Goal: Information Seeking & Learning: Check status

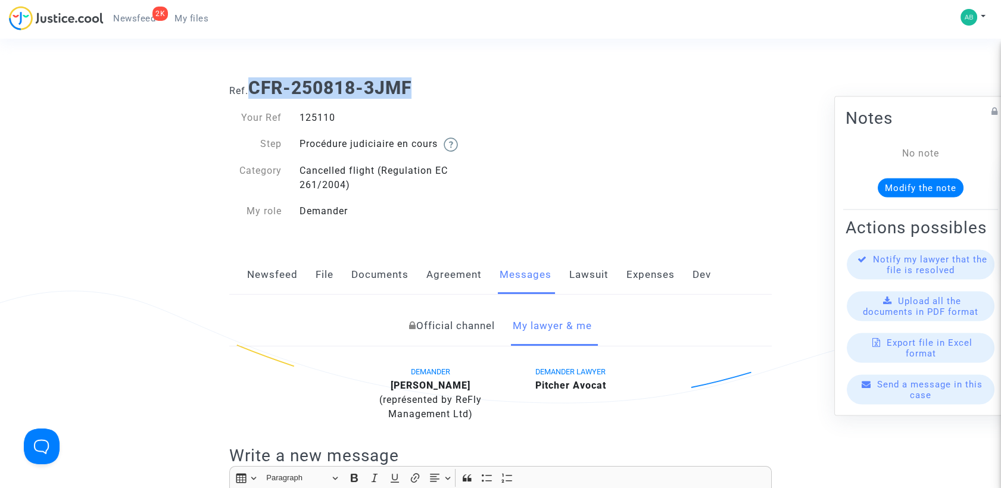
click at [467, 81] on h1 "Ref. CFR-250818-3JMF" at bounding box center [500, 87] width 543 height 21
drag, startPoint x: 257, startPoint y: 88, endPoint x: 413, endPoint y: 87, distance: 156.0
click at [412, 87] on b "CFR-250818-3JMF" at bounding box center [329, 87] width 163 height 21
copy b "CFR-250818-3JMF"
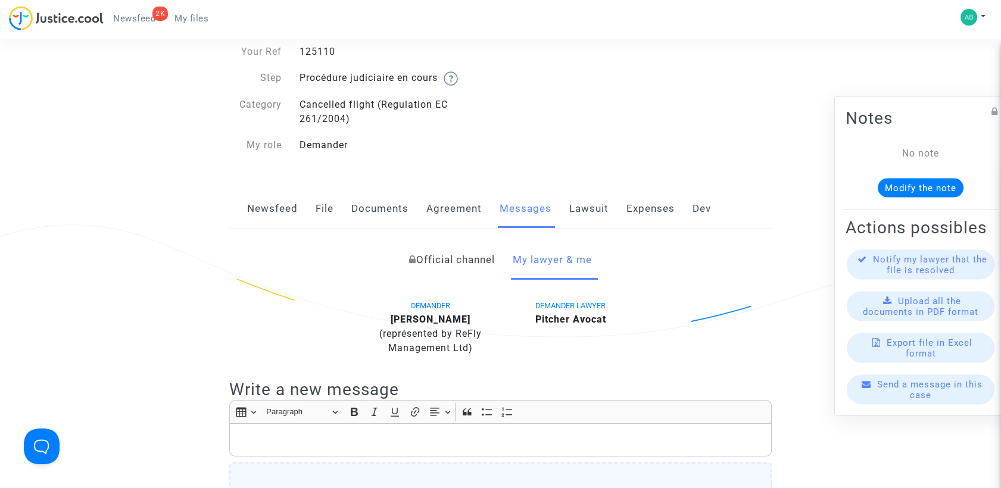
click at [470, 260] on link "Official channel" at bounding box center [452, 260] width 86 height 39
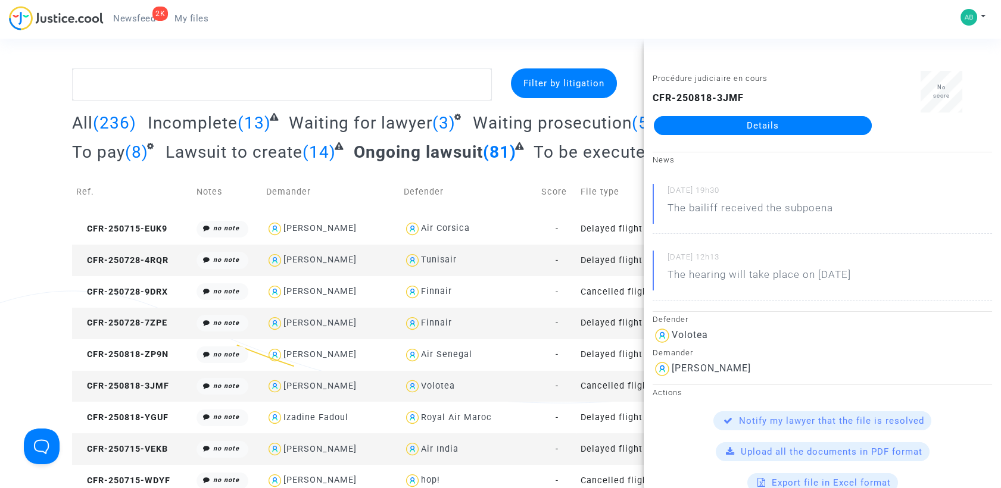
scroll to position [66, 0]
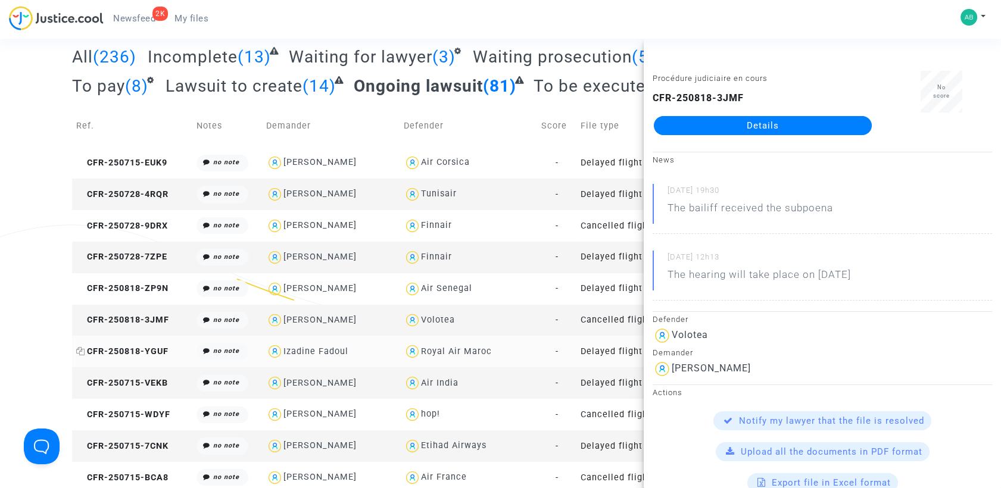
click at [129, 348] on span "CFR-250818-YGUF" at bounding box center [122, 352] width 92 height 10
click at [147, 380] on span "CFR-250715-VEKB" at bounding box center [122, 383] width 92 height 10
click at [153, 412] on span "CFR-250715-WDYF" at bounding box center [123, 415] width 94 height 10
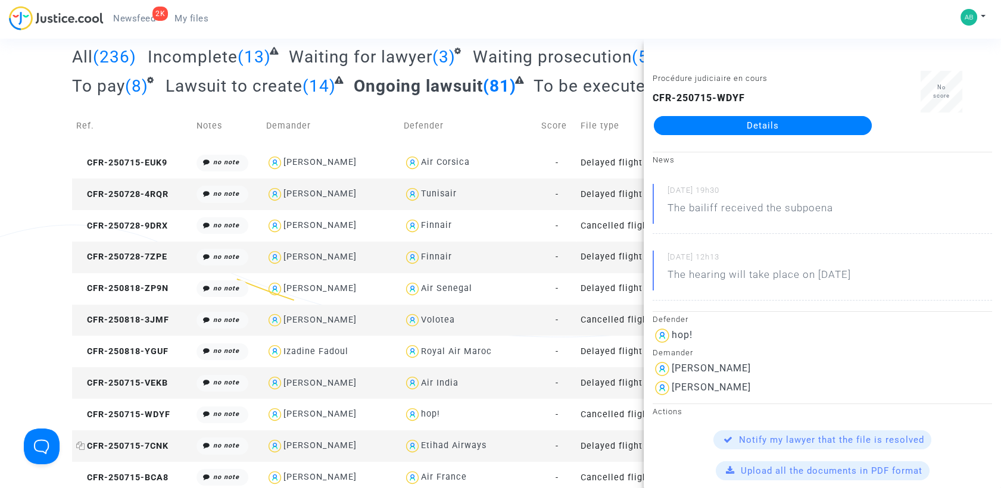
click at [133, 445] on span "CFR-250715-7CNK" at bounding box center [122, 446] width 92 height 10
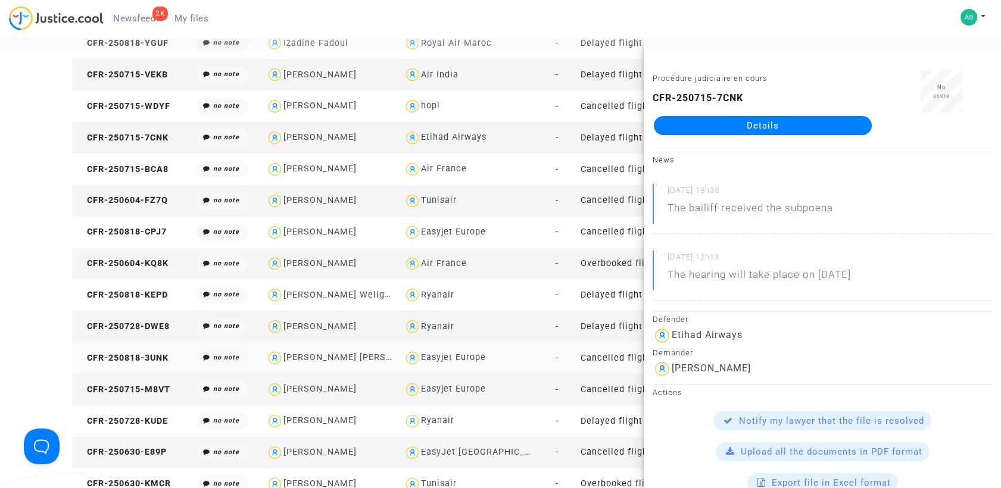
scroll to position [463, 0]
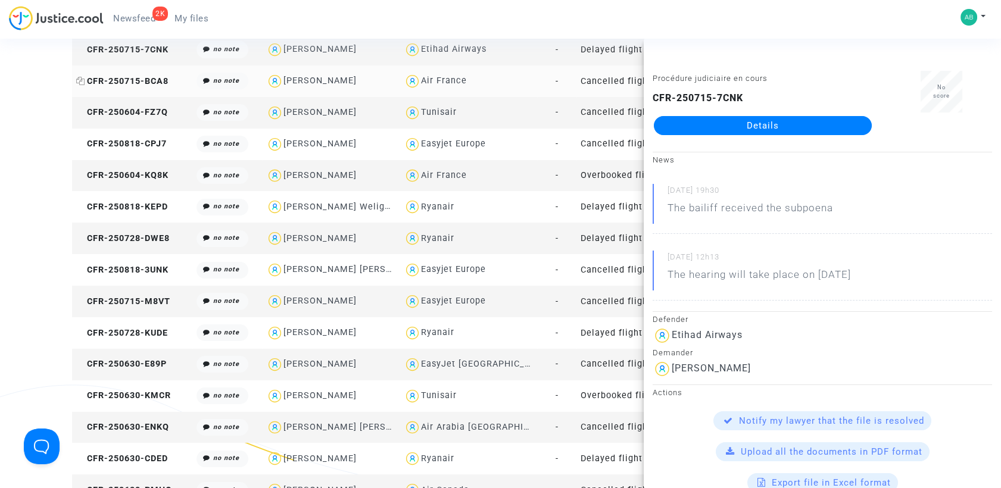
click at [142, 80] on span "CFR-250715-BCA8" at bounding box center [122, 81] width 92 height 10
click at [510, 183] on div "Air France" at bounding box center [468, 175] width 129 height 17
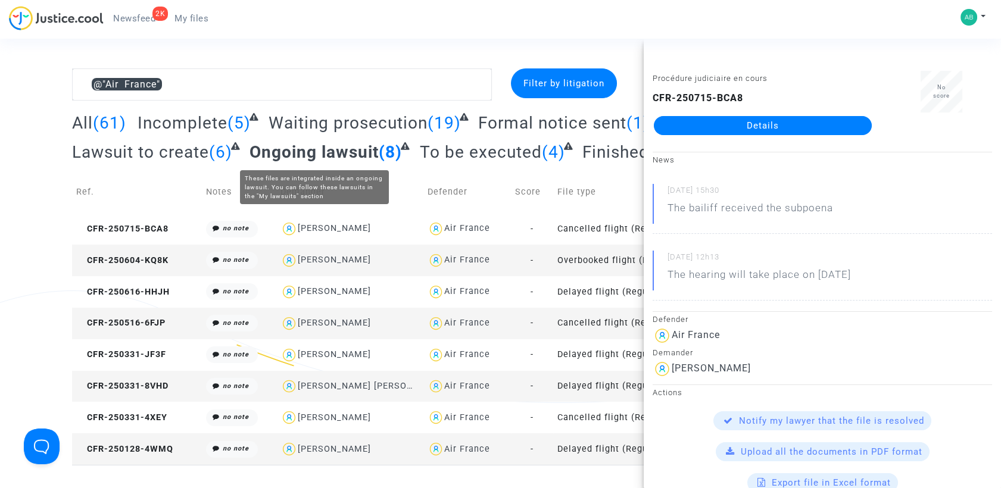
click at [349, 144] on span "Ongoing lawsuit" at bounding box center [314, 152] width 129 height 20
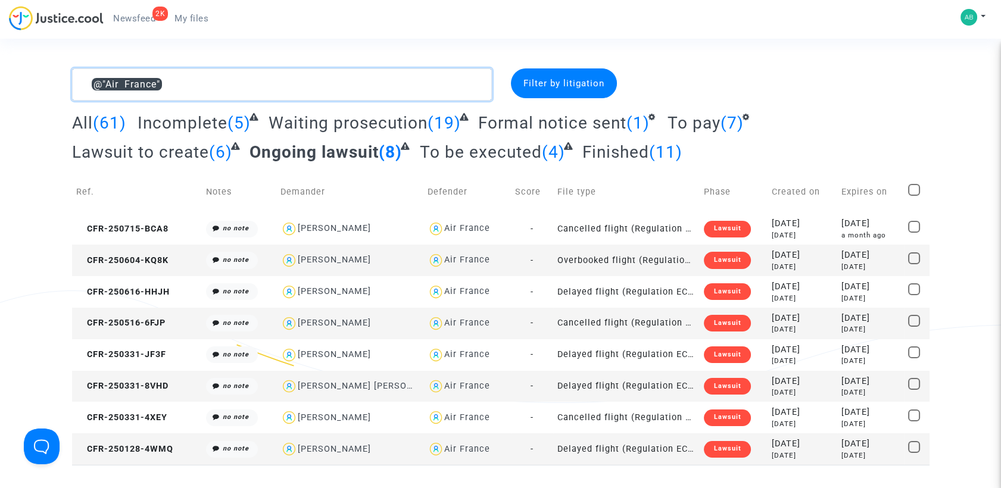
click at [194, 91] on textarea at bounding box center [282, 84] width 420 height 32
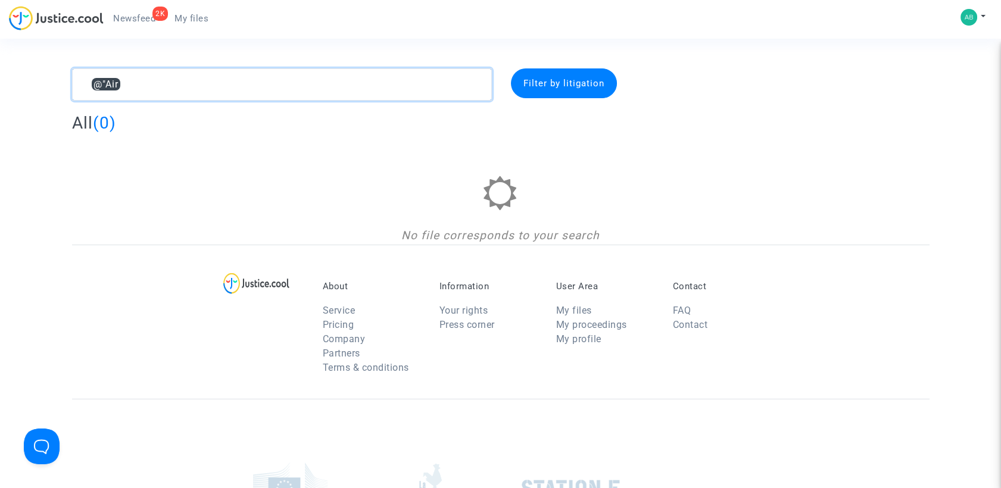
type textarea "@"
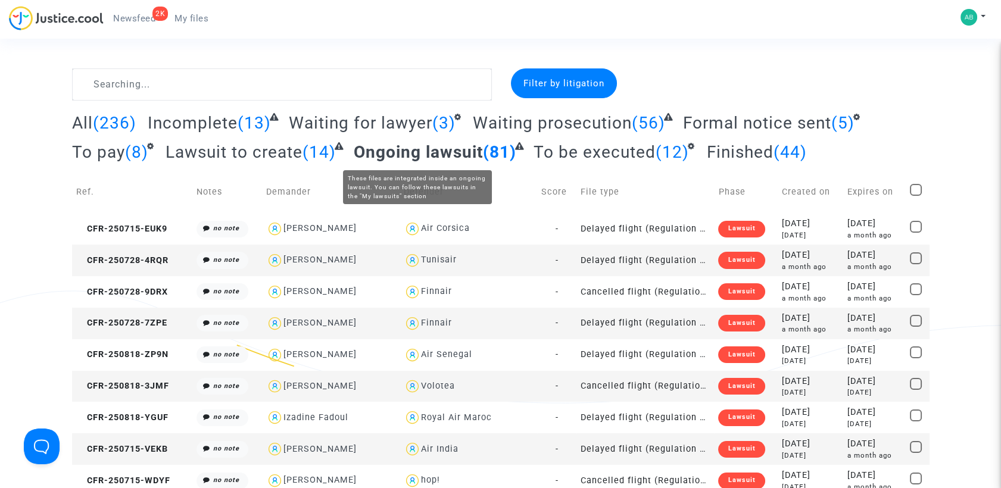
click at [433, 142] on span "Ongoing lawsuit" at bounding box center [418, 152] width 129 height 20
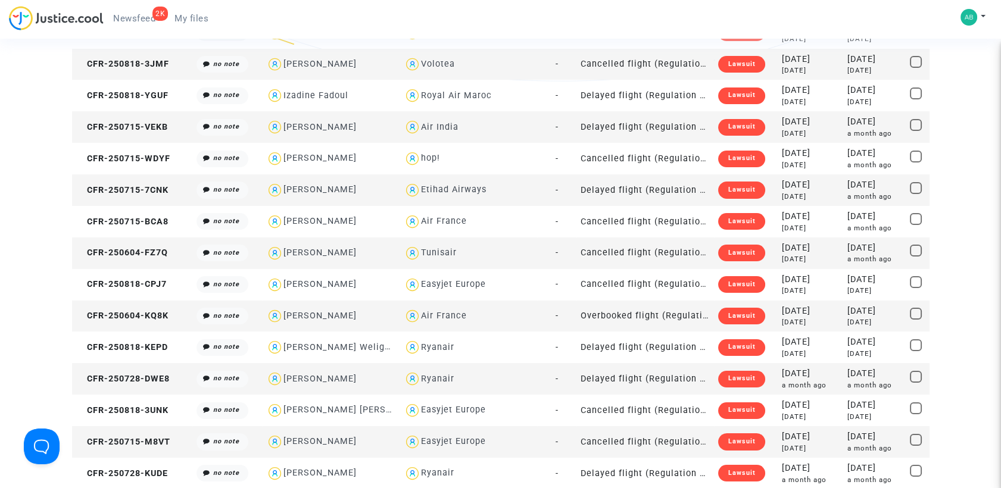
scroll to position [331, 0]
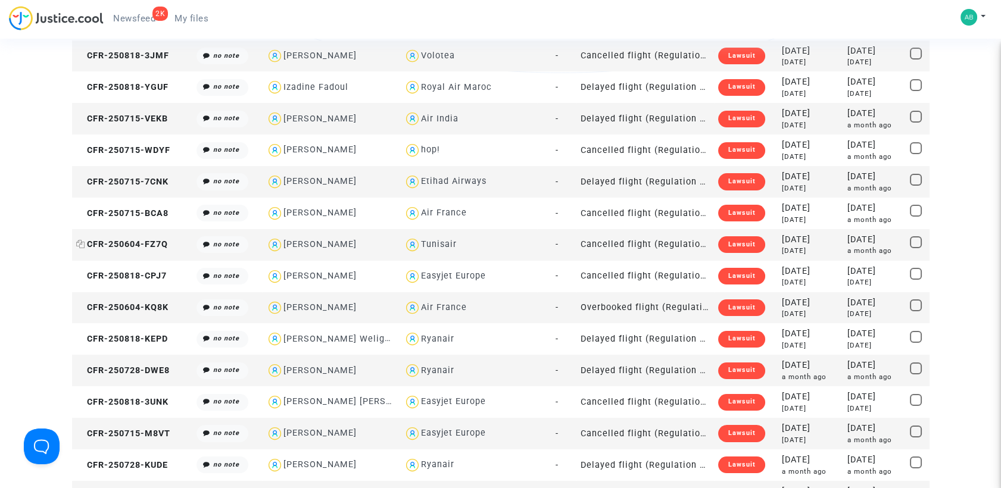
click at [160, 248] on span "CFR-250604-FZ7Q" at bounding box center [122, 244] width 92 height 10
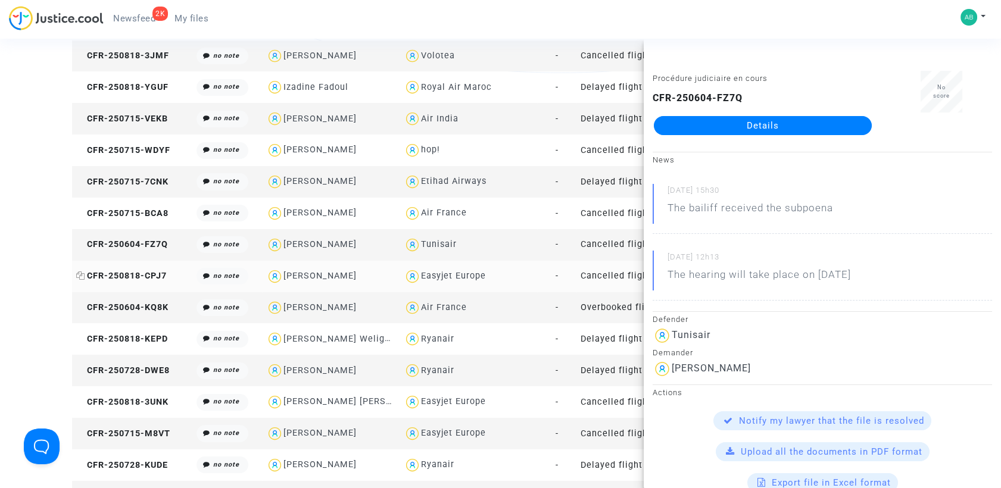
click at [157, 274] on span "CFR-250818-CPJ7" at bounding box center [121, 276] width 91 height 10
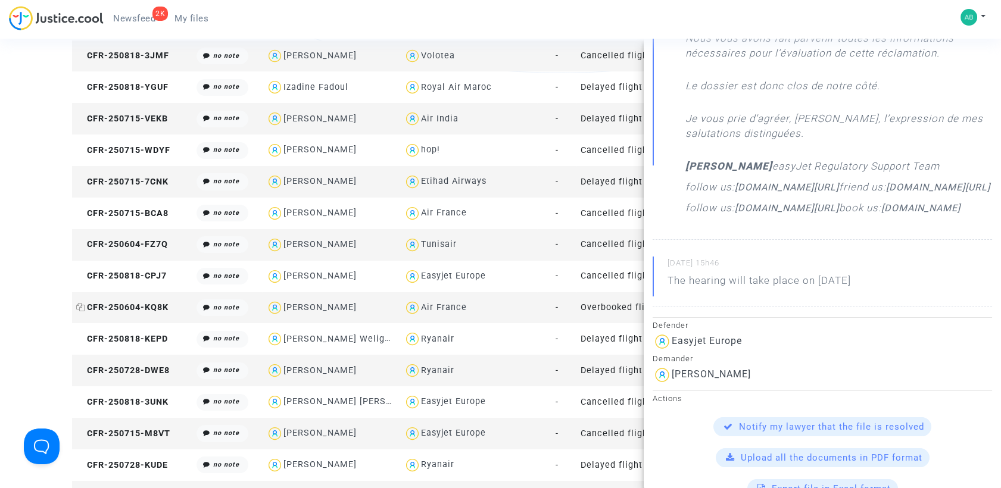
click at [150, 310] on span "CFR-250604-KQ8K" at bounding box center [122, 308] width 92 height 10
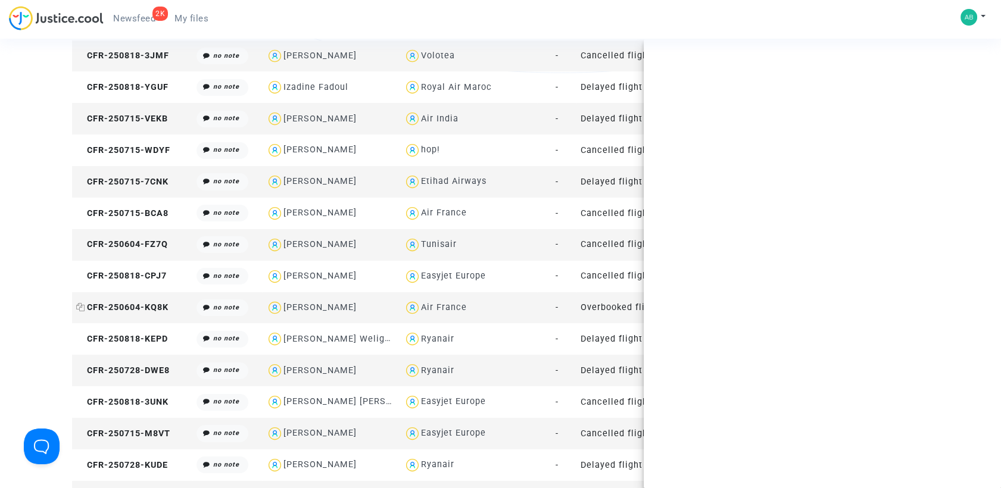
scroll to position [0, 0]
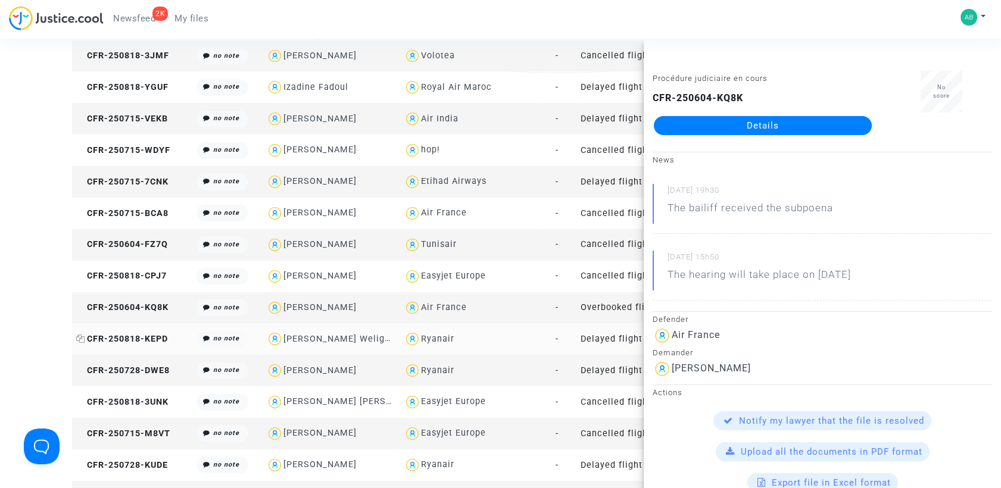
click at [154, 342] on span "CFR-250818-KEPD" at bounding box center [122, 339] width 92 height 10
click at [136, 378] on td "CFR-250728-DWE8" at bounding box center [132, 371] width 120 height 32
click at [105, 403] on span "CFR-250818-3UNK" at bounding box center [122, 402] width 92 height 10
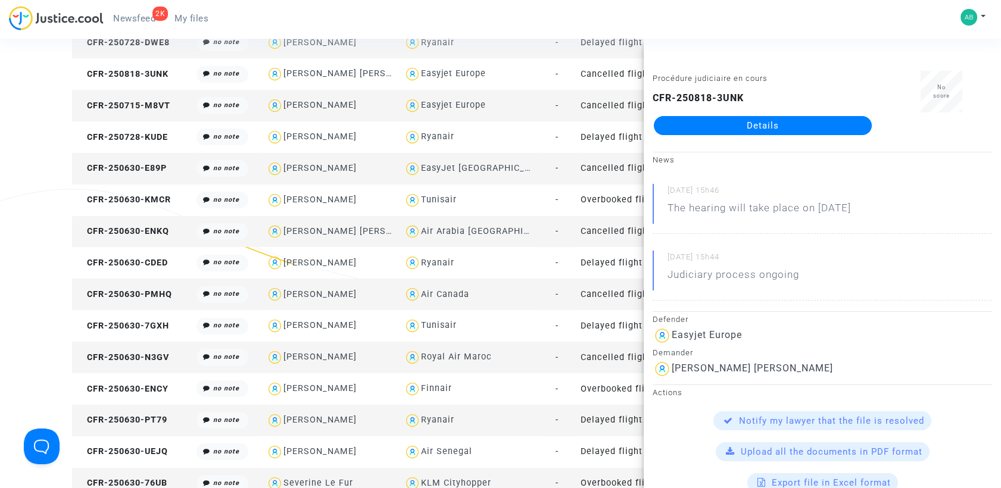
scroll to position [662, 0]
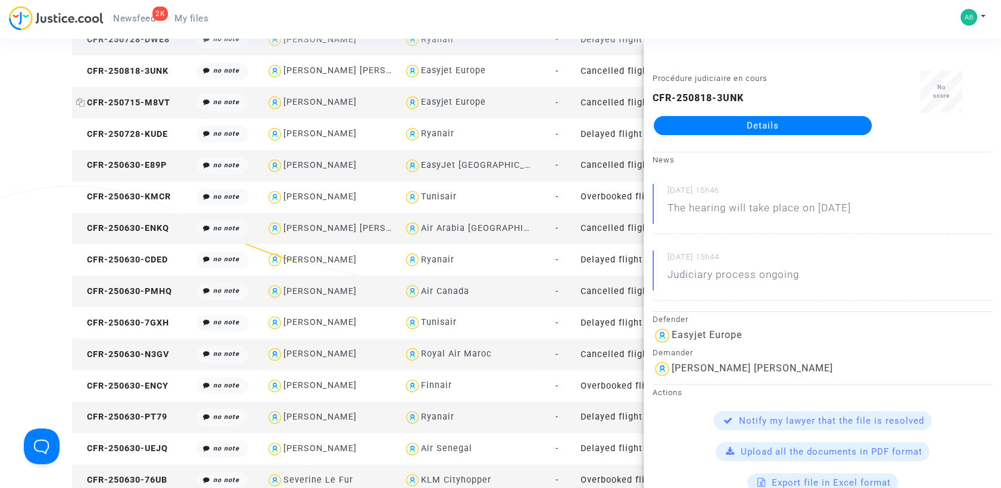
click at [133, 101] on span "CFR-250715-M8VT" at bounding box center [123, 103] width 94 height 10
click at [163, 136] on span "CFR-250728-KUDE" at bounding box center [122, 134] width 92 height 10
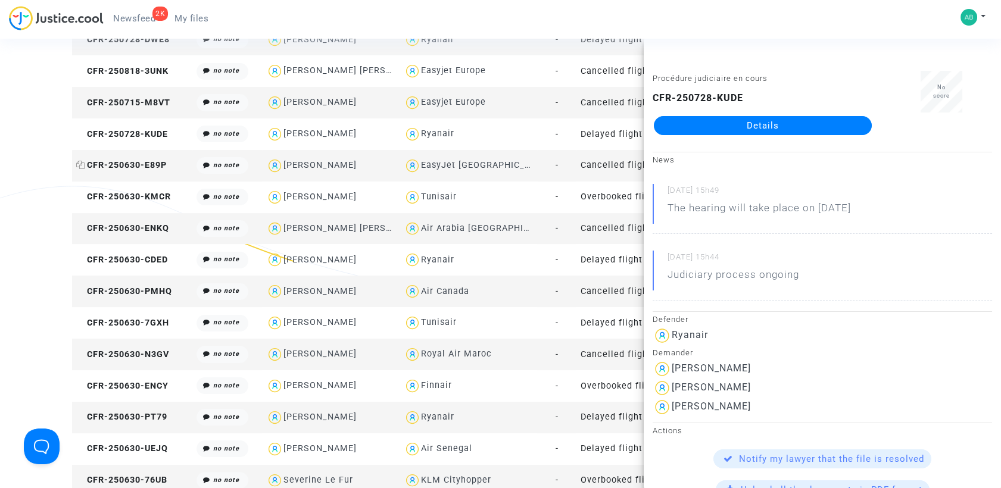
click at [147, 169] on span "CFR-250630-E89P" at bounding box center [121, 165] width 91 height 10
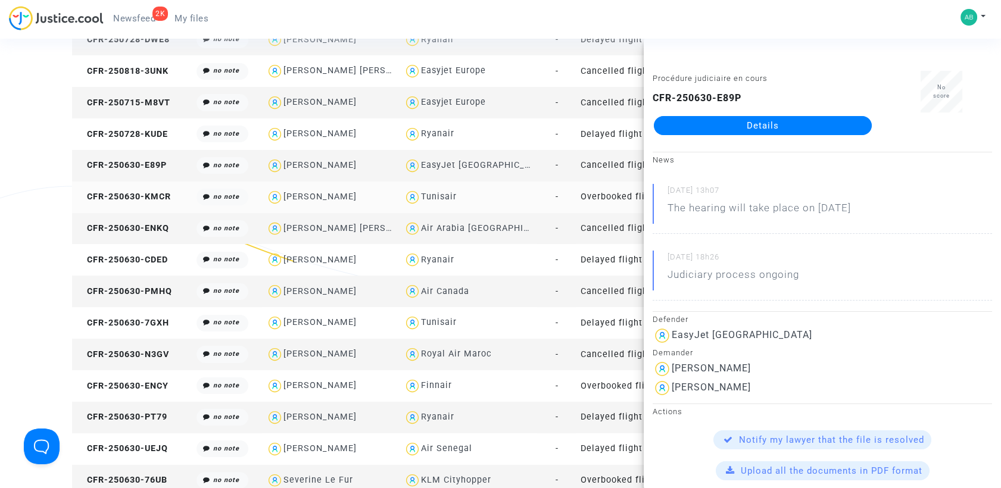
click at [161, 202] on td "CFR-250630-KMCR" at bounding box center [132, 198] width 120 height 32
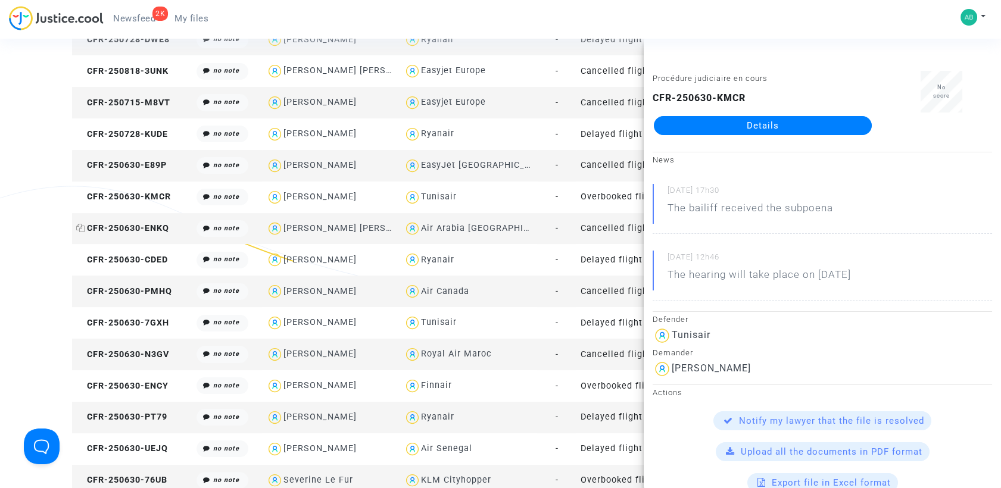
click at [154, 225] on span "CFR-250630-ENKQ" at bounding box center [122, 228] width 93 height 10
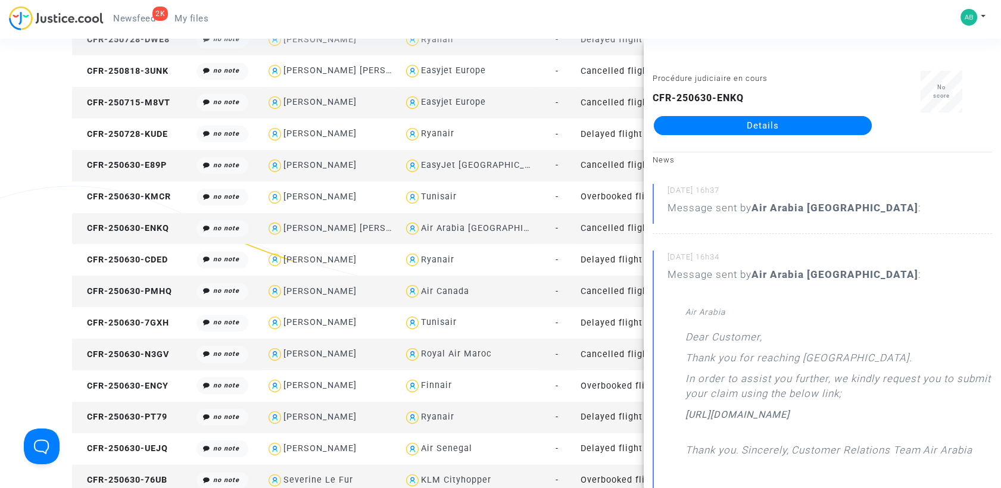
scroll to position [397, 0]
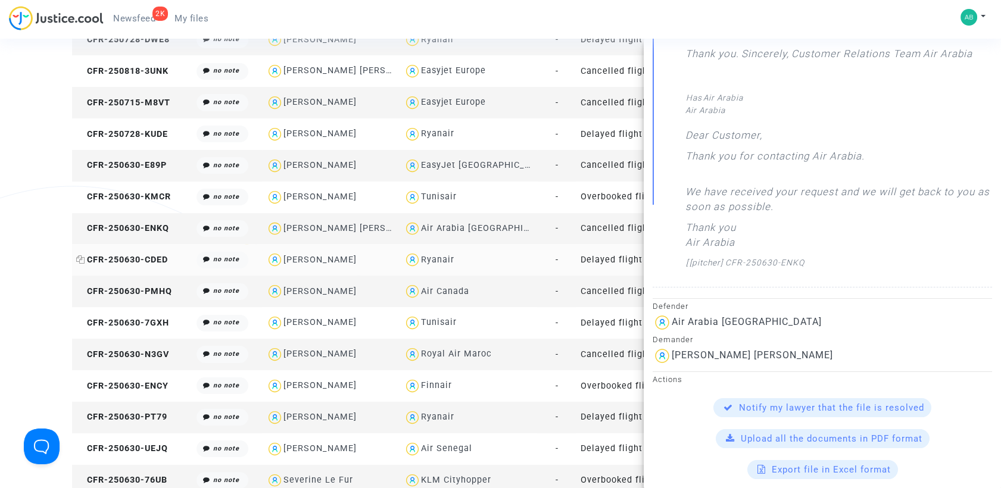
click at [123, 258] on span "CFR-250630-CDED" at bounding box center [122, 260] width 92 height 10
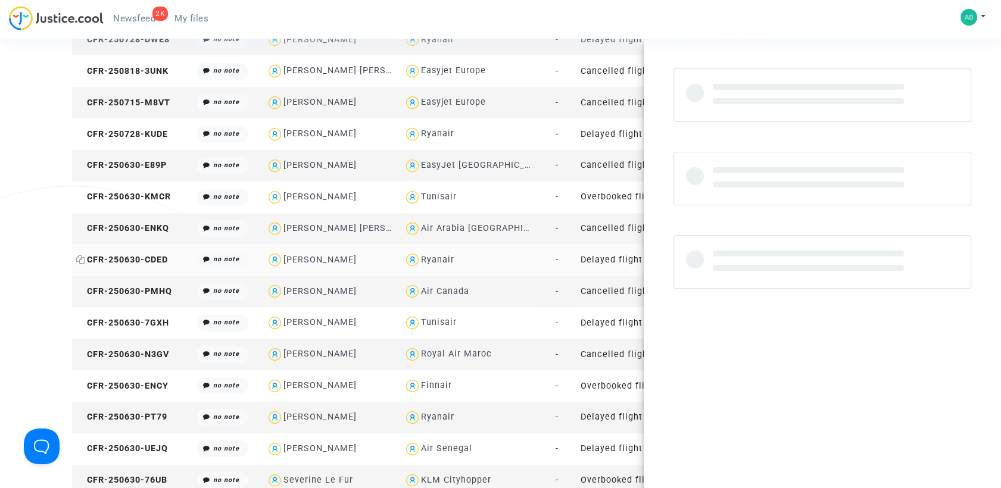
scroll to position [0, 0]
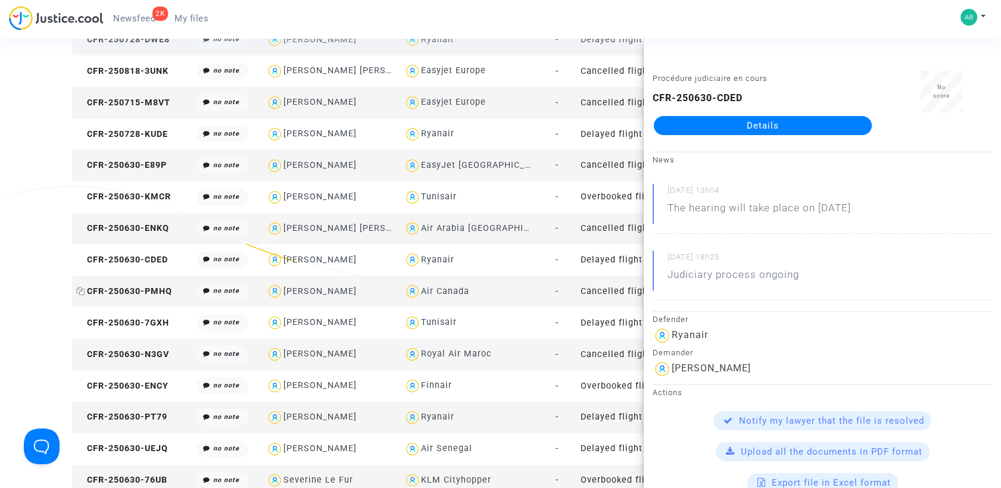
click at [149, 291] on span "CFR-250630-PMHQ" at bounding box center [124, 291] width 96 height 10
click at [155, 319] on span "CFR-250630-7GXH" at bounding box center [122, 323] width 93 height 10
click at [121, 351] on span "CFR-250630-N3GV" at bounding box center [122, 355] width 93 height 10
click at [747, 131] on link "Details" at bounding box center [763, 125] width 218 height 19
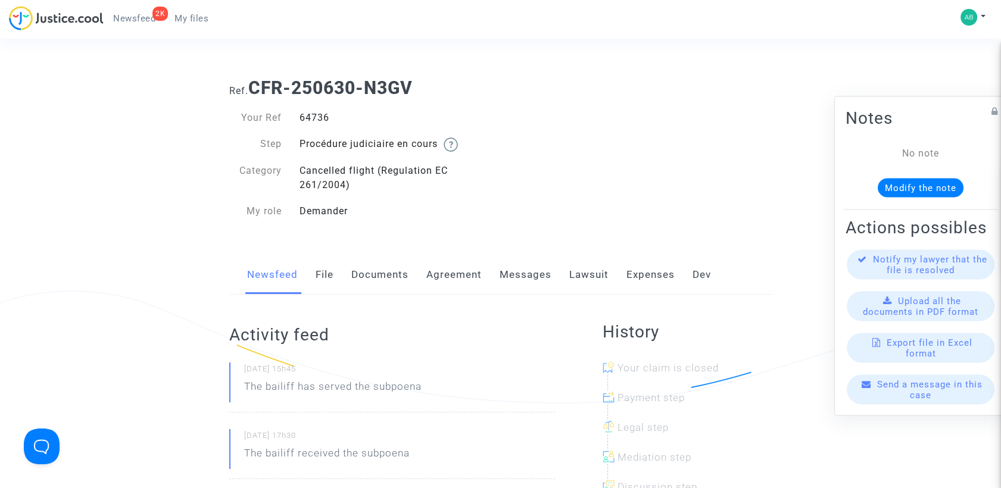
click at [514, 279] on link "Messages" at bounding box center [526, 274] width 52 height 39
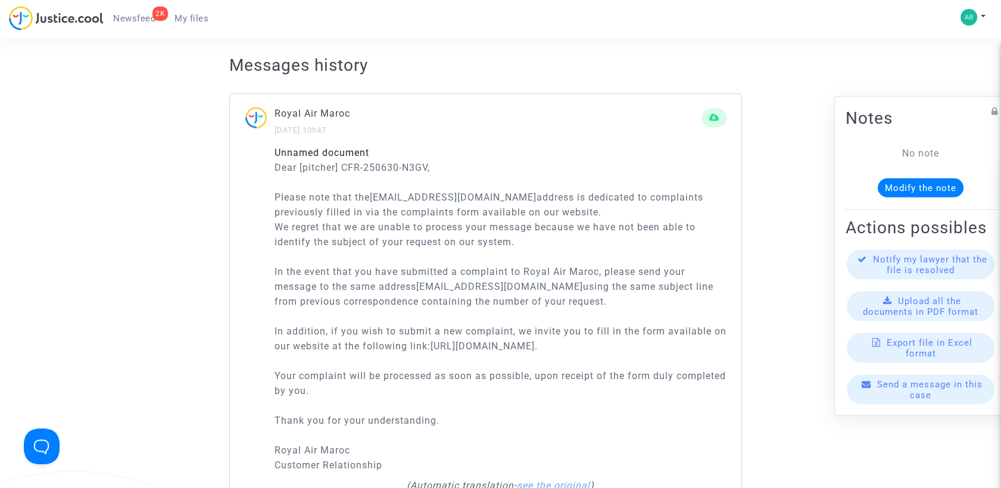
scroll to position [198, 0]
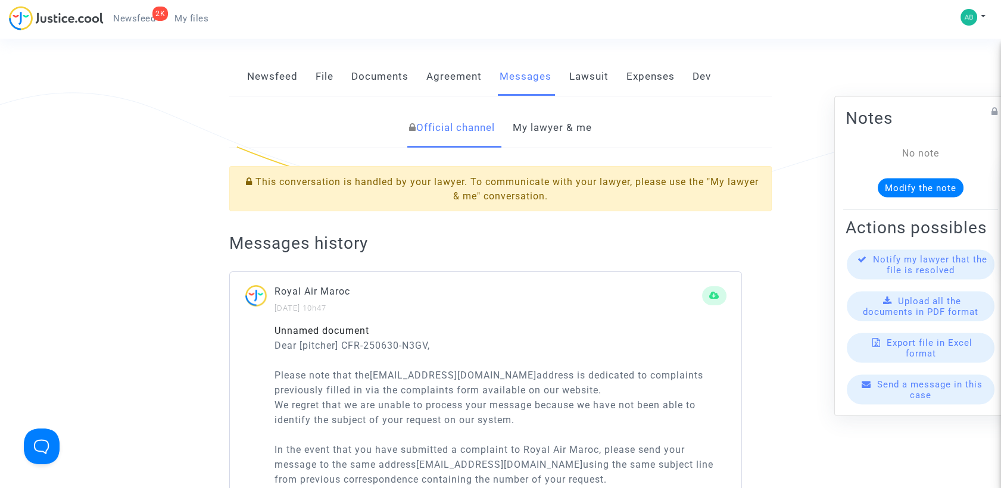
click at [532, 124] on link "My lawyer & me" at bounding box center [552, 127] width 79 height 39
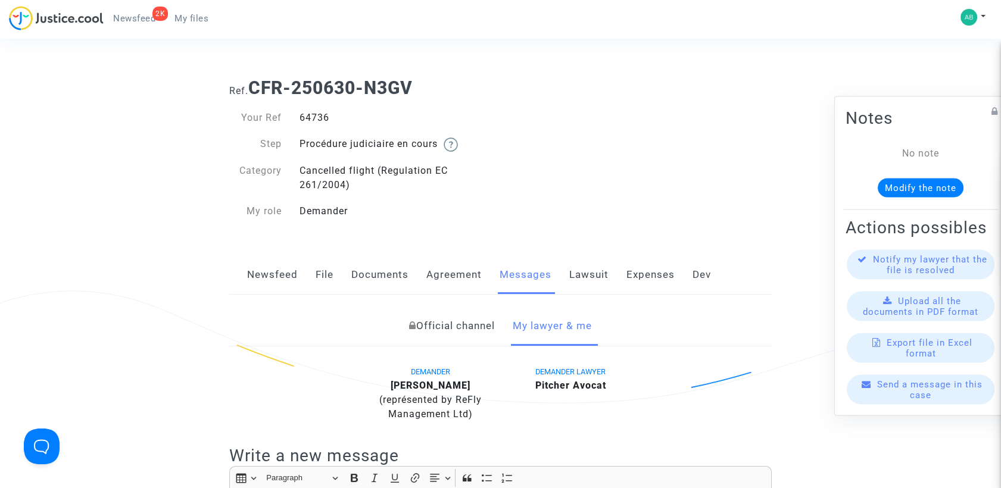
drag, startPoint x: 253, startPoint y: 86, endPoint x: 412, endPoint y: 88, distance: 159.0
click at [412, 88] on b "CFR-250630-N3GV" at bounding box center [330, 87] width 164 height 21
copy b "CFR-250630-N3GV"
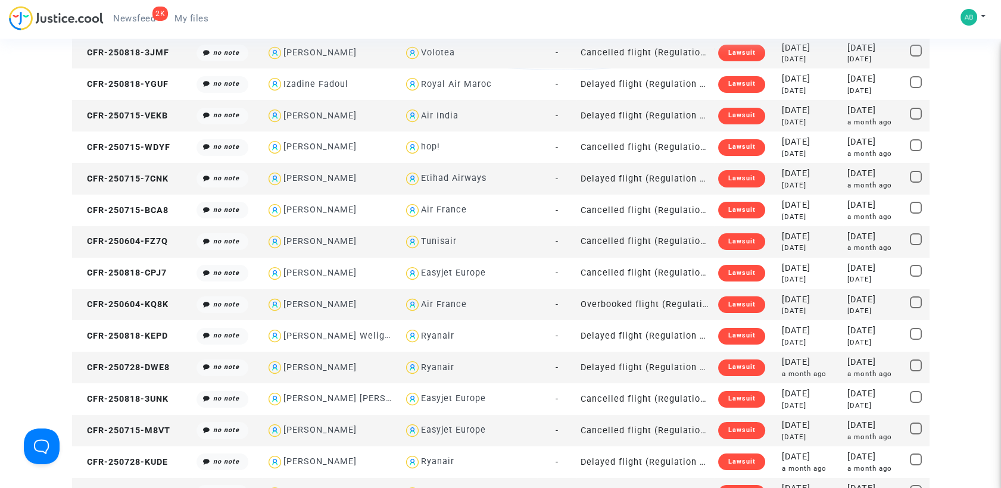
scroll to position [662, 0]
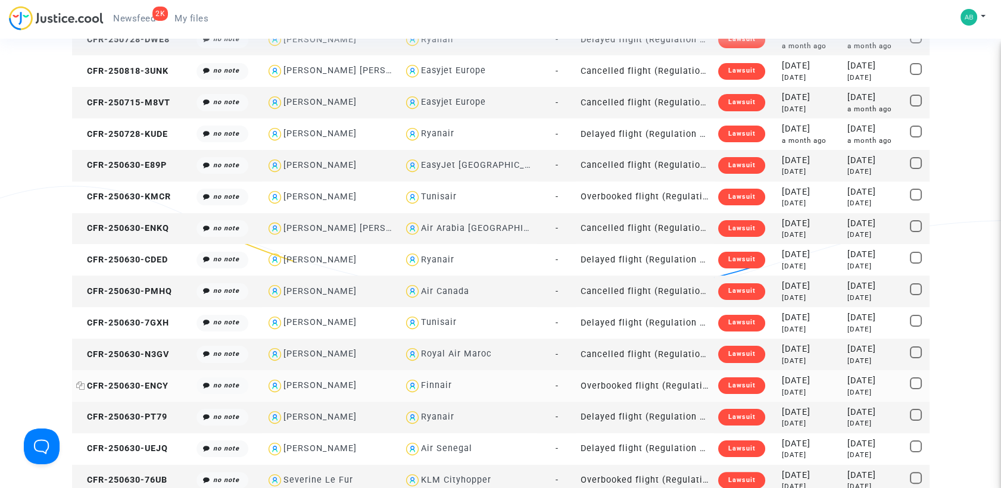
click at [136, 386] on span "CFR-250630-ENCY" at bounding box center [122, 386] width 92 height 10
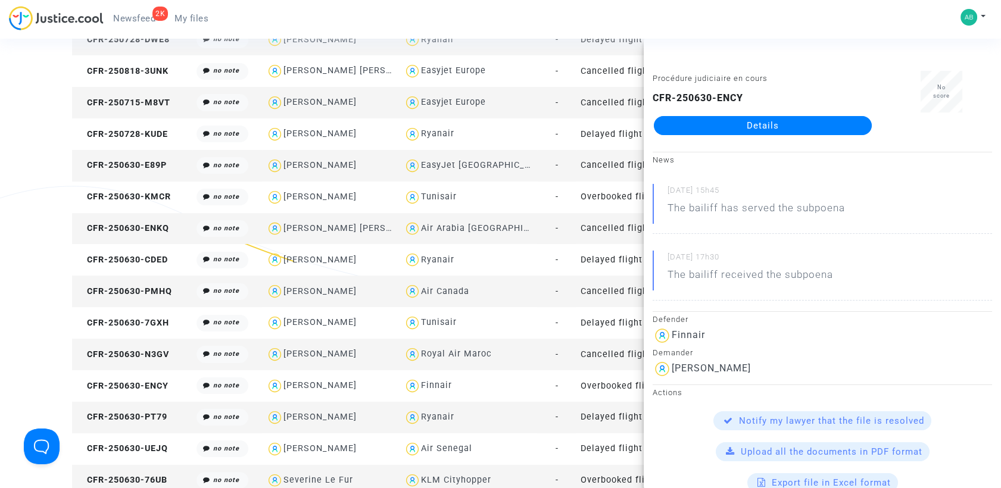
click at [144, 425] on td "CFR-250630-PT79" at bounding box center [132, 418] width 120 height 32
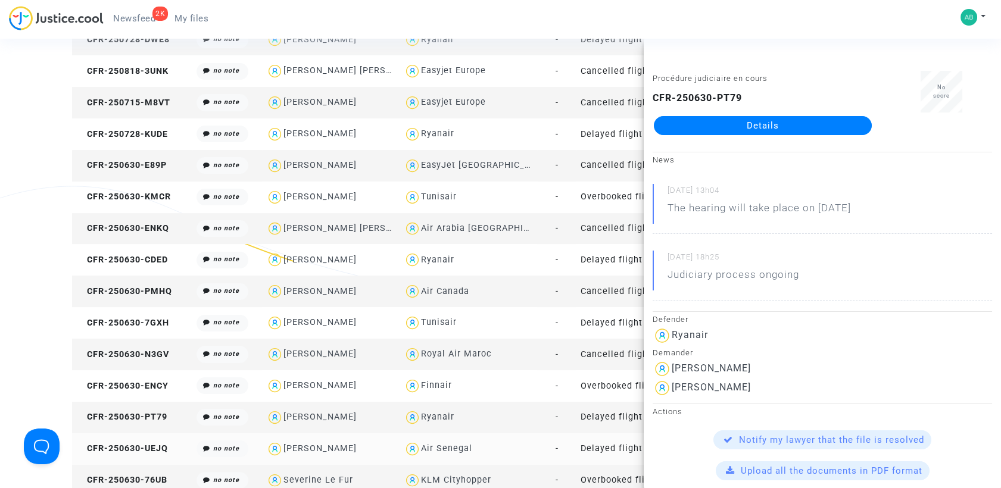
click at [121, 441] on td "CFR-250630-UEJQ" at bounding box center [132, 450] width 120 height 32
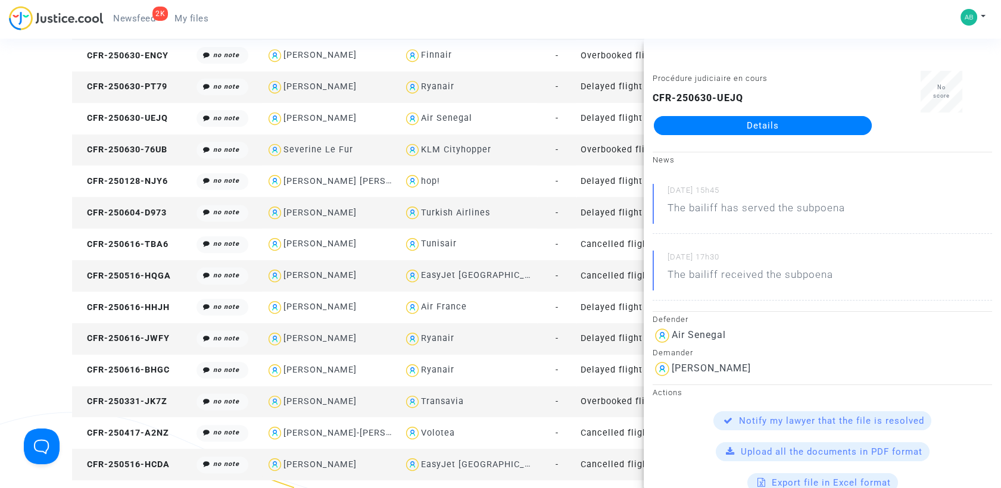
scroll to position [1058, 0]
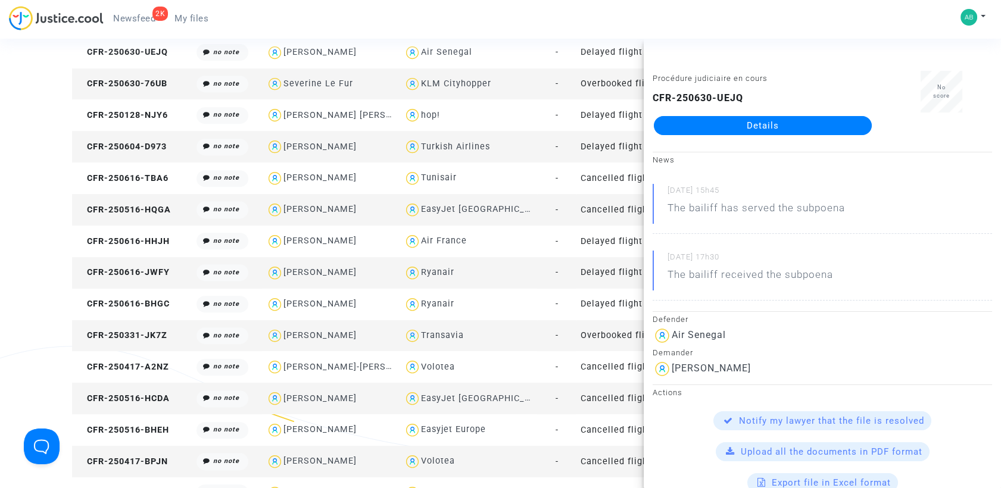
click at [139, 76] on td "CFR-250630-76UB" at bounding box center [132, 84] width 120 height 32
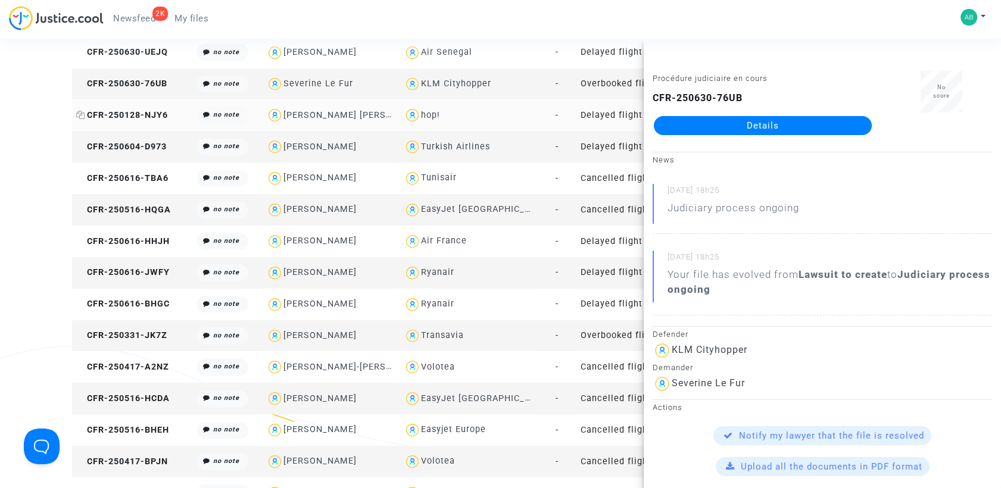
click at [142, 113] on span "CFR-250128-NJY6" at bounding box center [122, 115] width 92 height 10
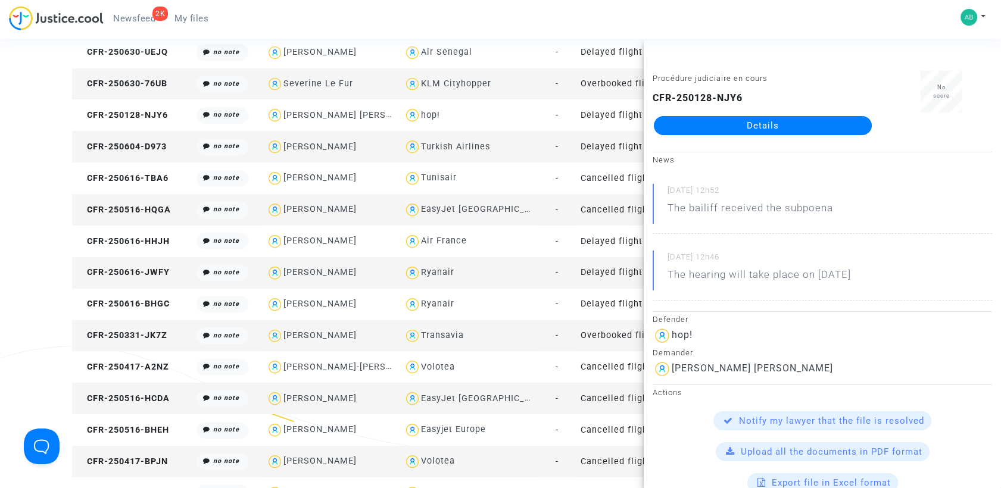
drag, startPoint x: 148, startPoint y: 141, endPoint x: 169, endPoint y: 149, distance: 22.8
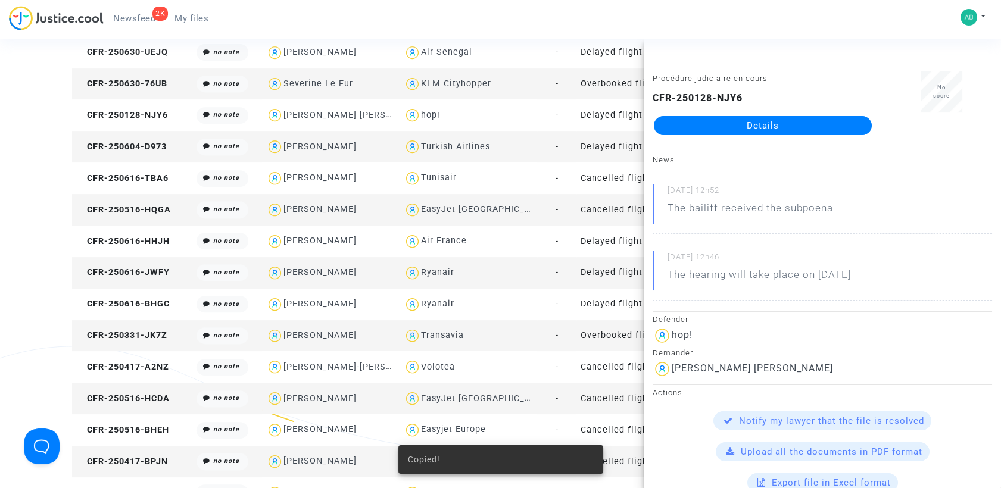
click at [148, 139] on td "CFR-250604-D973" at bounding box center [132, 147] width 120 height 32
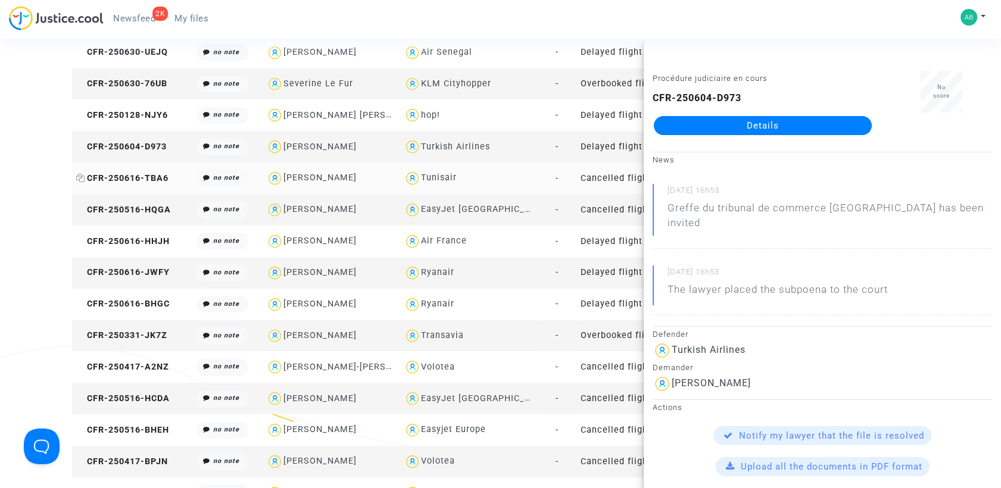
click at [158, 174] on span "CFR-250616-TBA6" at bounding box center [122, 178] width 92 height 10
click at [142, 208] on span "CFR-250516-HQGA" at bounding box center [123, 210] width 95 height 10
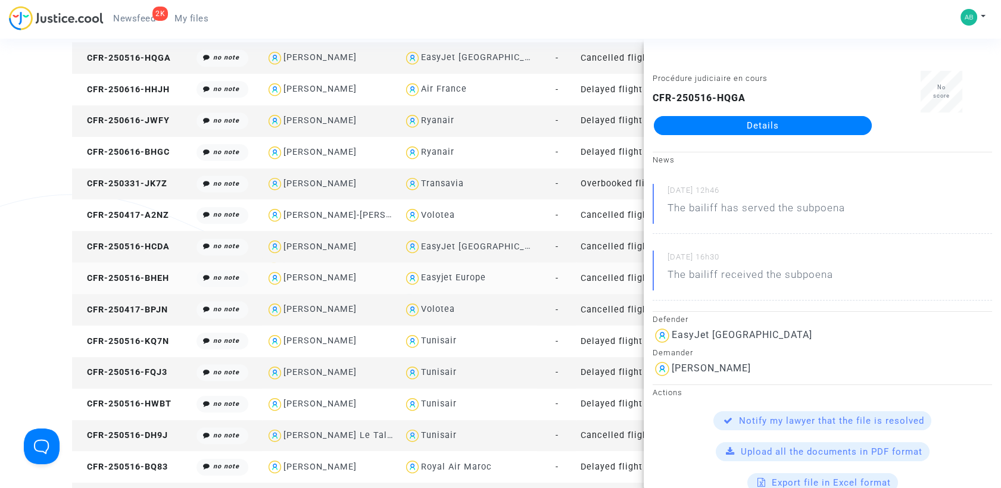
scroll to position [1191, 0]
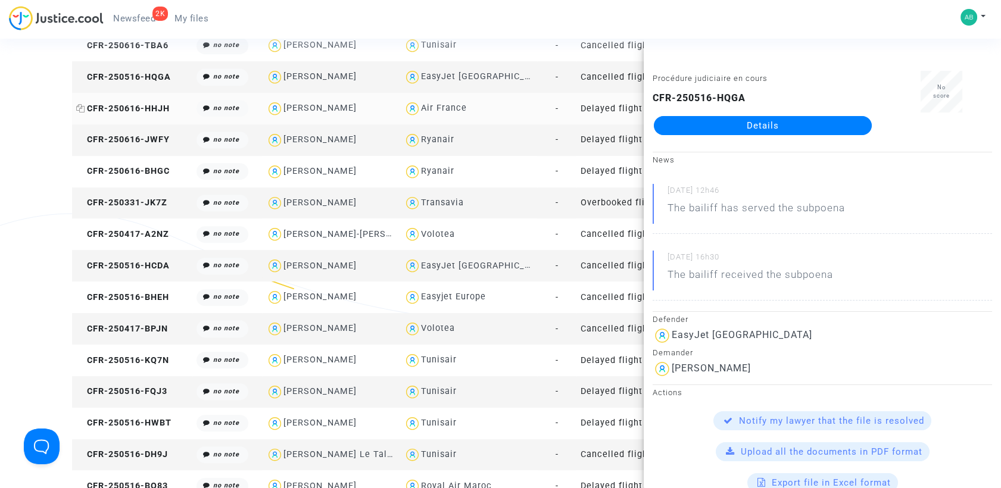
click at [170, 105] on span "CFR-250616-HHJH" at bounding box center [123, 109] width 94 height 10
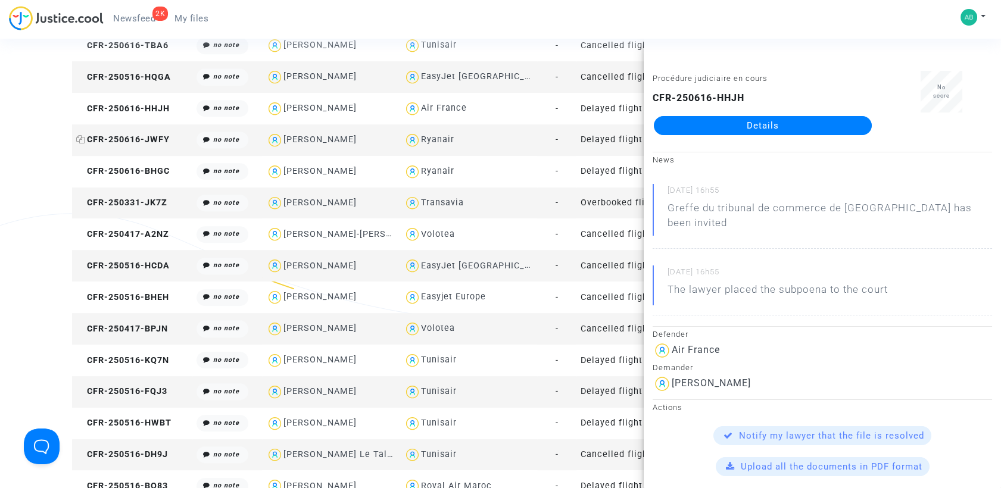
click at [152, 141] on span "CFR-250616-JWFY" at bounding box center [123, 140] width 94 height 10
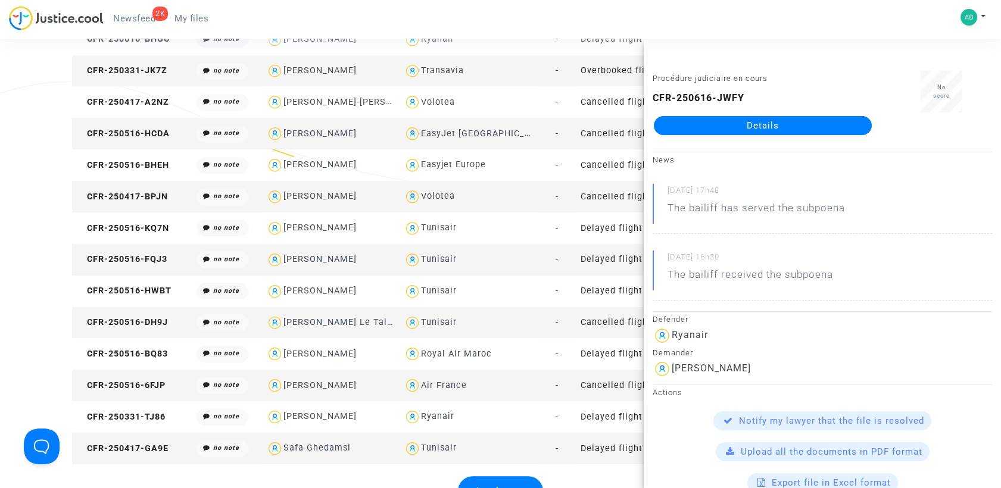
scroll to position [1257, 0]
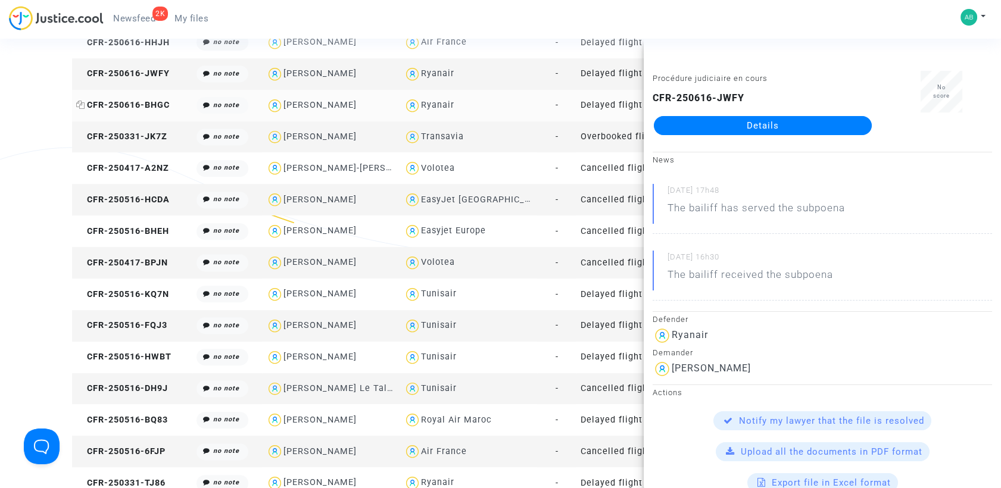
click at [136, 102] on span "CFR-250616-BHGC" at bounding box center [123, 105] width 94 height 10
click at [152, 139] on span "CFR-250331-JK7Z" at bounding box center [121, 137] width 91 height 10
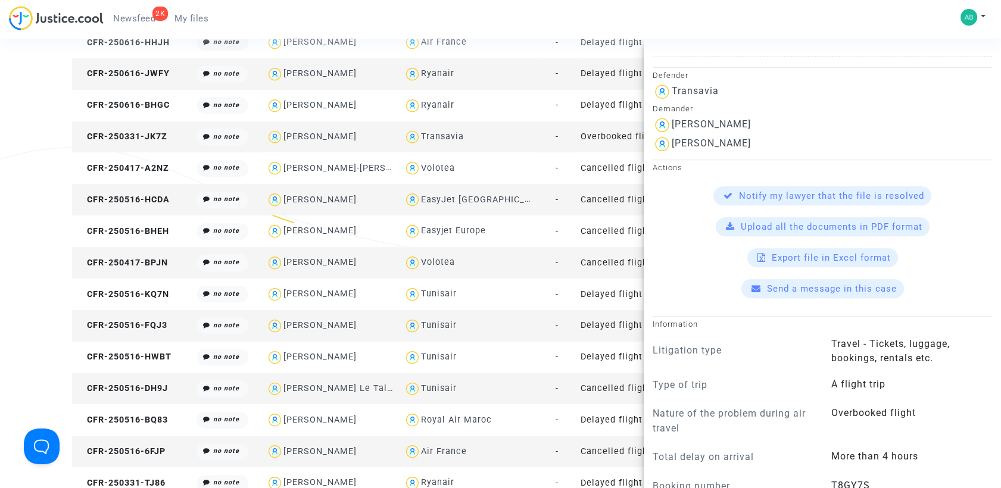
scroll to position [1124, 0]
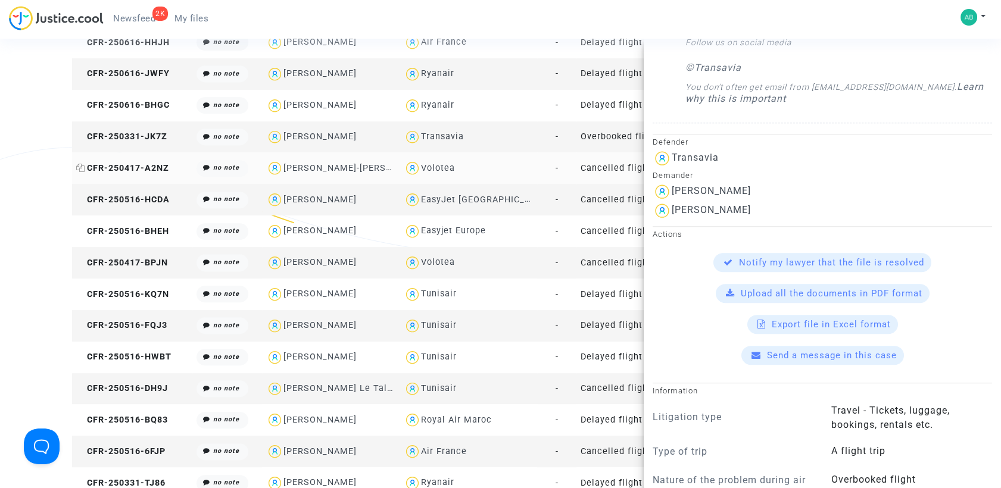
click at [124, 164] on span "CFR-250417-A2NZ" at bounding box center [122, 168] width 93 height 10
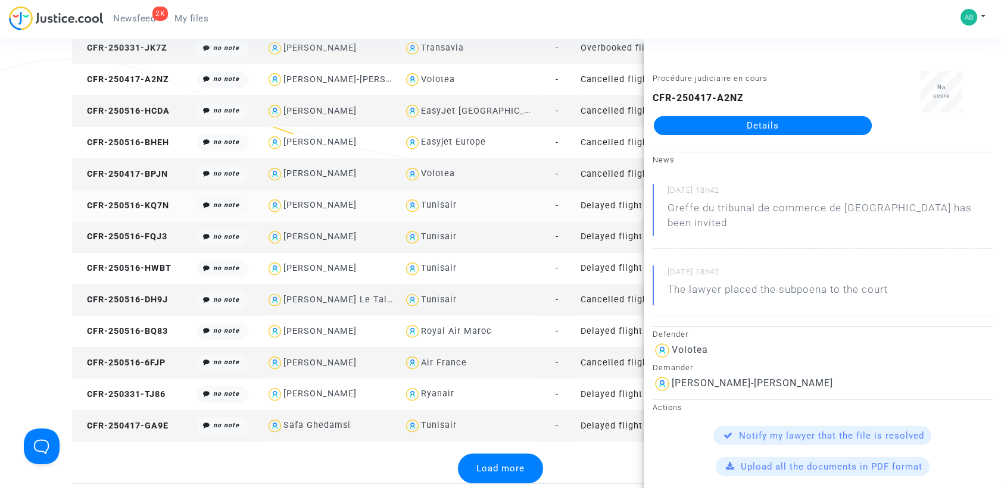
scroll to position [1323, 0]
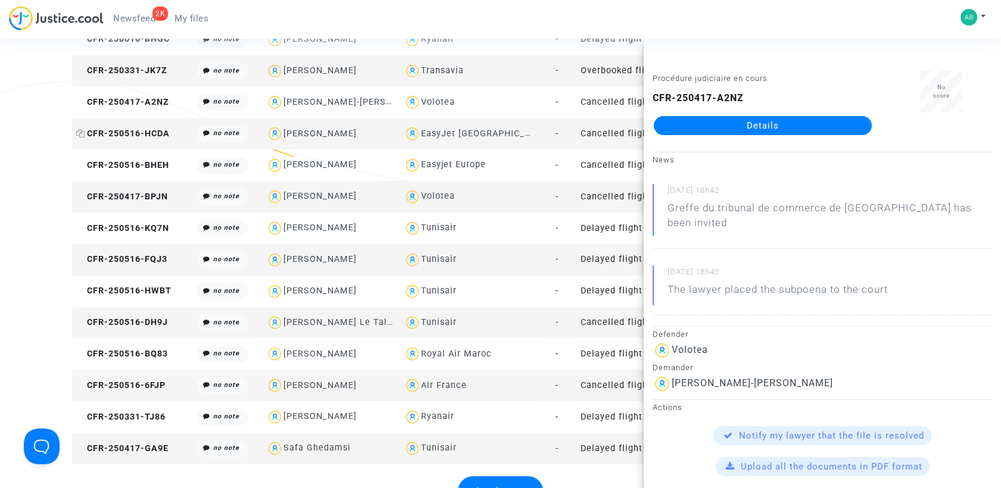
click at [161, 130] on span "CFR-250516-HCDA" at bounding box center [123, 134] width 94 height 10
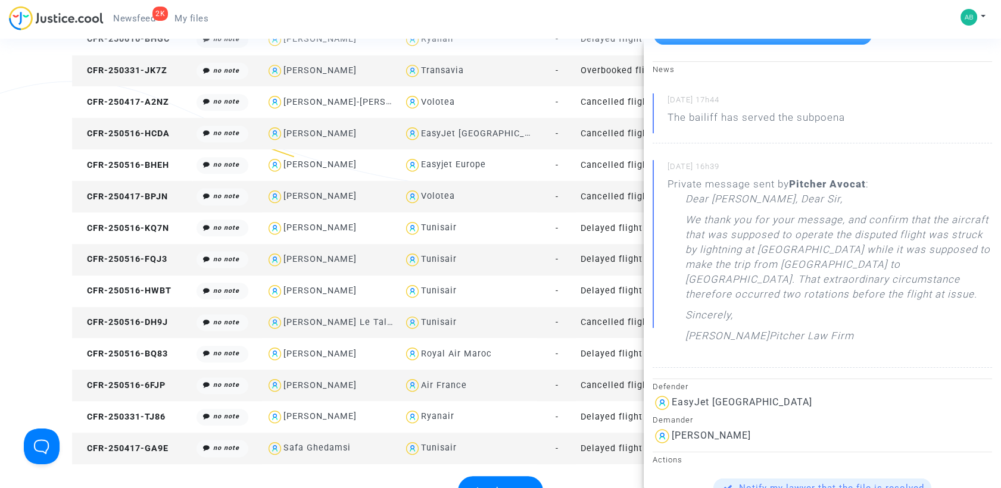
scroll to position [198, 0]
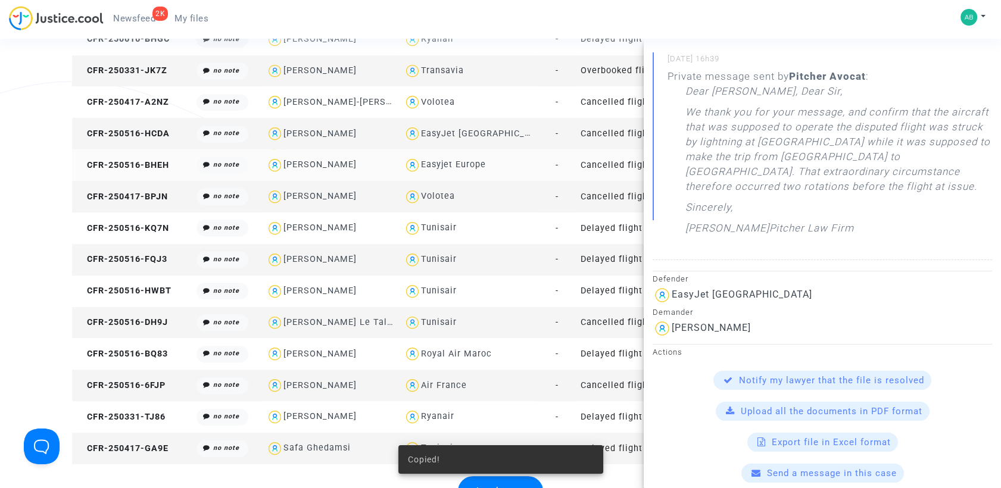
click at [156, 157] on td "CFR-250516-BHEH" at bounding box center [132, 165] width 120 height 32
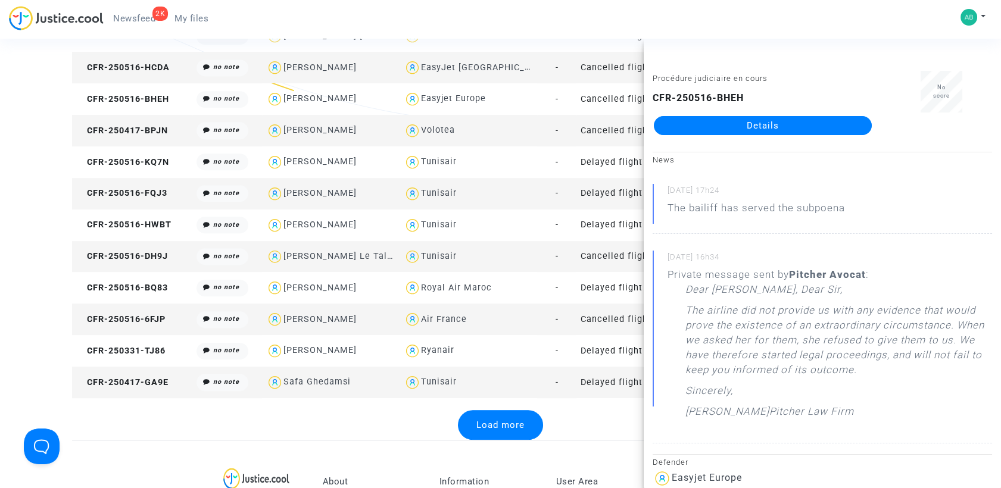
scroll to position [132, 0]
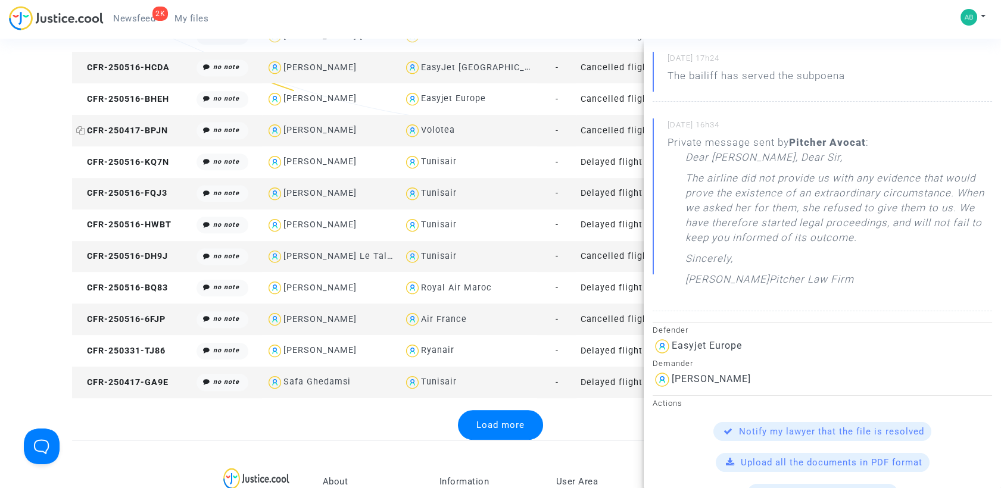
click at [157, 123] on td "CFR-250417-BPJN" at bounding box center [132, 131] width 120 height 32
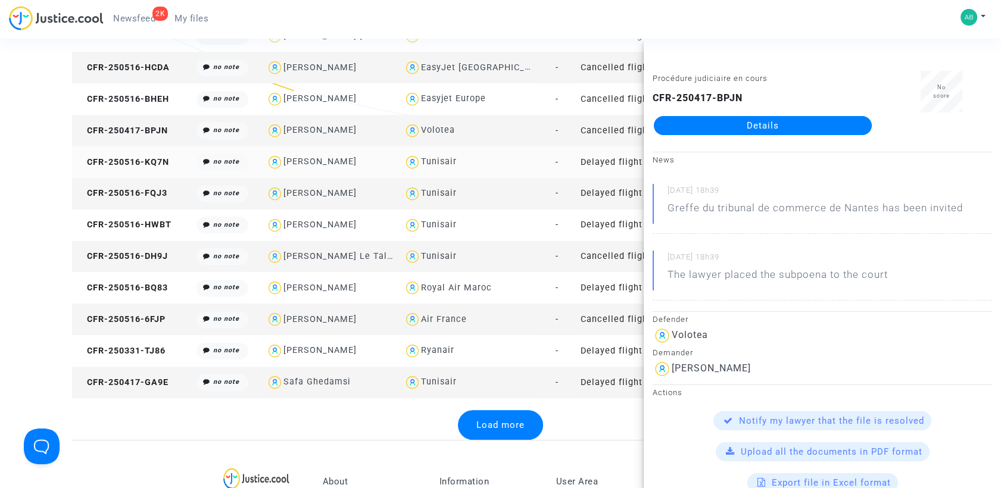
click at [137, 154] on td "CFR-250516-KQ7N" at bounding box center [132, 163] width 120 height 32
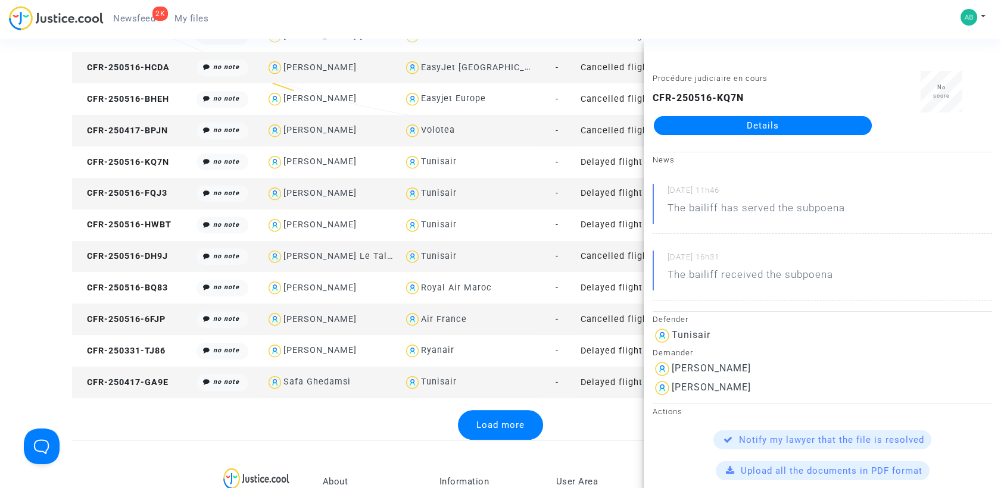
drag, startPoint x: 152, startPoint y: 193, endPoint x: 226, endPoint y: 189, distance: 73.3
click at [152, 193] on span "CFR-250516-FQJ3" at bounding box center [121, 193] width 91 height 10
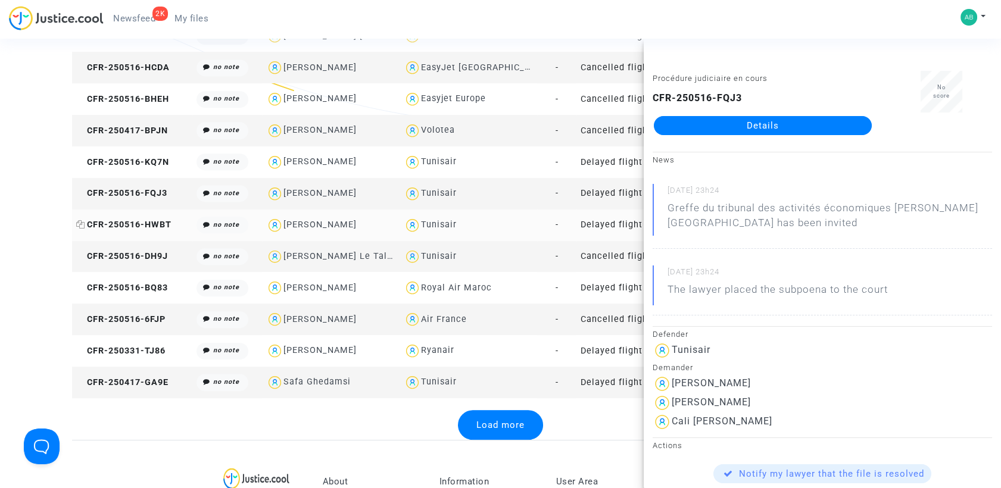
click at [102, 228] on span "CFR-250516-HWBT" at bounding box center [123, 225] width 95 height 10
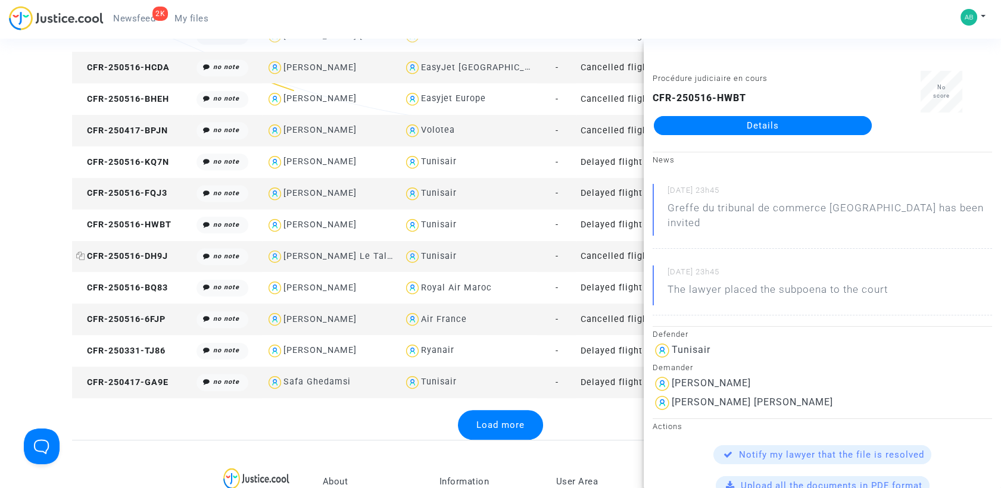
click at [124, 254] on span "CFR-250516-DH9J" at bounding box center [122, 256] width 92 height 10
click at [153, 290] on span "CFR-250516-BQ83" at bounding box center [122, 288] width 92 height 10
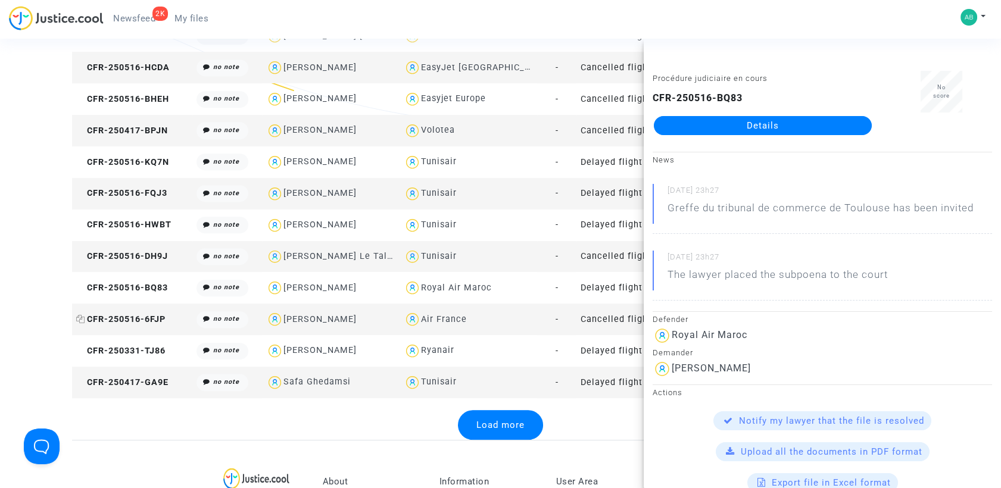
click at [141, 319] on span "CFR-250516-6FJP" at bounding box center [120, 319] width 89 height 10
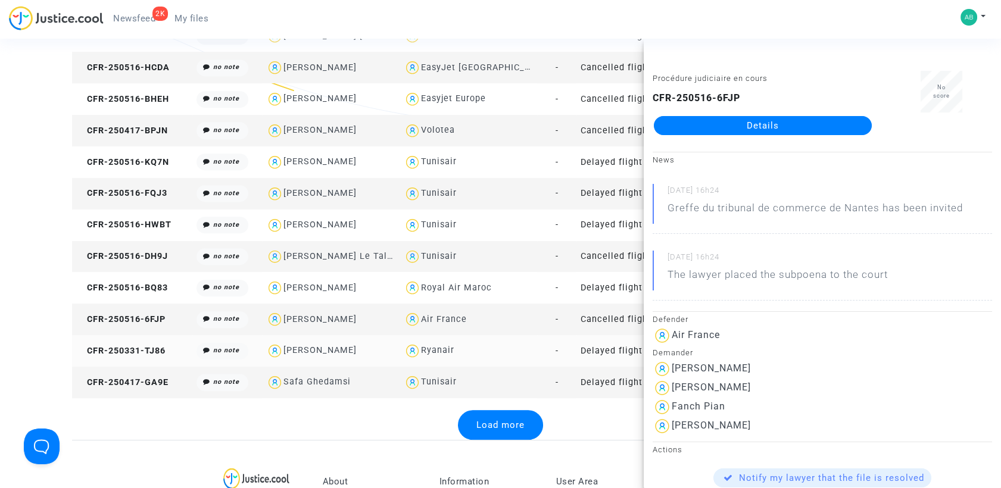
click at [127, 356] on td "CFR-250331-TJ86" at bounding box center [132, 351] width 120 height 32
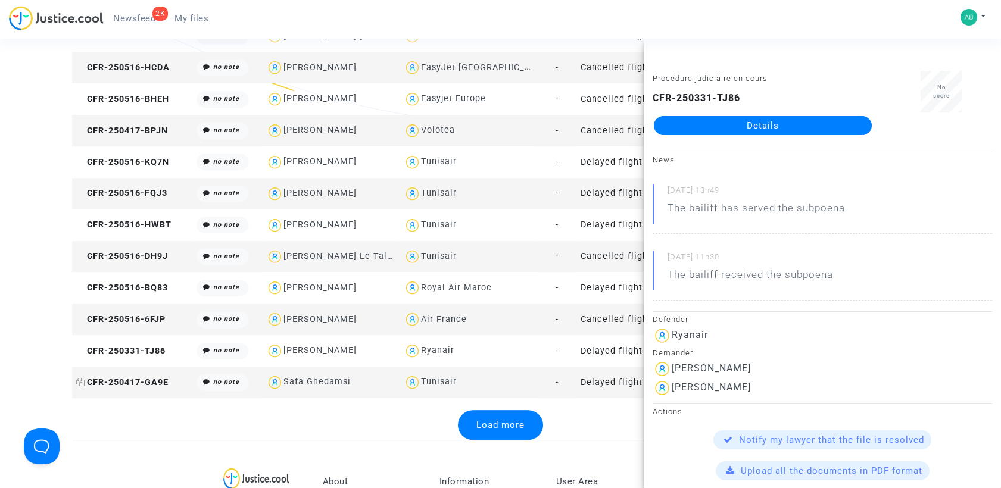
click at [135, 384] on span "CFR-250417-GA9E" at bounding box center [122, 383] width 92 height 10
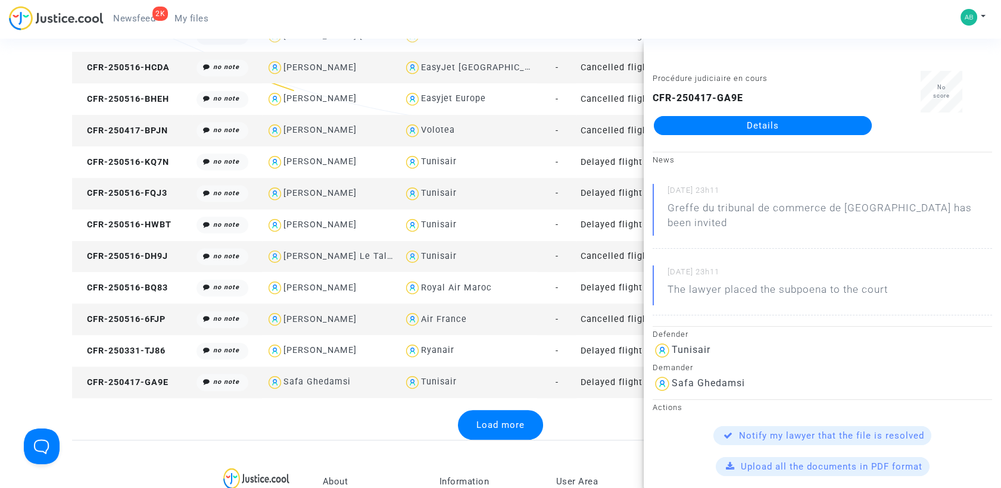
click at [710, 124] on link "Details" at bounding box center [763, 125] width 218 height 19
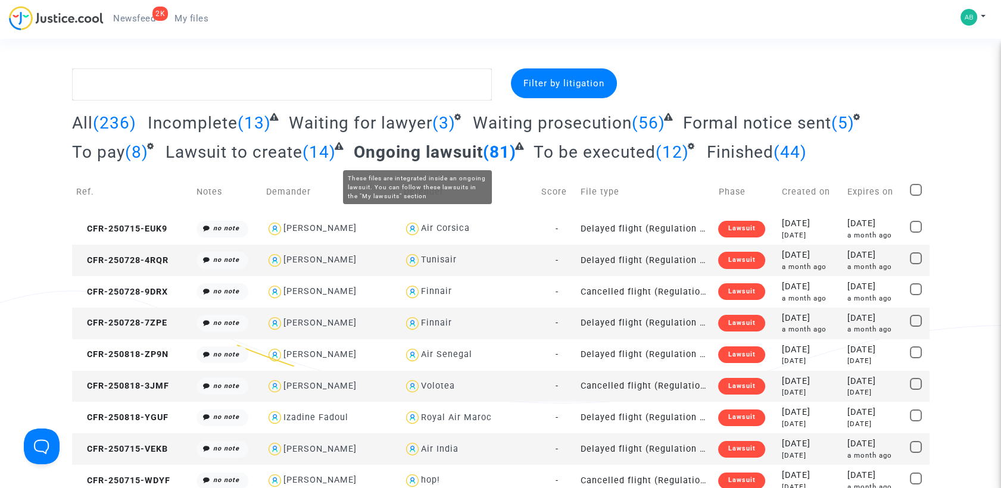
click at [402, 159] on span "Ongoing lawsuit" at bounding box center [418, 152] width 129 height 20
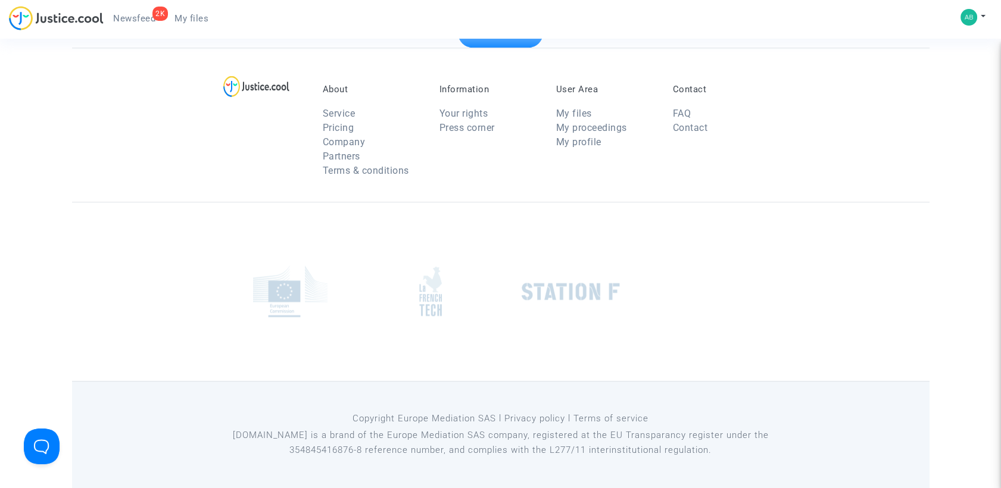
scroll to position [1517, 0]
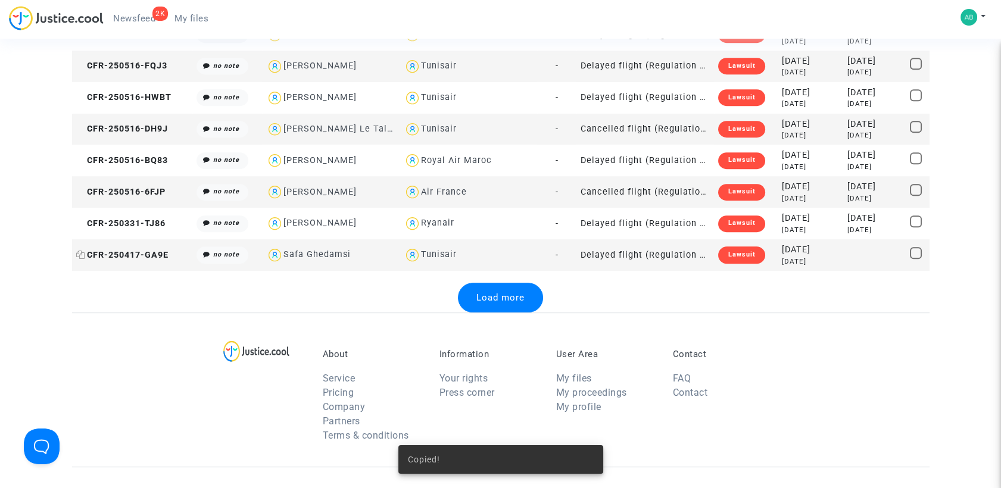
click at [157, 254] on span "CFR-250417-GA9E" at bounding box center [122, 255] width 92 height 10
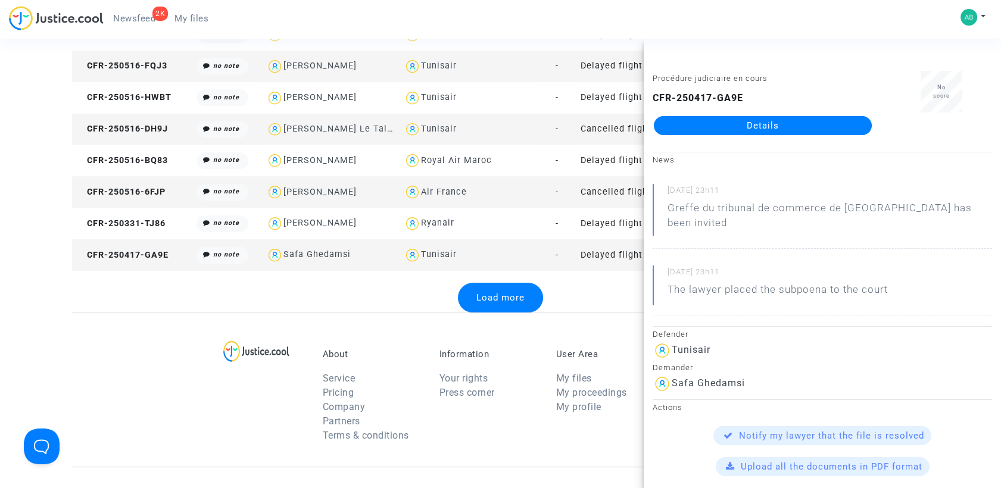
click at [384, 313] on div "About Service Pricing Company Partners Terms & conditions Information Your righ…" at bounding box center [501, 390] width 858 height 154
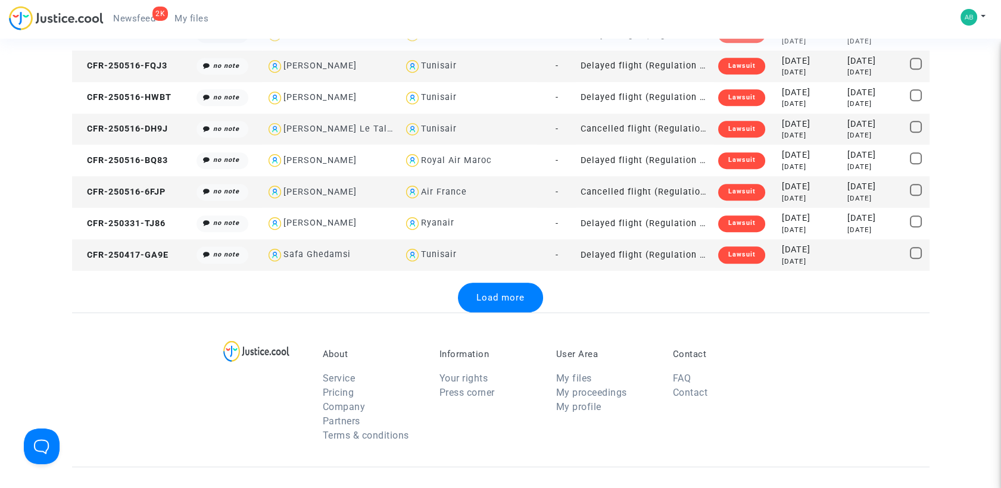
click at [480, 292] on span "Load more" at bounding box center [500, 297] width 48 height 11
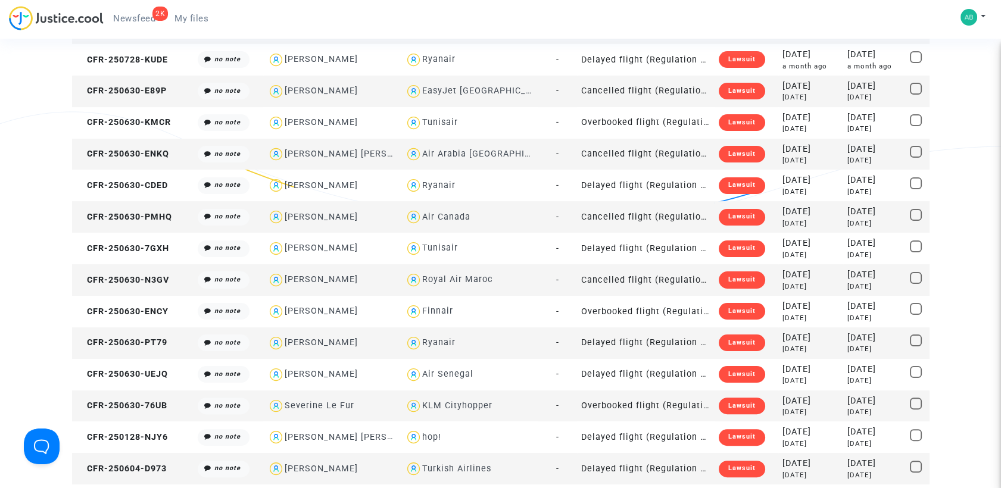
scroll to position [591, 0]
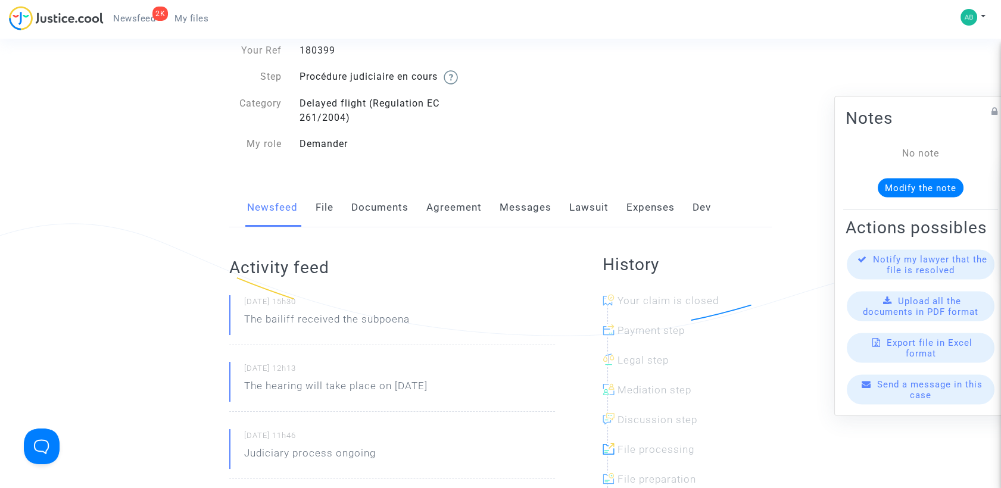
scroll to position [198, 0]
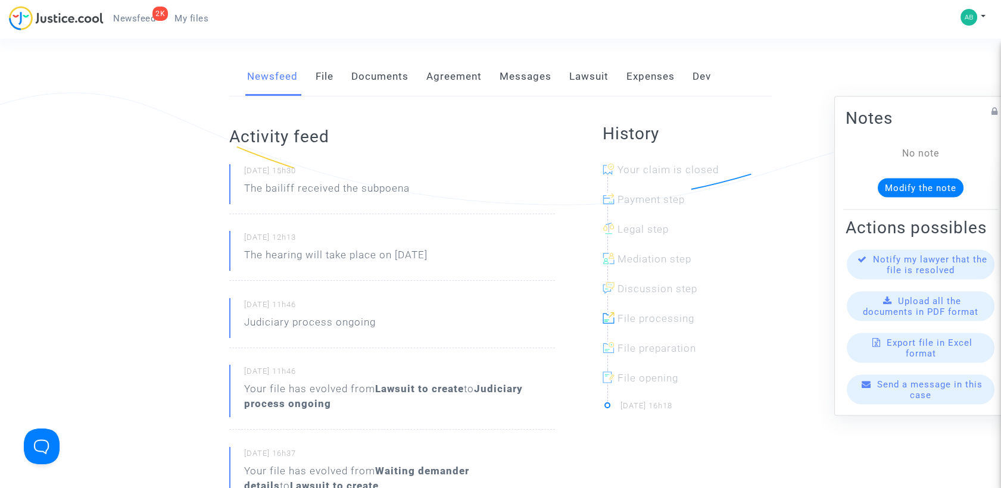
click at [316, 76] on link "File" at bounding box center [325, 76] width 18 height 39
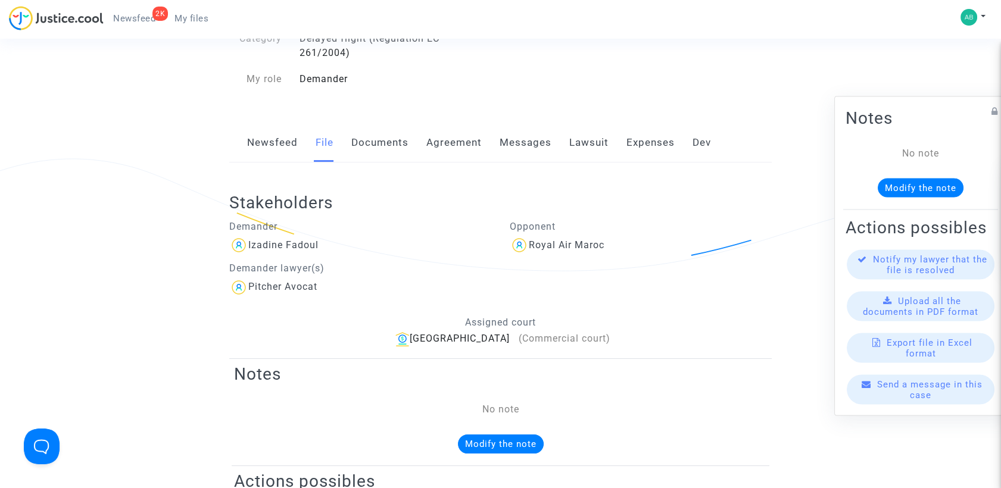
click at [531, 142] on link "Messages" at bounding box center [526, 142] width 52 height 39
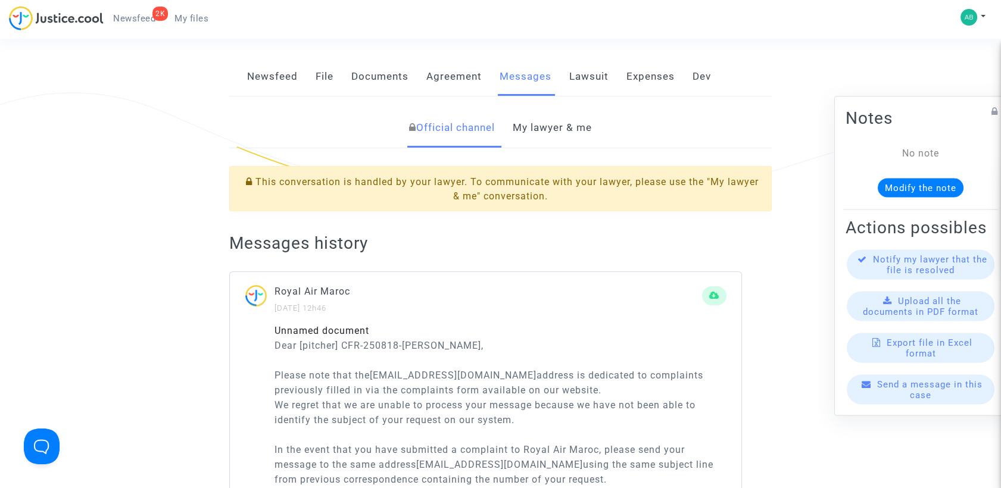
scroll to position [66, 0]
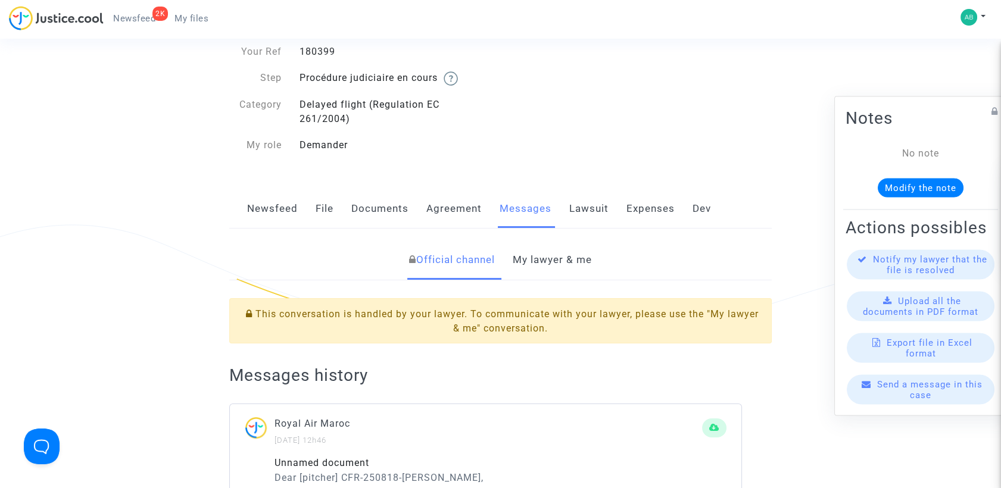
click at [524, 258] on link "My lawyer & me" at bounding box center [552, 260] width 79 height 39
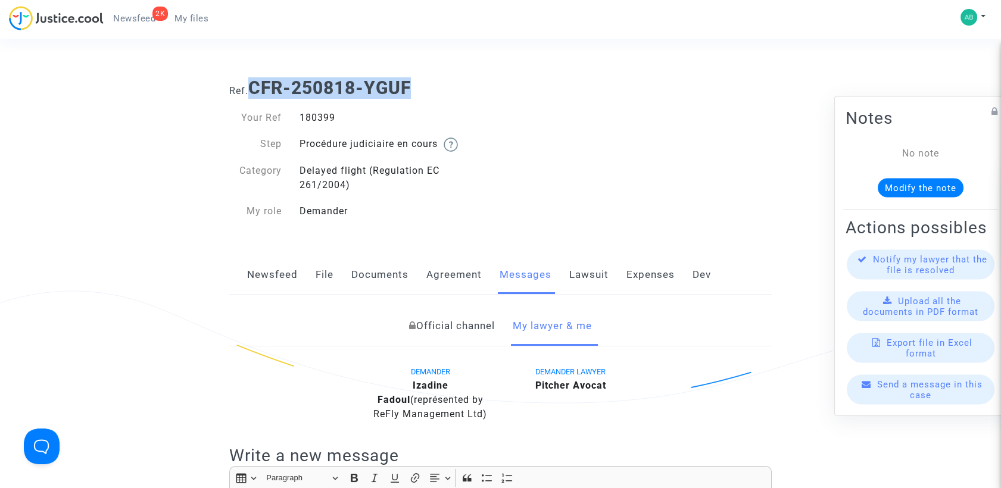
drag, startPoint x: 253, startPoint y: 88, endPoint x: 428, endPoint y: 91, distance: 175.7
click at [430, 90] on h1 "Ref. CFR-250818-YGUF" at bounding box center [500, 87] width 543 height 21
drag, startPoint x: 428, startPoint y: 91, endPoint x: 389, endPoint y: 92, distance: 39.3
copy b "CFR-250818-YGUF"
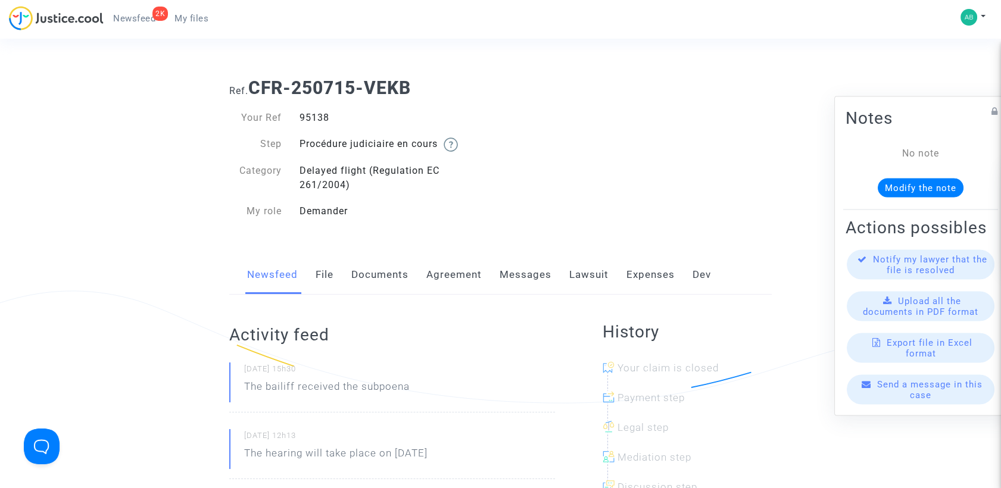
click at [515, 275] on link "Messages" at bounding box center [526, 274] width 52 height 39
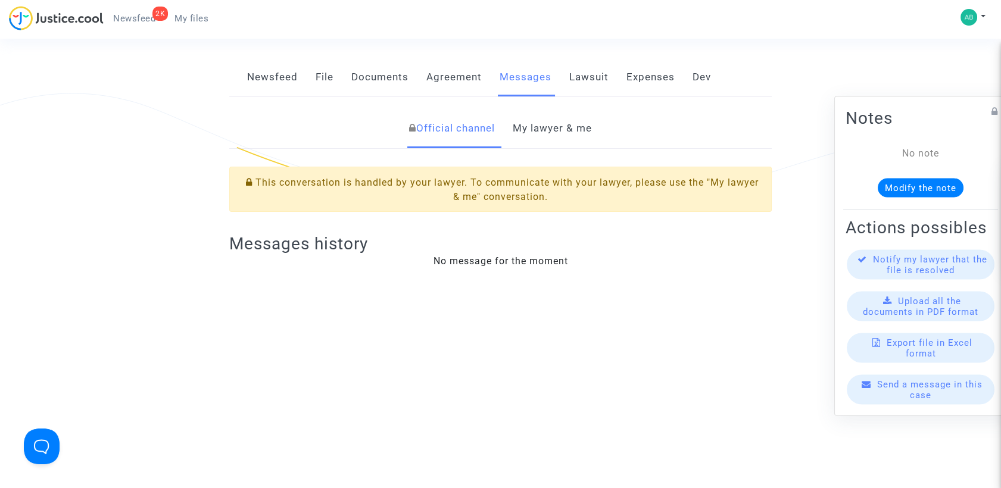
scroll to position [198, 0]
click at [554, 128] on link "My lawyer & me" at bounding box center [552, 127] width 79 height 39
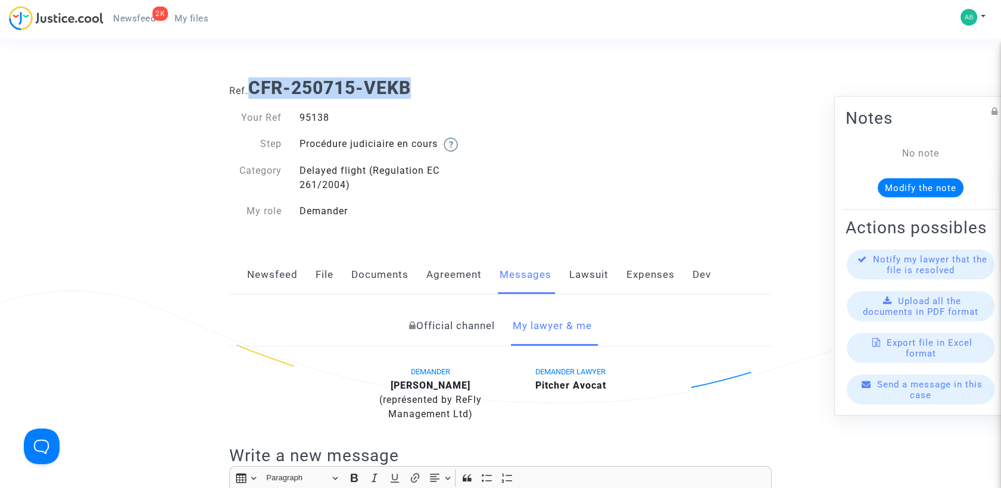
drag, startPoint x: 296, startPoint y: 95, endPoint x: 419, endPoint y: 98, distance: 123.3
click at [419, 98] on h1 "Ref. CFR-250715-VEKB" at bounding box center [500, 87] width 543 height 21
drag, startPoint x: 419, startPoint y: 98, endPoint x: 386, endPoint y: 83, distance: 36.5
copy b "CFR-250715-VEKB"
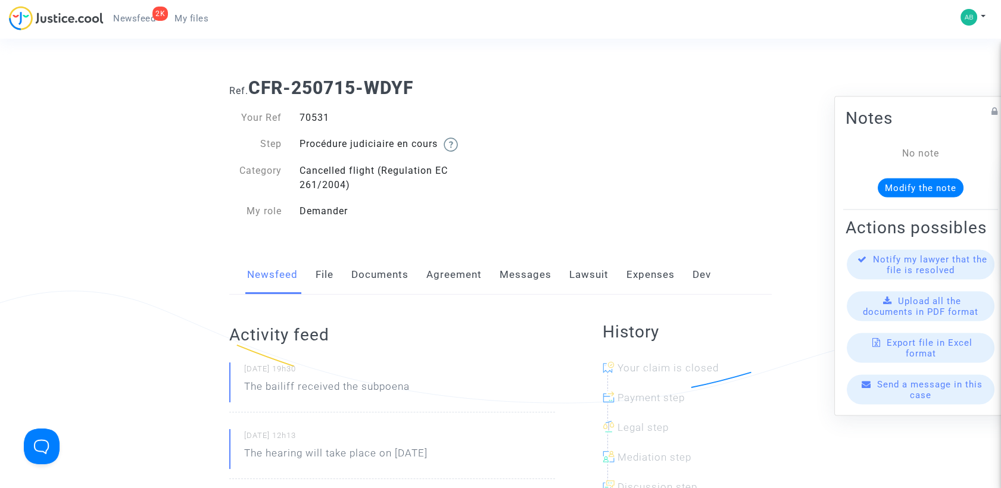
click at [527, 272] on link "Messages" at bounding box center [526, 274] width 52 height 39
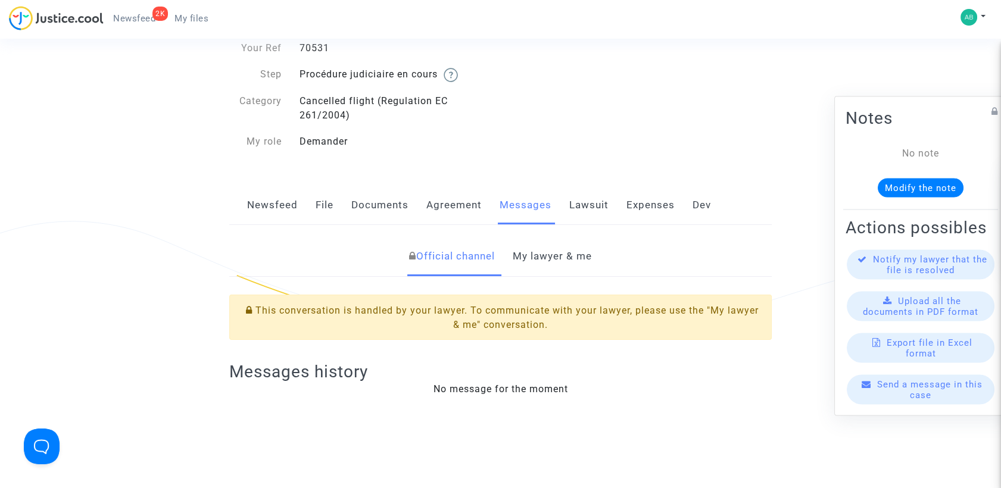
scroll to position [198, 0]
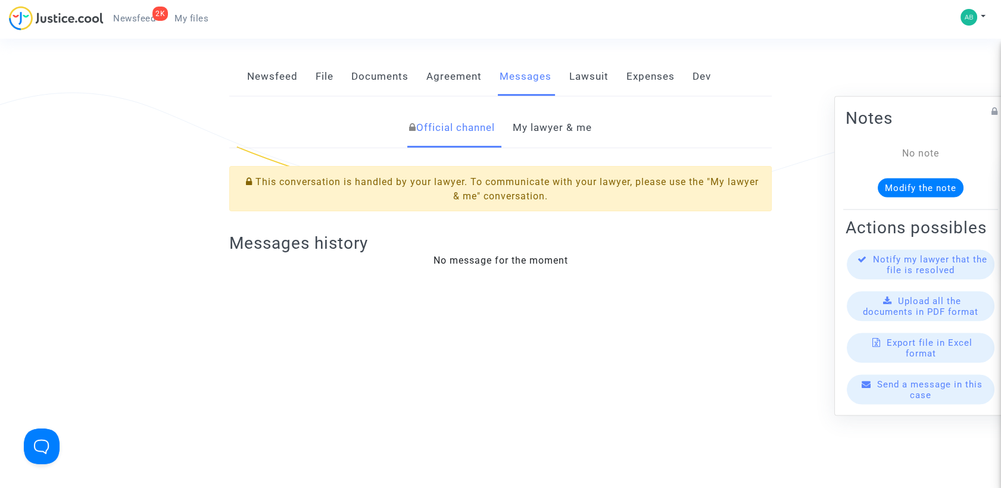
click at [553, 141] on link "My lawyer & me" at bounding box center [552, 127] width 79 height 39
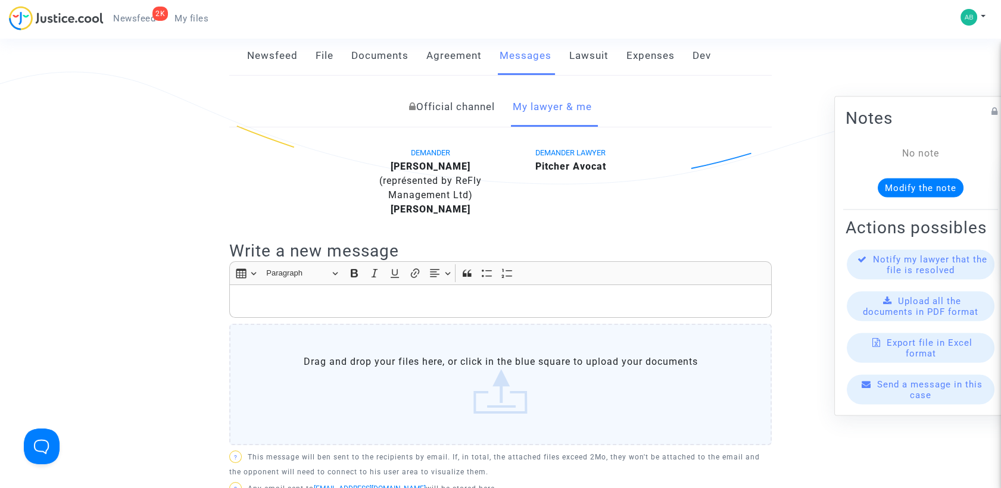
scroll to position [198, 0]
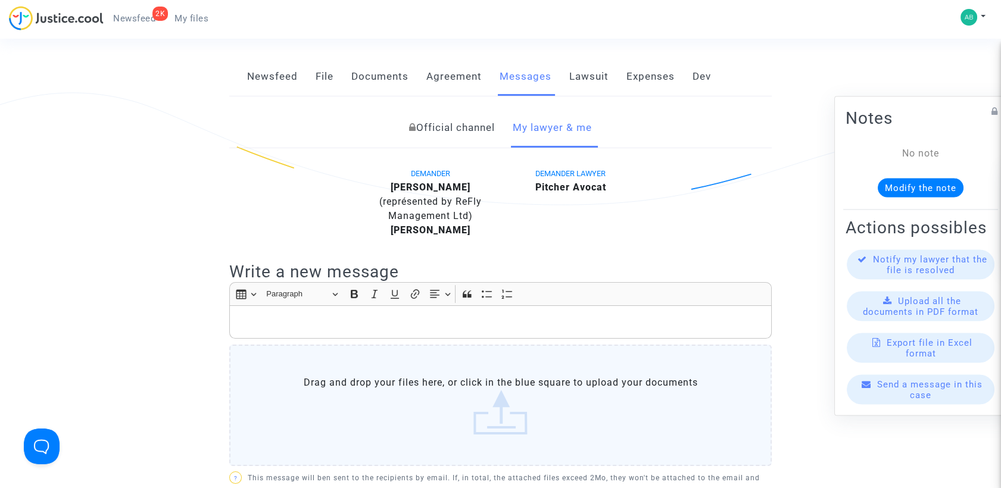
click at [466, 136] on link "Official channel" at bounding box center [452, 127] width 86 height 39
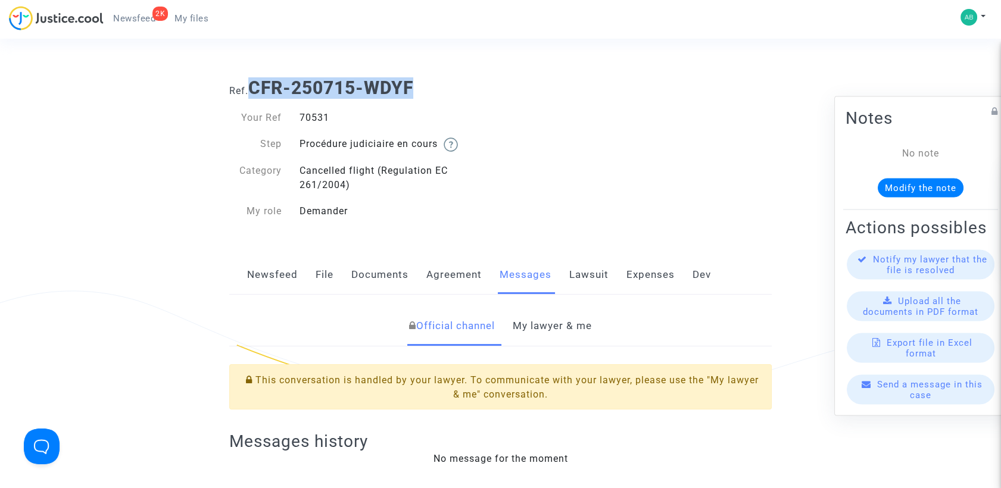
drag, startPoint x: 255, startPoint y: 91, endPoint x: 421, endPoint y: 88, distance: 165.6
click at [421, 88] on h1 "Ref. CFR-250715-WDYF" at bounding box center [500, 87] width 543 height 21
drag, startPoint x: 421, startPoint y: 88, endPoint x: 376, endPoint y: 79, distance: 45.6
copy b "CFR-250715-WDYF"
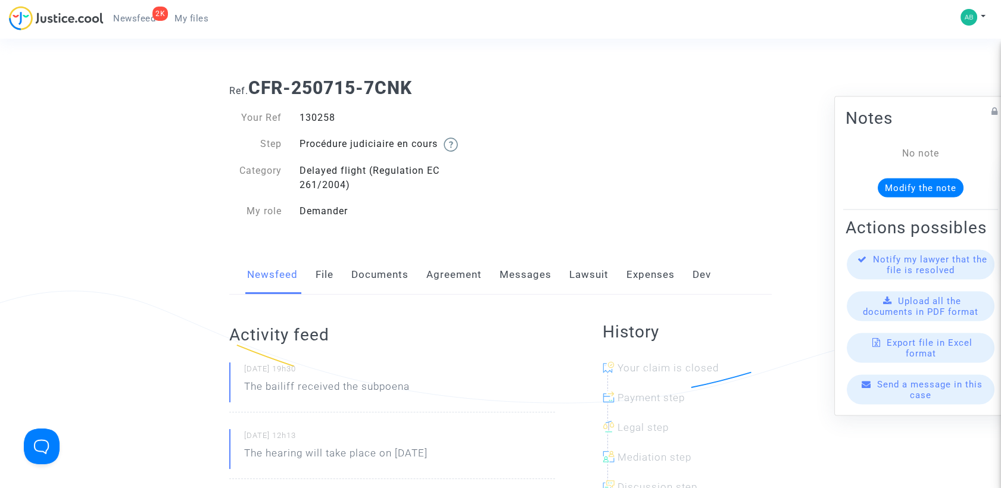
click at [528, 282] on link "Messages" at bounding box center [526, 274] width 52 height 39
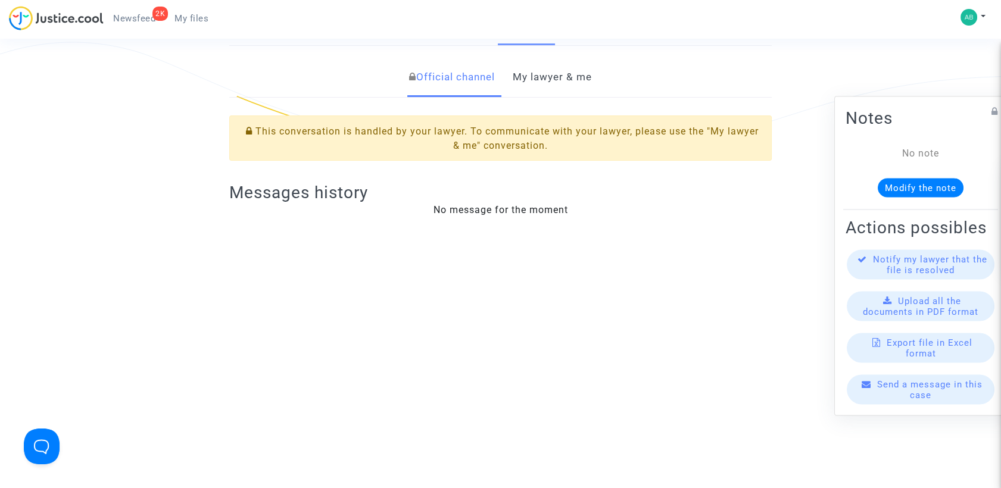
scroll to position [264, 0]
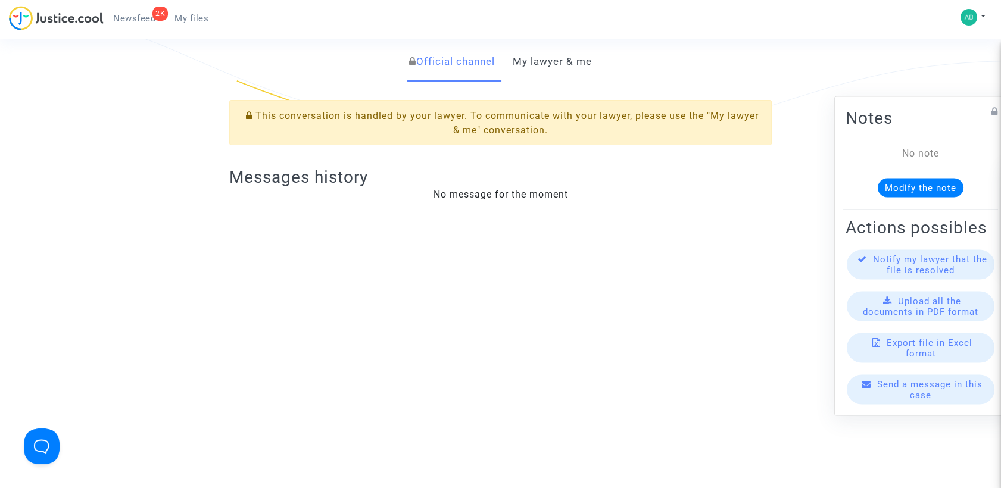
click at [559, 63] on link "My lawyer & me" at bounding box center [552, 61] width 79 height 39
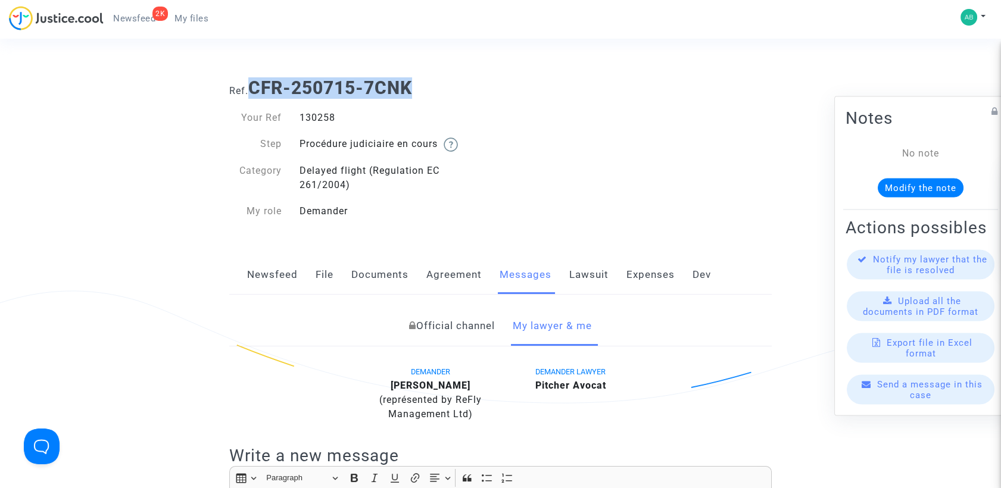
drag, startPoint x: 255, startPoint y: 86, endPoint x: 415, endPoint y: 85, distance: 159.0
click at [412, 85] on b "CFR-250715-7CNK" at bounding box center [330, 87] width 164 height 21
drag, startPoint x: 415, startPoint y: 85, endPoint x: 400, endPoint y: 83, distance: 14.5
copy b "CFR-250715-7CNK"
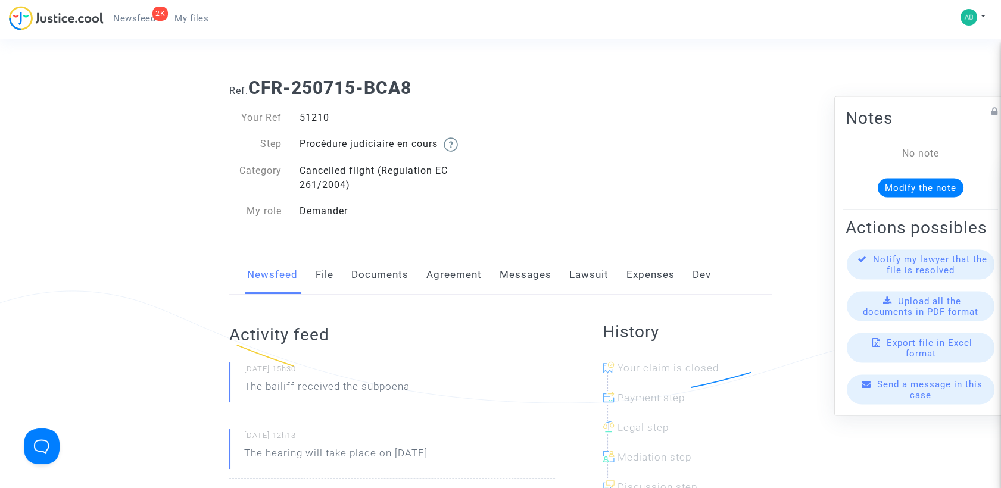
click at [529, 277] on link "Messages" at bounding box center [526, 274] width 52 height 39
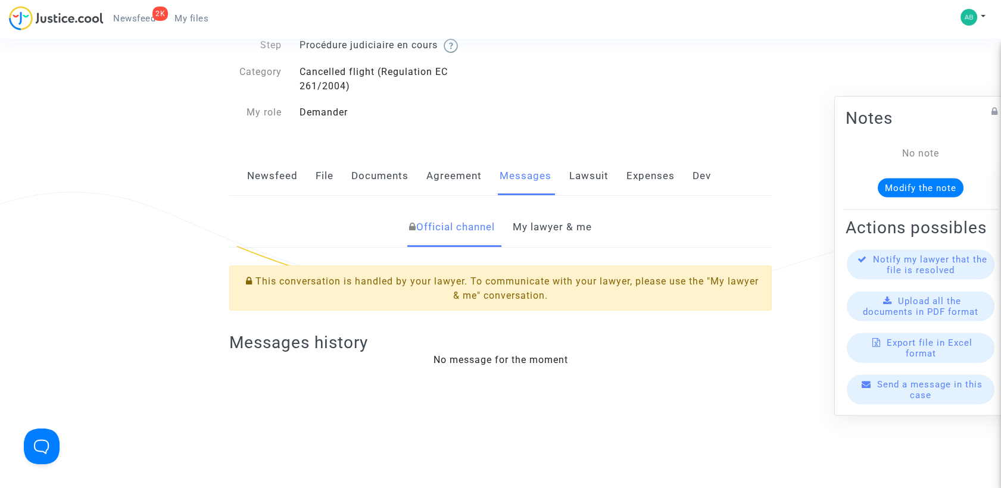
scroll to position [264, 0]
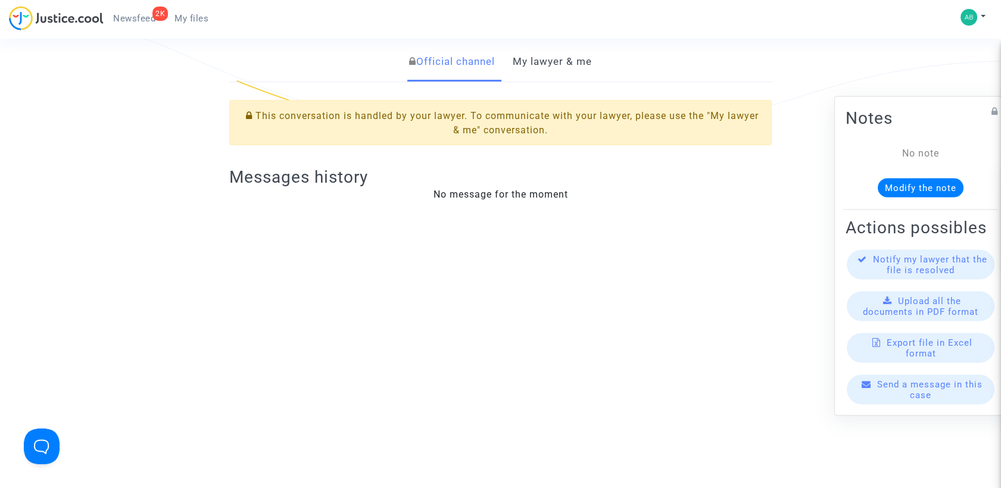
click at [571, 45] on link "My lawyer & me" at bounding box center [552, 61] width 79 height 39
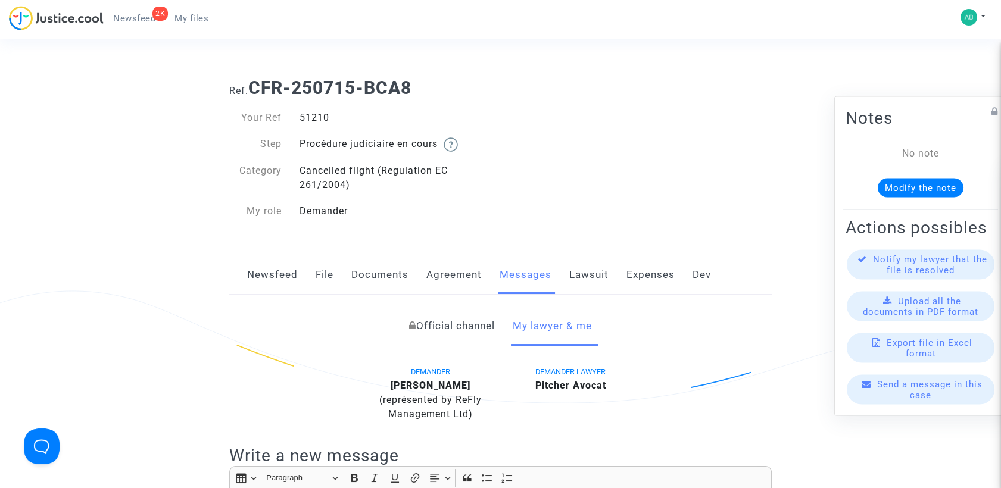
click at [300, 121] on div "51210" at bounding box center [396, 118] width 210 height 14
click at [301, 121] on div "51210" at bounding box center [396, 118] width 210 height 14
click at [300, 121] on div "51210" at bounding box center [396, 118] width 210 height 14
copy div "51210"
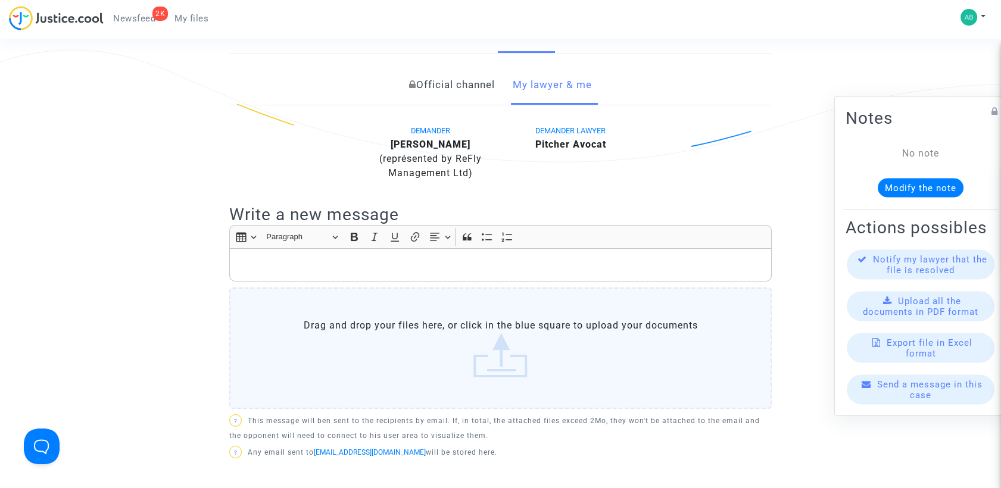
scroll to position [264, 0]
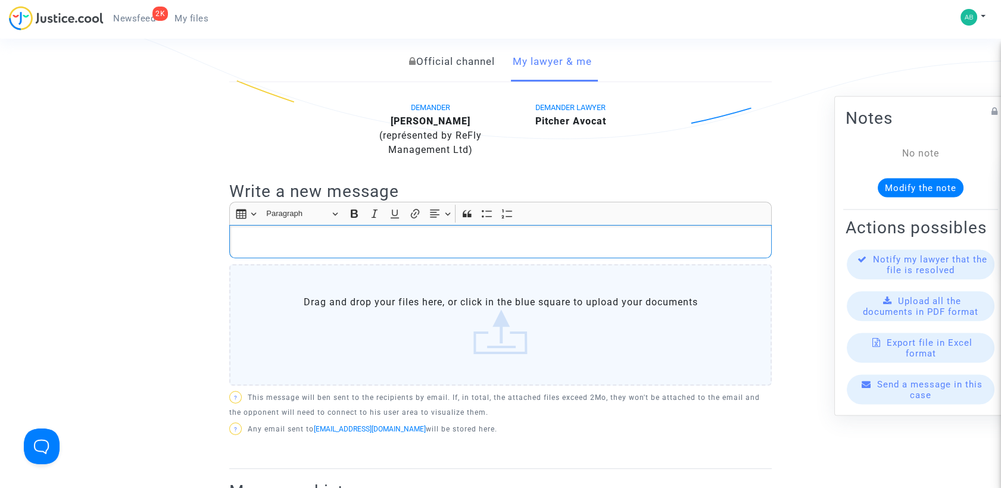
click at [319, 249] on div "Rich Text Editor, main" at bounding box center [500, 241] width 543 height 33
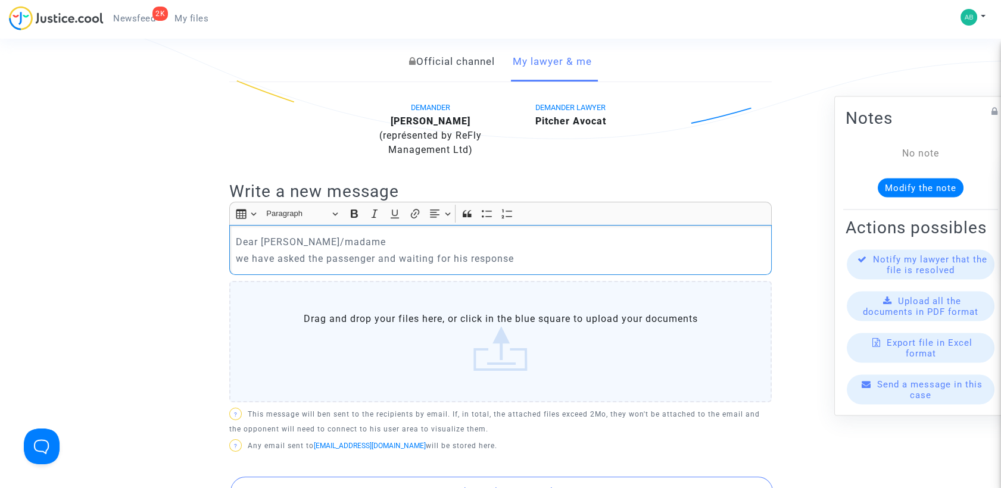
scroll to position [463, 0]
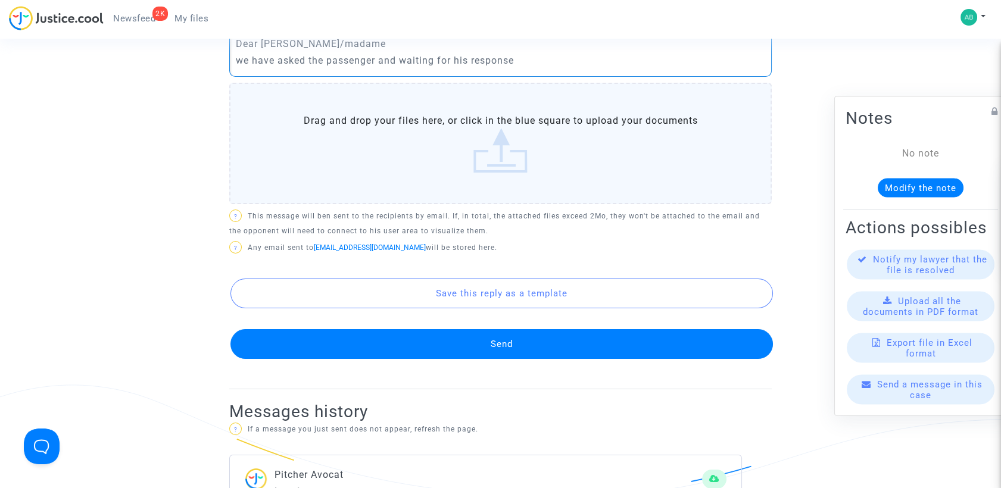
click at [506, 340] on button "Send" at bounding box center [501, 344] width 543 height 30
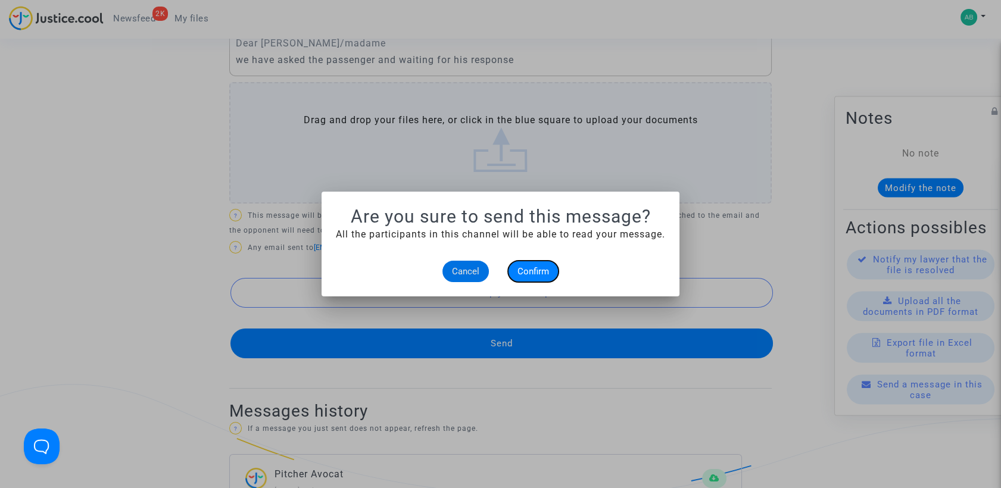
click at [547, 268] on span "Confirm" at bounding box center [534, 271] width 32 height 11
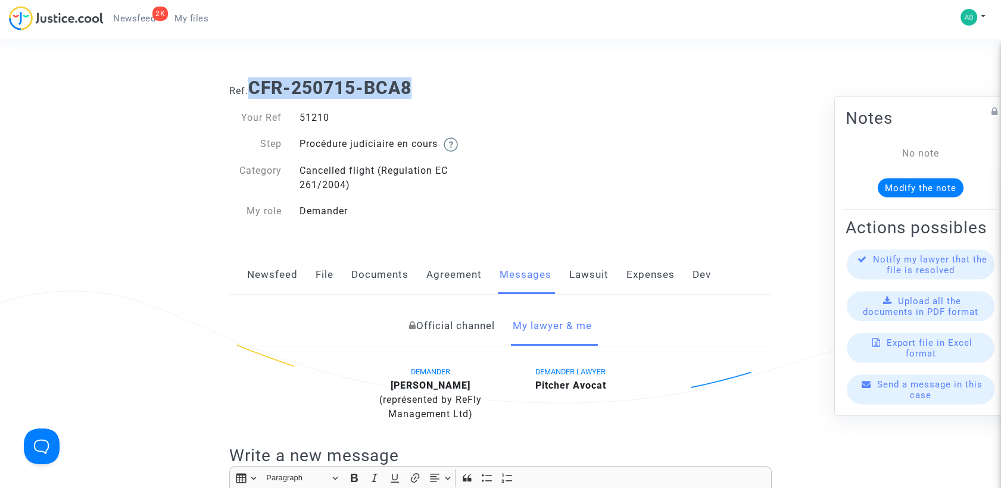
drag, startPoint x: 257, startPoint y: 85, endPoint x: 414, endPoint y: 93, distance: 156.8
click at [412, 93] on b "CFR-250715-BCA8" at bounding box center [329, 87] width 163 height 21
copy b "CFR-250715-BCA8"
click at [332, 274] on link "File" at bounding box center [325, 274] width 18 height 39
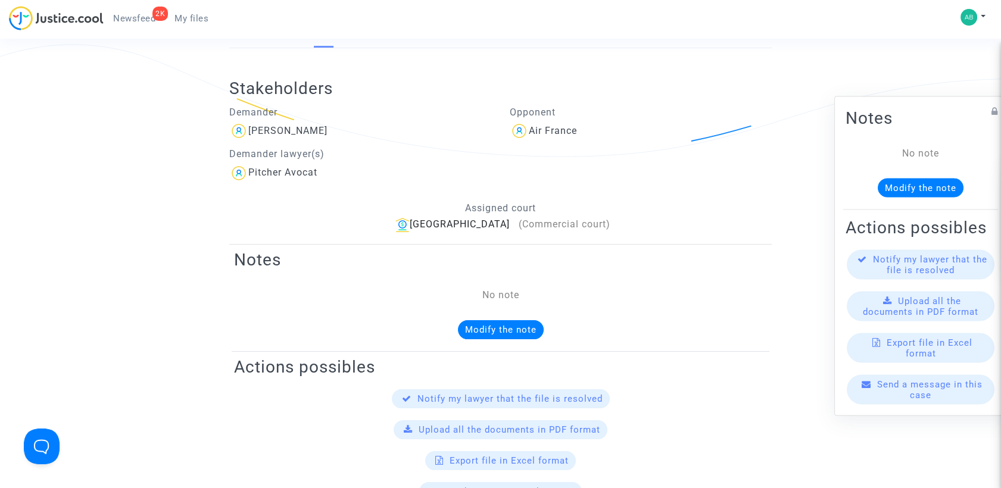
scroll to position [264, 0]
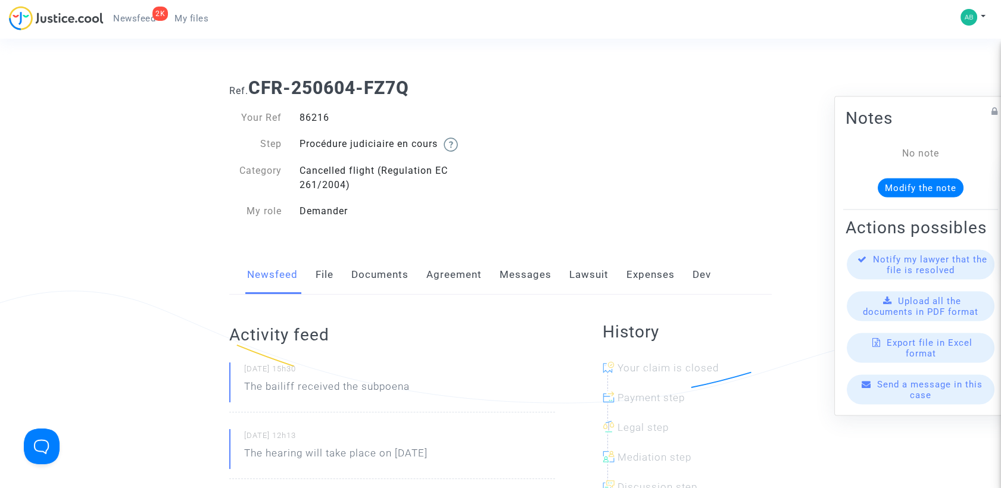
click at [520, 273] on link "Messages" at bounding box center [526, 274] width 52 height 39
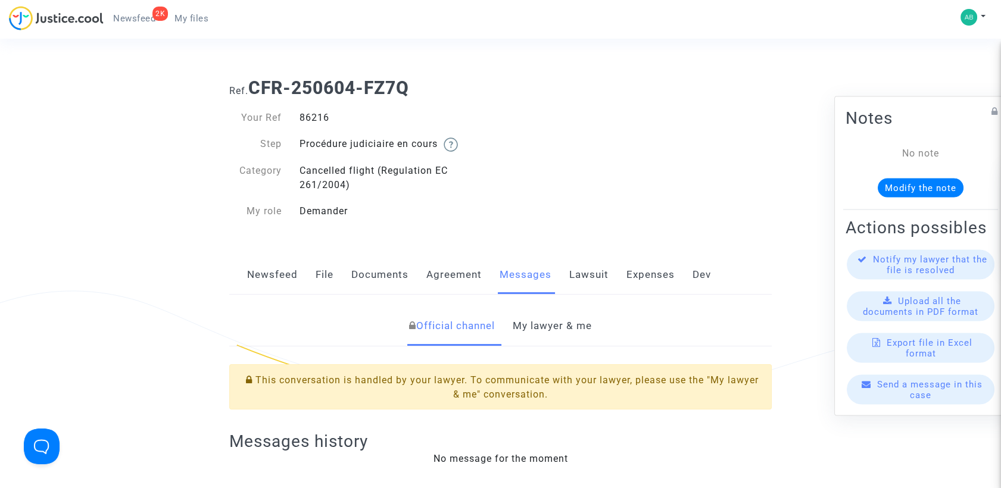
scroll to position [132, 0]
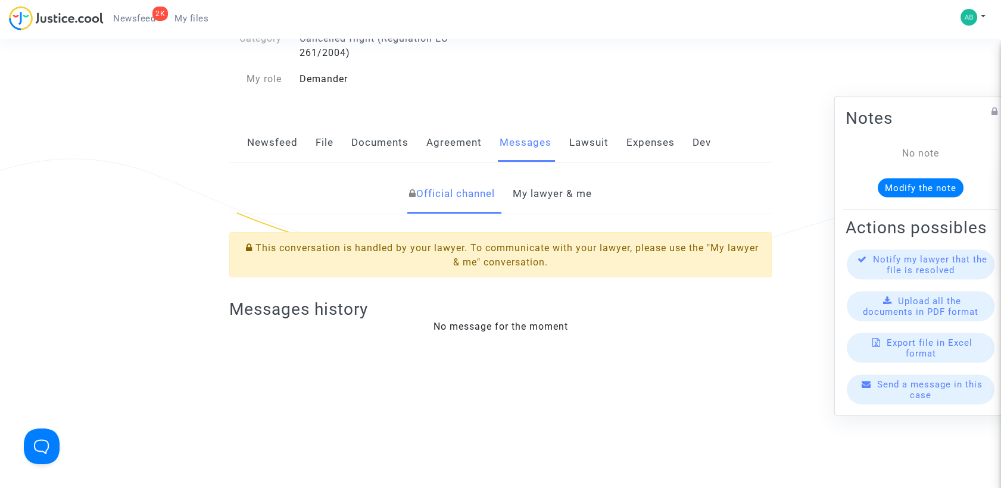
click at [535, 217] on div "Official channel My lawyer & me This conversation is handled by your lawyer. To…" at bounding box center [500, 260] width 560 height 172
click at [562, 193] on link "My lawyer & me" at bounding box center [552, 193] width 79 height 39
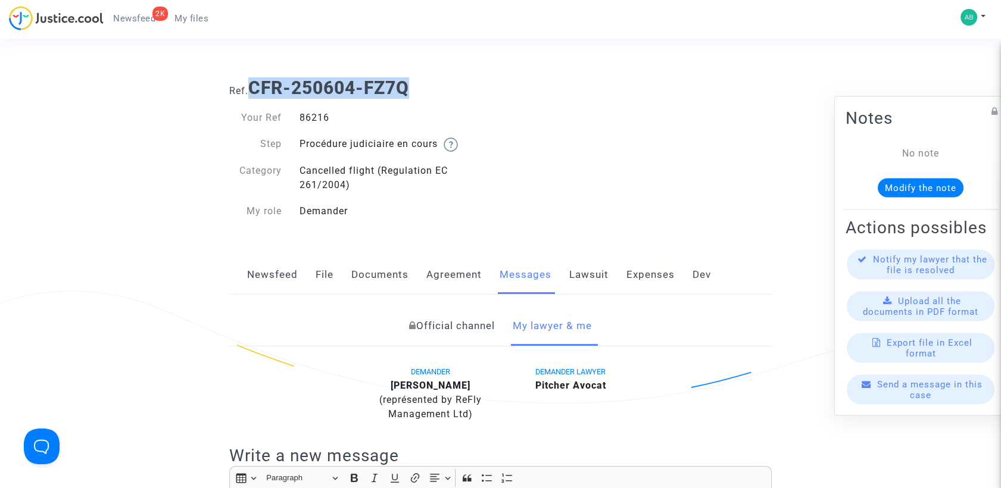
drag, startPoint x: 292, startPoint y: 91, endPoint x: 414, endPoint y: 94, distance: 121.5
click at [414, 94] on h1 "Ref. CFR-250604-FZ7Q" at bounding box center [500, 87] width 543 height 21
drag, startPoint x: 414, startPoint y: 94, endPoint x: 388, endPoint y: 88, distance: 26.3
copy b "CFR-250604-FZ7Q"
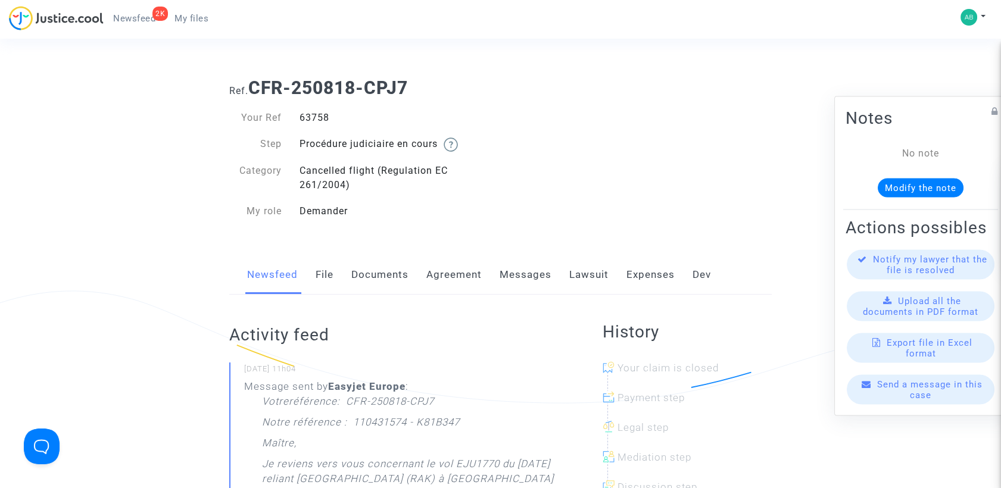
click at [529, 279] on link "Messages" at bounding box center [526, 274] width 52 height 39
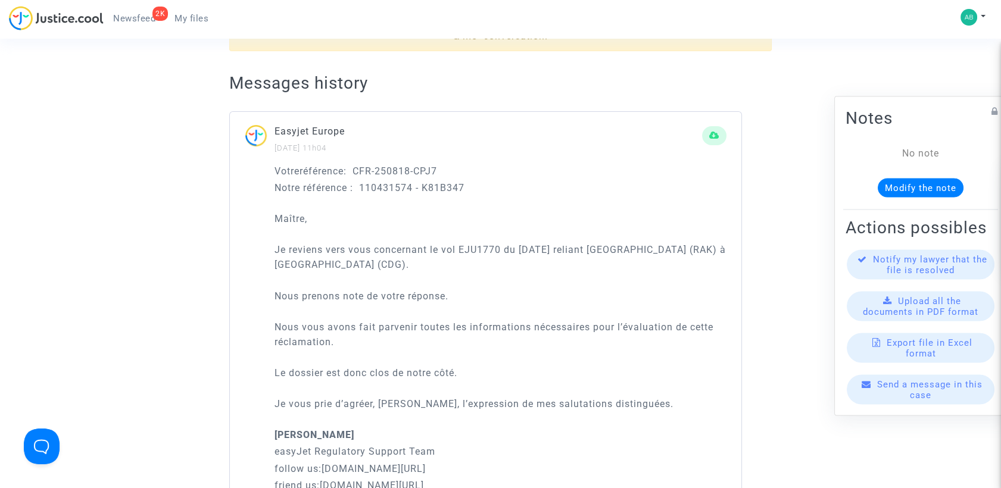
scroll to position [397, 0]
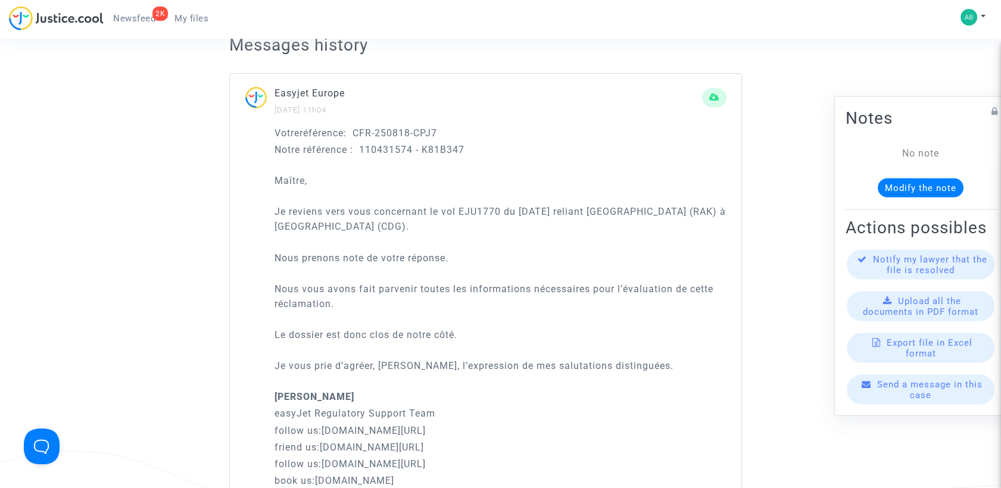
drag, startPoint x: 267, startPoint y: 172, endPoint x: 496, endPoint y: 336, distance: 280.8
click at [496, 336] on div "Votreréférence : CFR-250818-CPJ7 Notre référence : 110431574 - K81B347 Maître, …" at bounding box center [486, 311] width 512 height 371
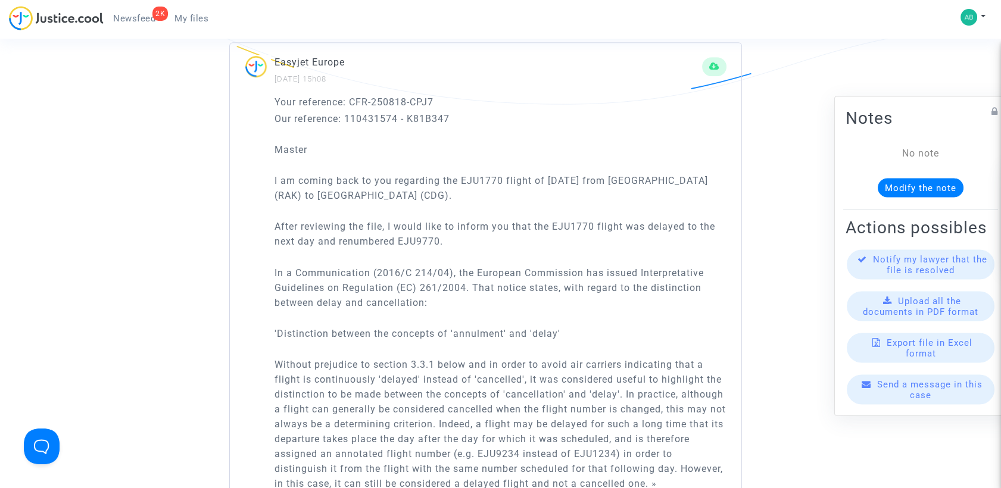
scroll to position [1389, 0]
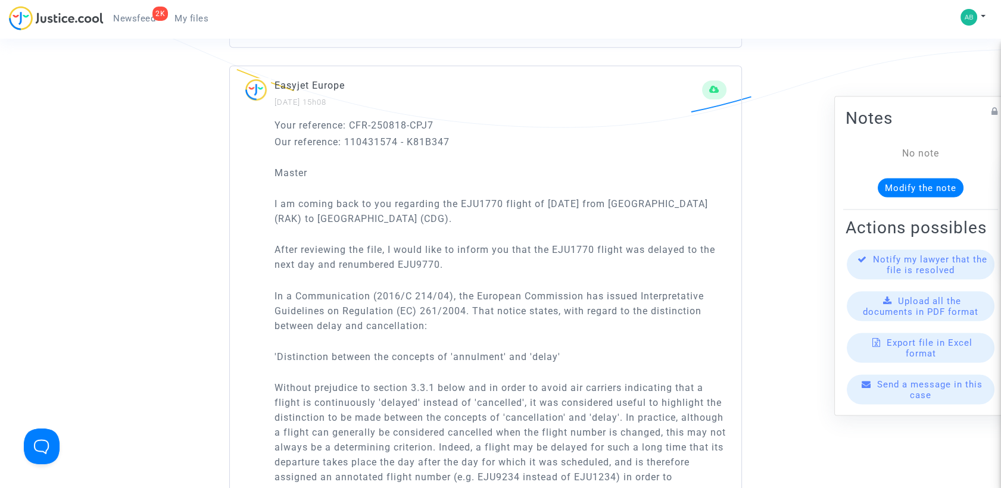
click at [457, 269] on p "After reviewing the file, I would like to inform you that the EJU1770 flight wa…" at bounding box center [501, 257] width 452 height 30
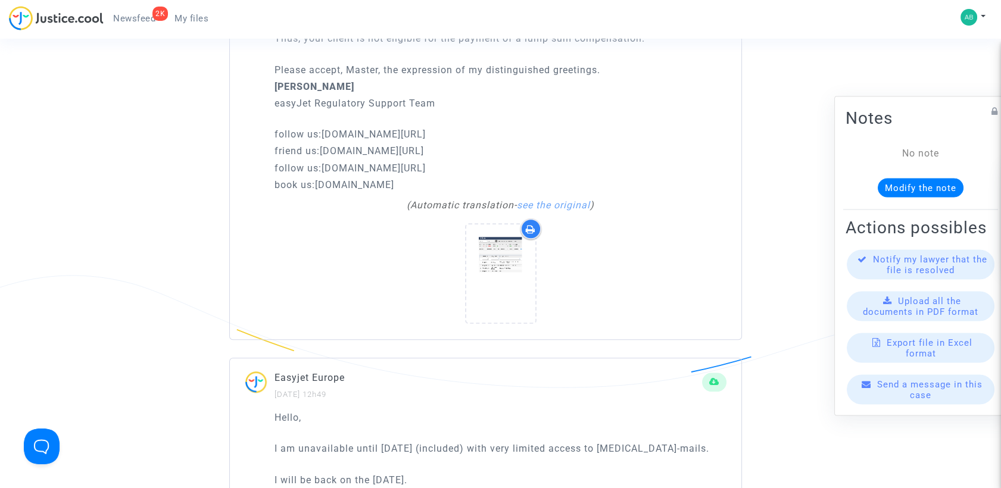
scroll to position [2316, 0]
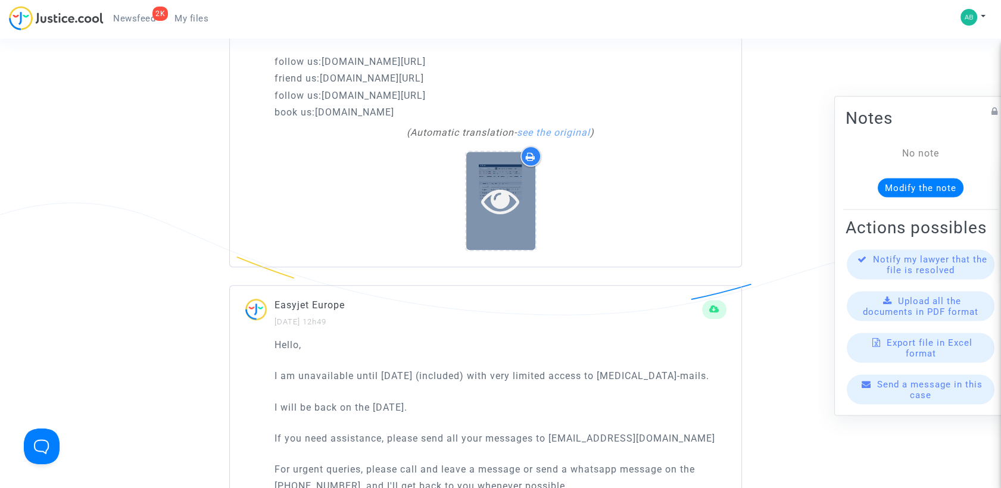
click at [498, 188] on icon at bounding box center [500, 201] width 39 height 38
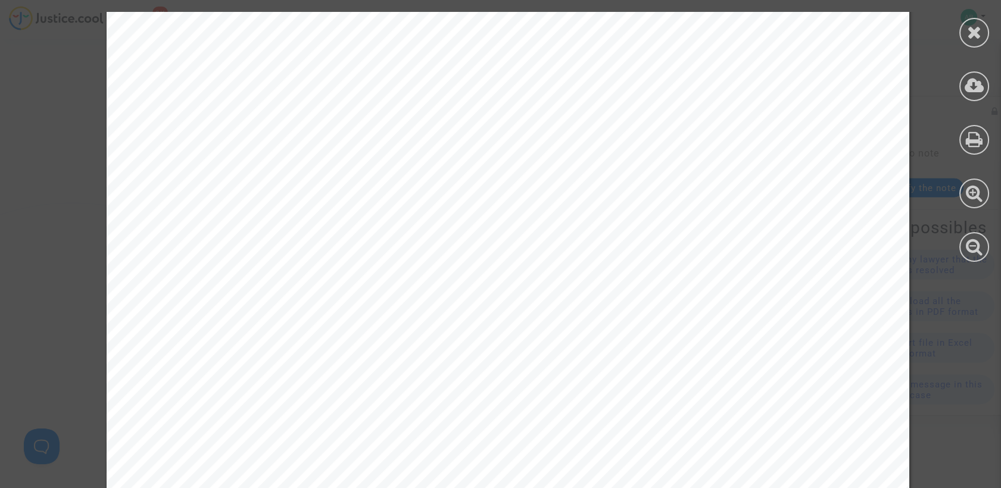
scroll to position [132, 0]
click at [959, 35] on div at bounding box center [974, 33] width 30 height 30
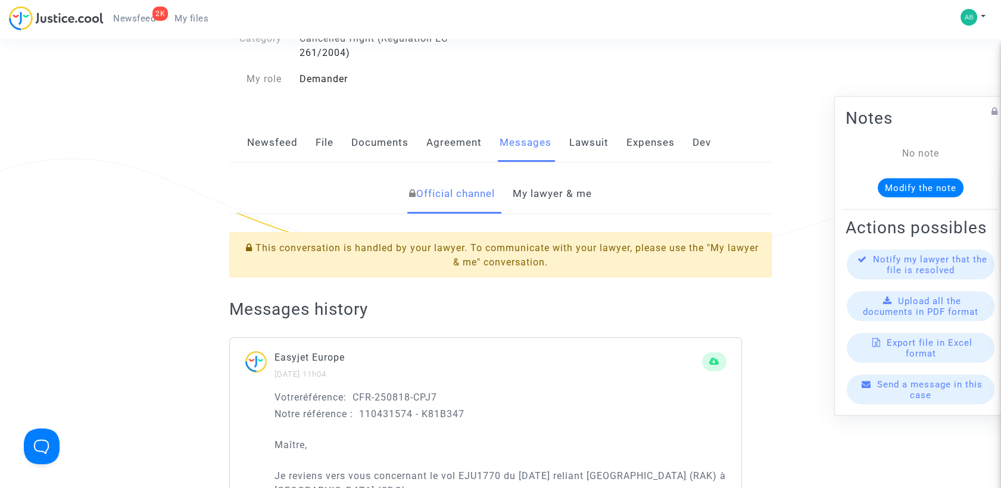
click at [519, 197] on link "My lawyer & me" at bounding box center [552, 193] width 79 height 39
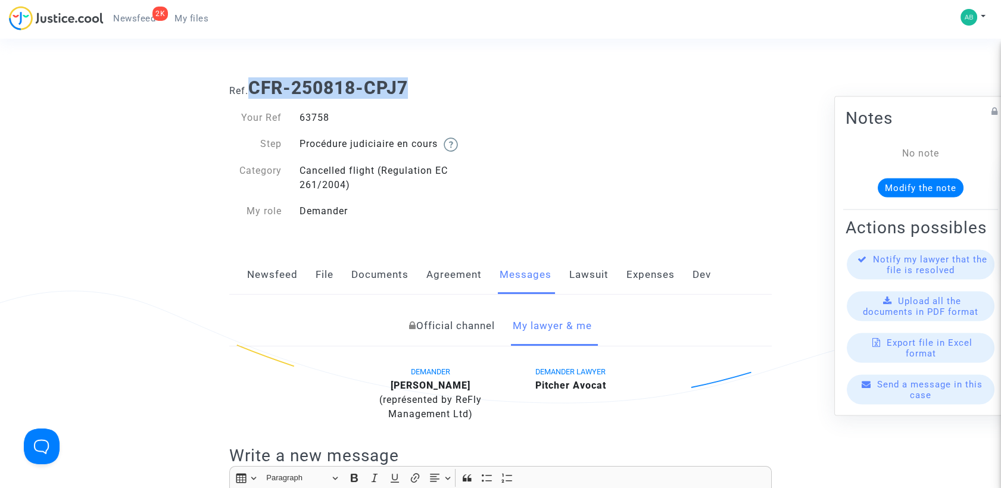
drag, startPoint x: 250, startPoint y: 86, endPoint x: 417, endPoint y: 77, distance: 167.0
click at [417, 77] on h1 "Ref. CFR-250818-CPJ7" at bounding box center [500, 87] width 543 height 21
copy b "CFR-250818-CPJ7"
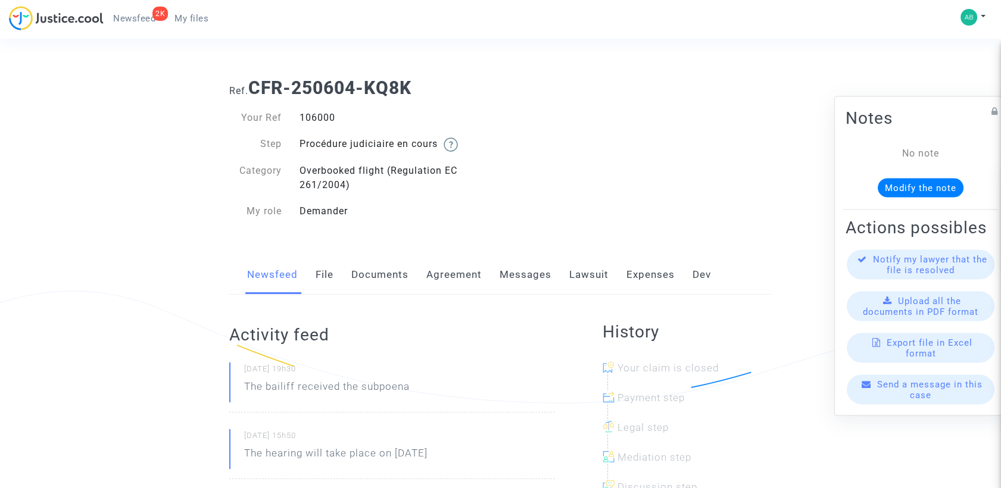
click at [524, 282] on link "Messages" at bounding box center [526, 274] width 52 height 39
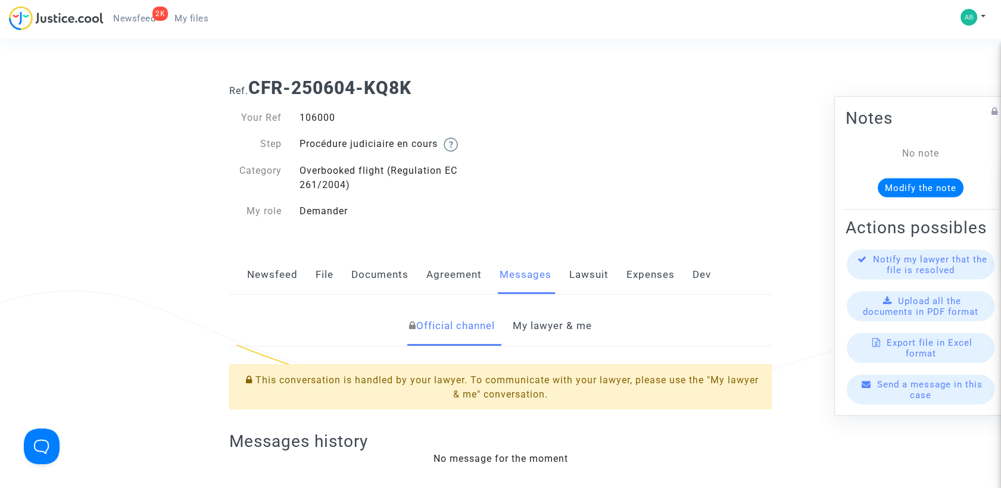
click at [529, 329] on link "My lawyer & me" at bounding box center [552, 326] width 79 height 39
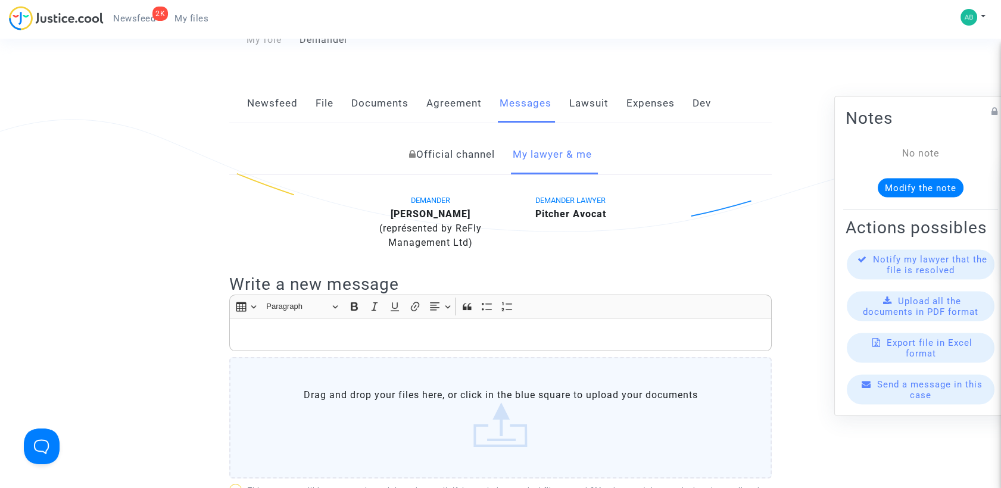
scroll to position [132, 0]
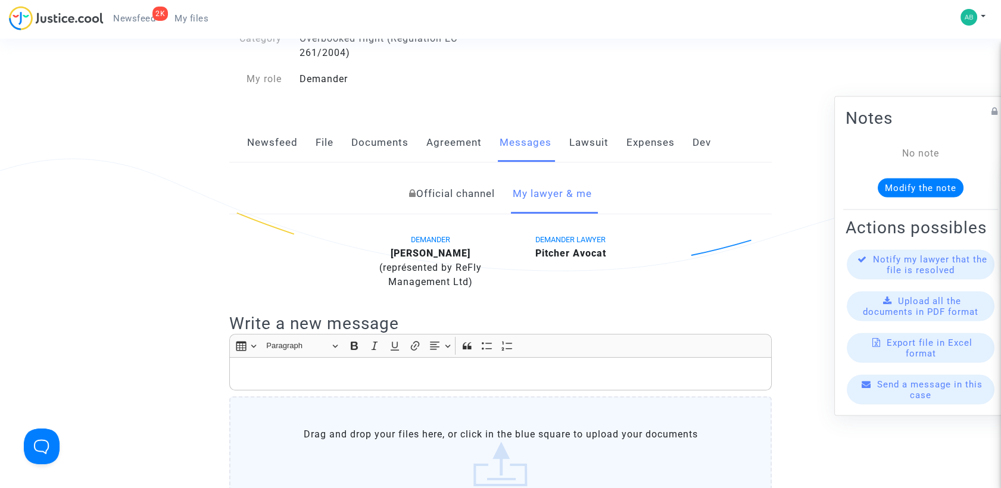
click at [462, 190] on link "Official channel" at bounding box center [452, 193] width 86 height 39
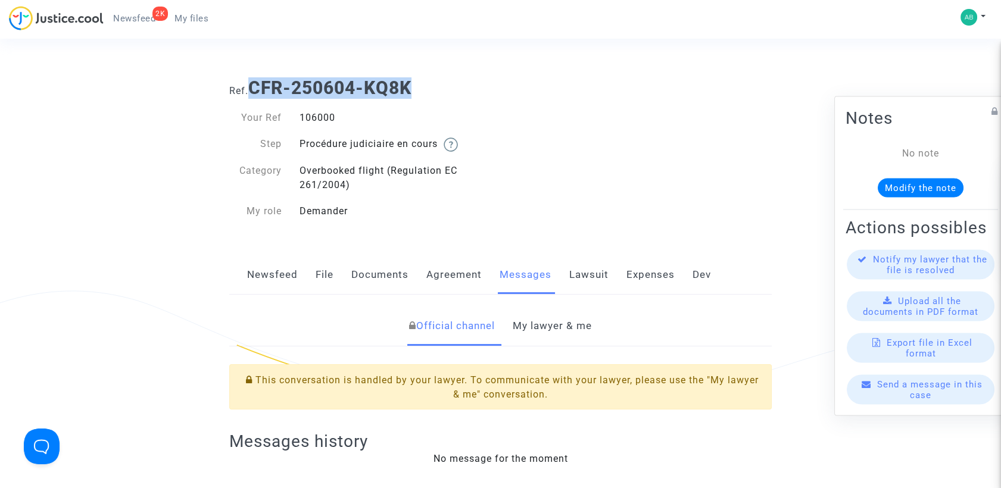
drag, startPoint x: 263, startPoint y: 88, endPoint x: 410, endPoint y: 95, distance: 147.2
click at [410, 95] on b "CFR-250604-KQ8K" at bounding box center [329, 87] width 163 height 21
copy b "CFR-250604-KQ8K"
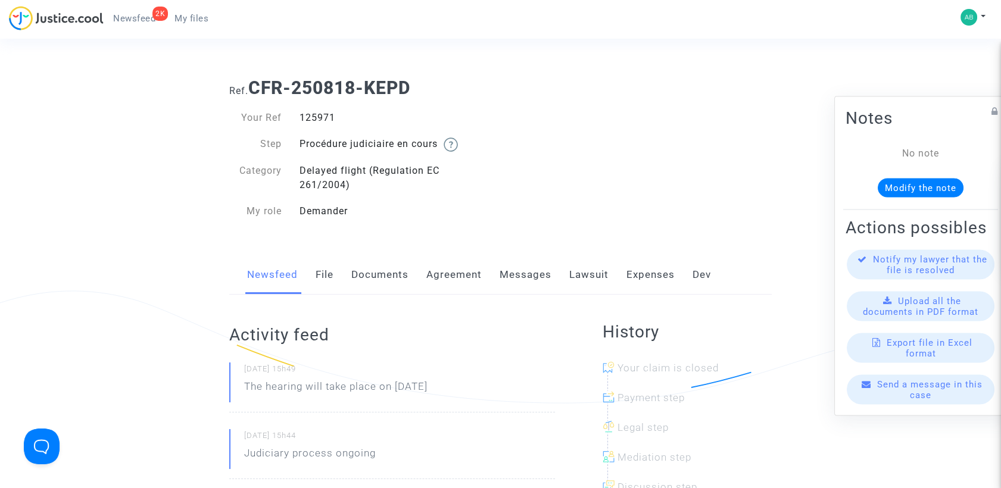
click at [516, 270] on link "Messages" at bounding box center [526, 274] width 52 height 39
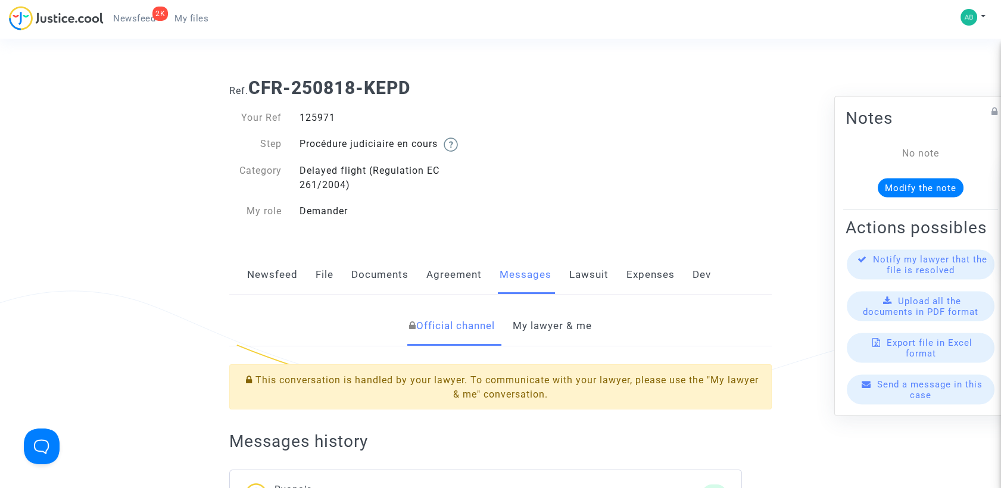
click at [519, 339] on link "My lawyer & me" at bounding box center [552, 326] width 79 height 39
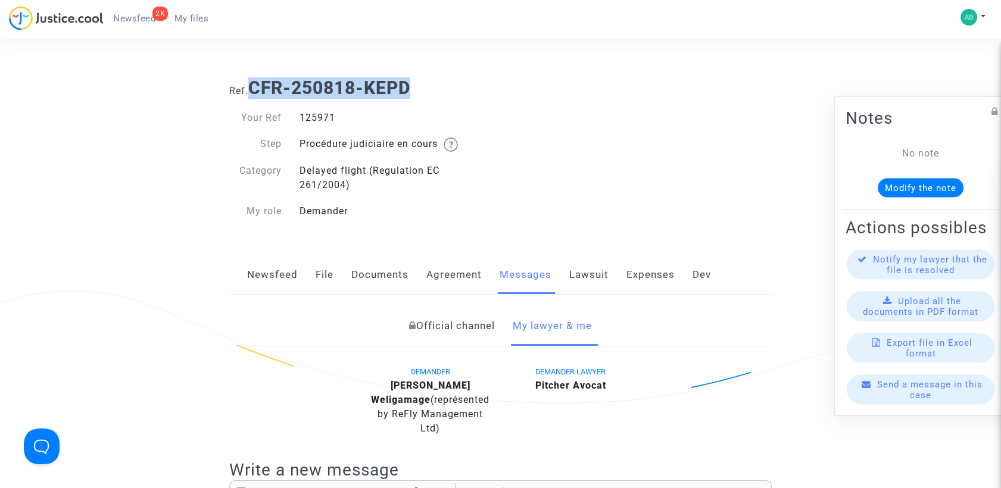
drag, startPoint x: 251, startPoint y: 86, endPoint x: 414, endPoint y: 96, distance: 162.9
click at [410, 96] on b "CFR-250818-KEPD" at bounding box center [329, 87] width 162 height 21
copy b "CFR-250818-KEPD"
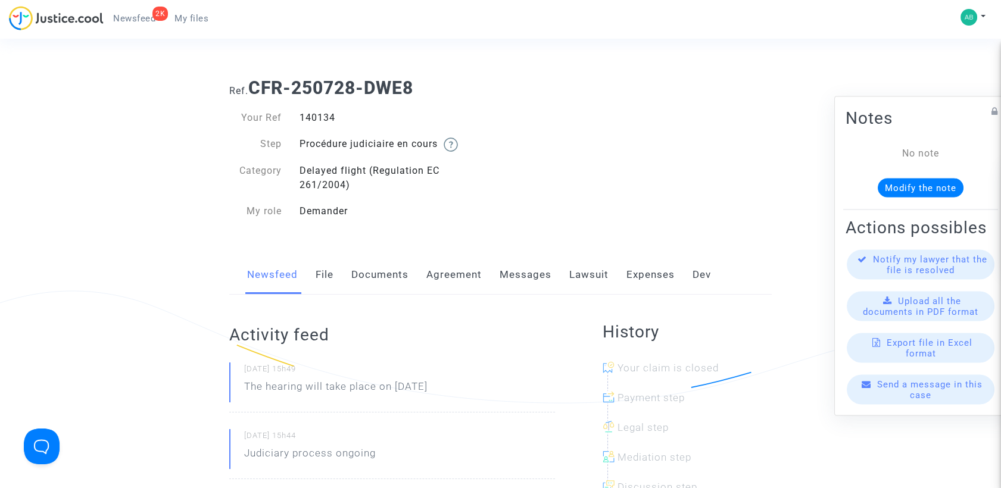
click at [515, 269] on link "Messages" at bounding box center [526, 274] width 52 height 39
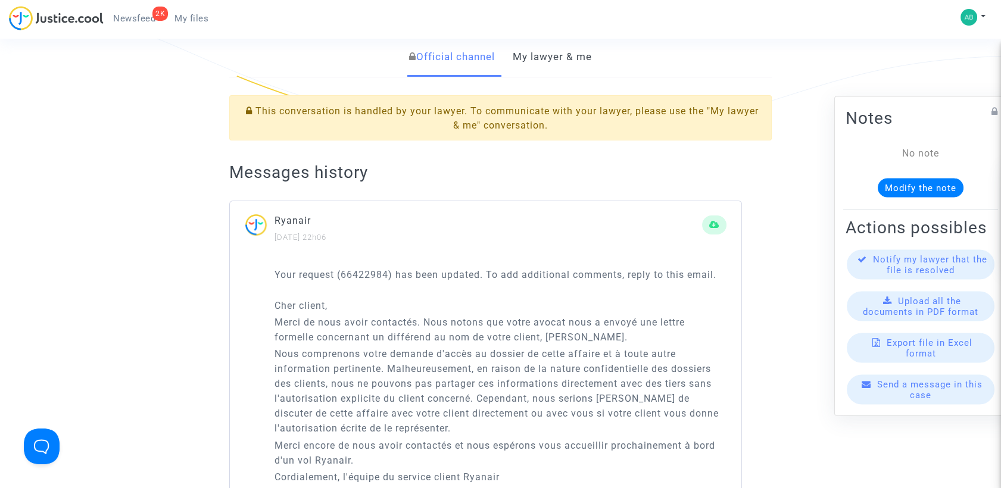
scroll to position [132, 0]
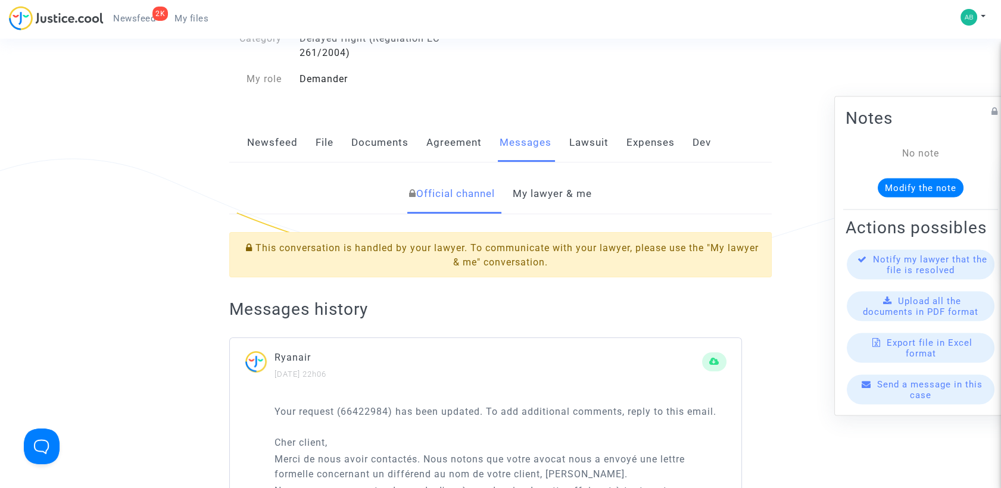
click at [542, 194] on link "My lawyer & me" at bounding box center [552, 193] width 79 height 39
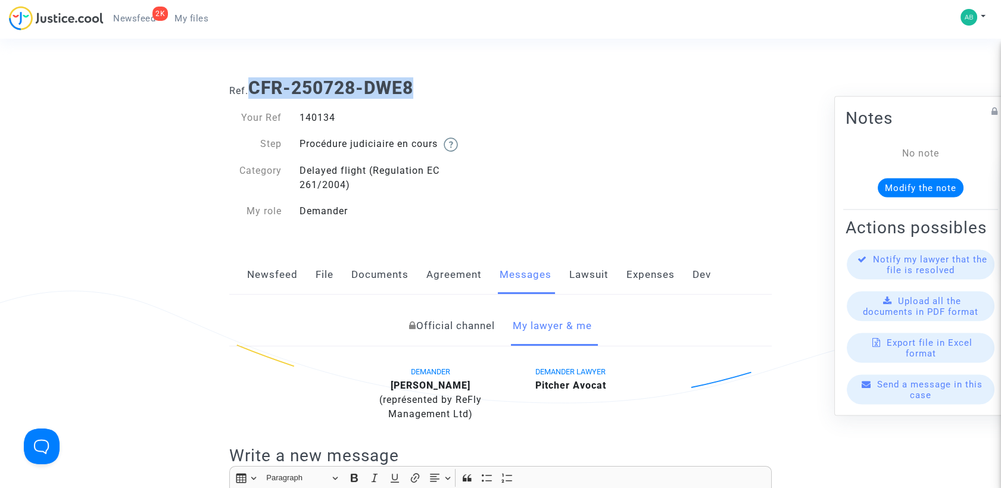
drag, startPoint x: 254, startPoint y: 93, endPoint x: 417, endPoint y: 80, distance: 163.7
click at [413, 80] on b "CFR-250728-DWE8" at bounding box center [330, 87] width 165 height 21
copy b "CFR-250728-DWE8"
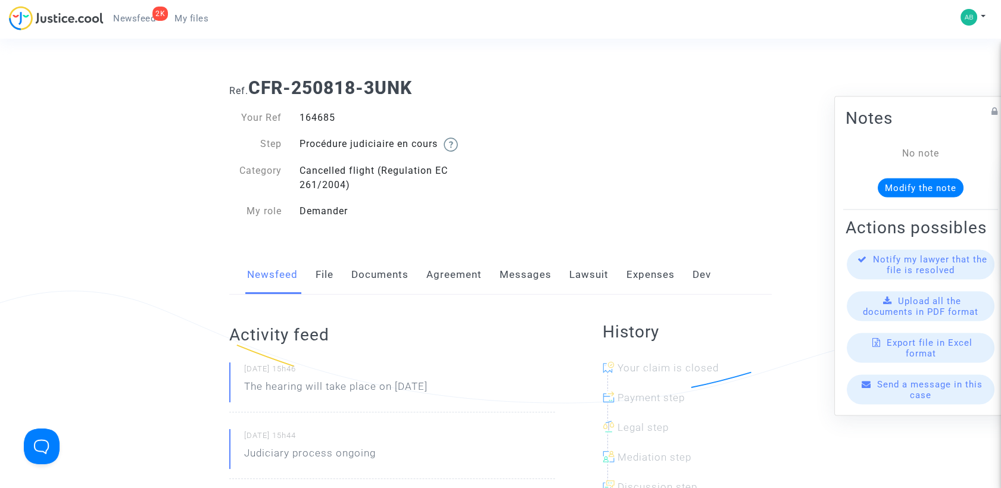
click at [528, 283] on link "Messages" at bounding box center [526, 274] width 52 height 39
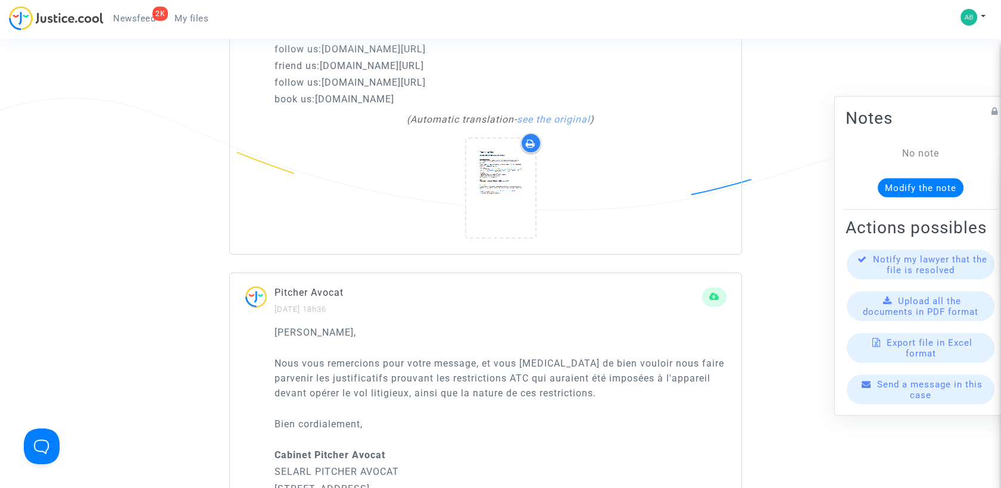
scroll to position [728, 0]
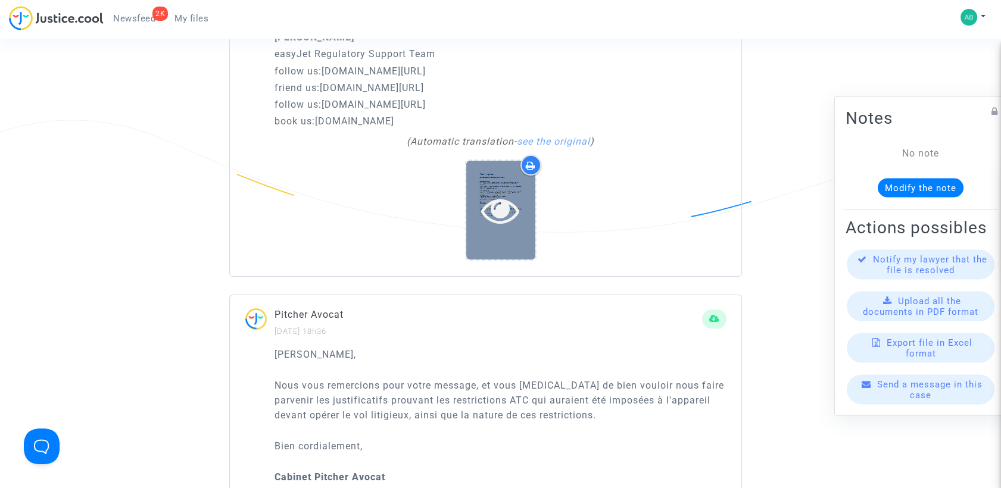
click at [499, 208] on icon at bounding box center [500, 210] width 39 height 38
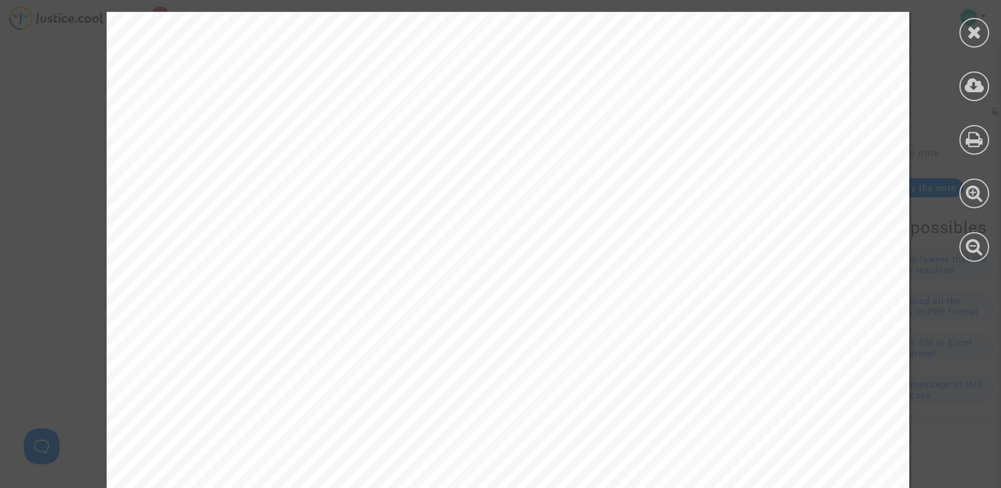
scroll to position [132, 0]
drag, startPoint x: 965, startPoint y: 32, endPoint x: 935, endPoint y: 36, distance: 30.0
click at [965, 33] on div at bounding box center [974, 33] width 30 height 30
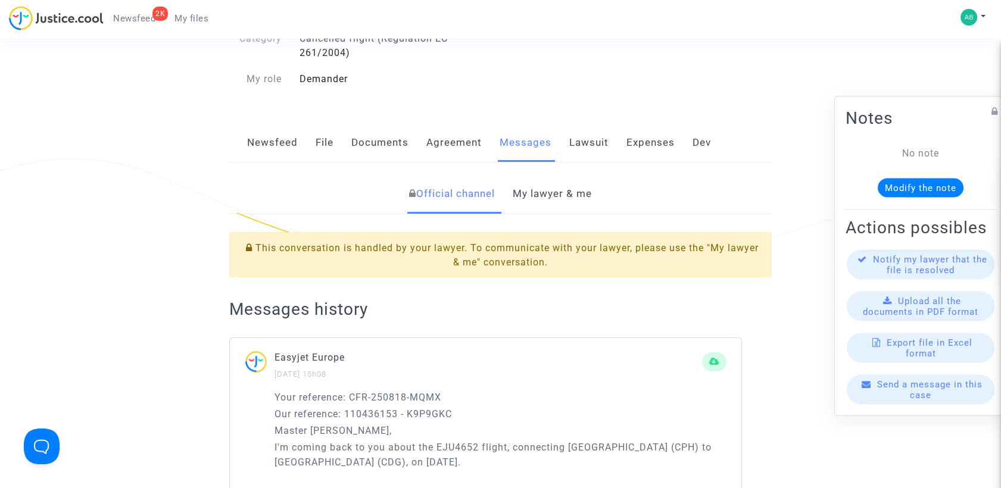
click at [532, 193] on link "My lawyer & me" at bounding box center [552, 193] width 79 height 39
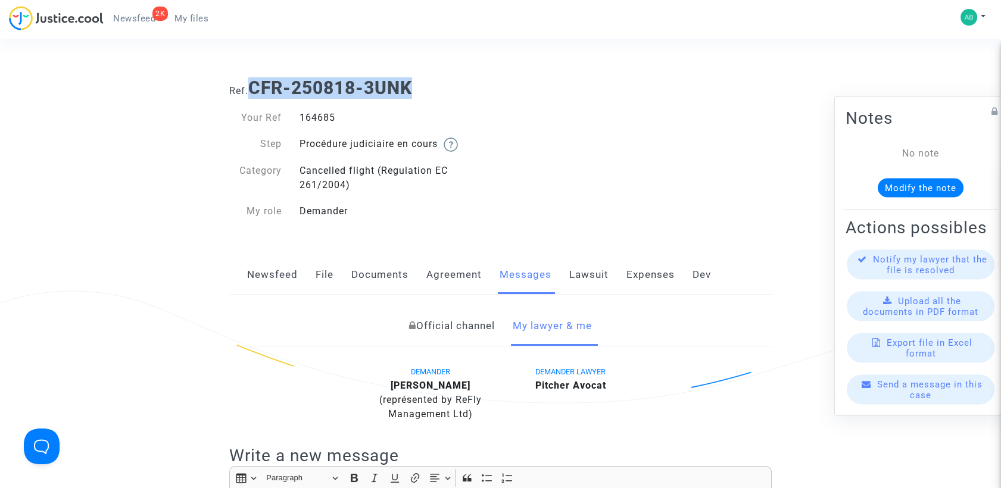
drag, startPoint x: 348, startPoint y: 93, endPoint x: 420, endPoint y: 96, distance: 72.1
click at [420, 96] on h1 "Ref. CFR-250818-3UNK" at bounding box center [500, 87] width 543 height 21
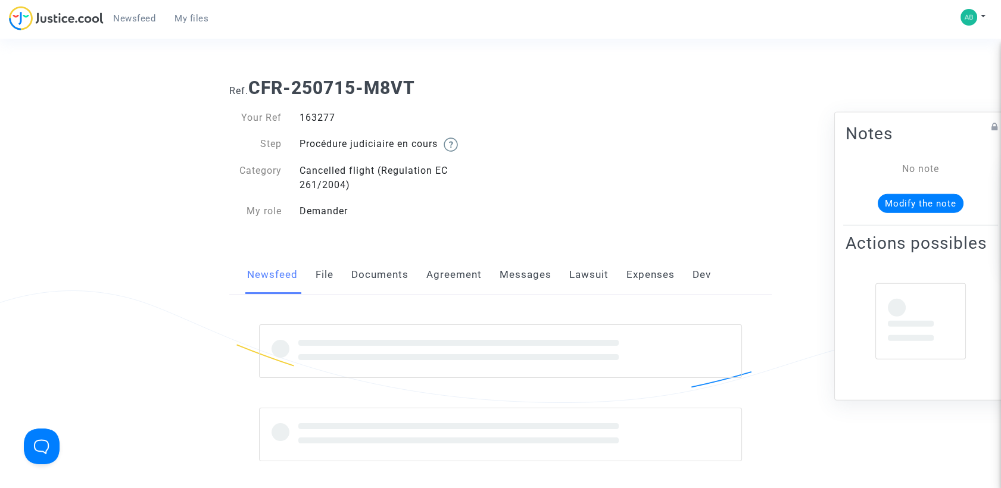
click at [506, 275] on link "Messages" at bounding box center [526, 274] width 52 height 39
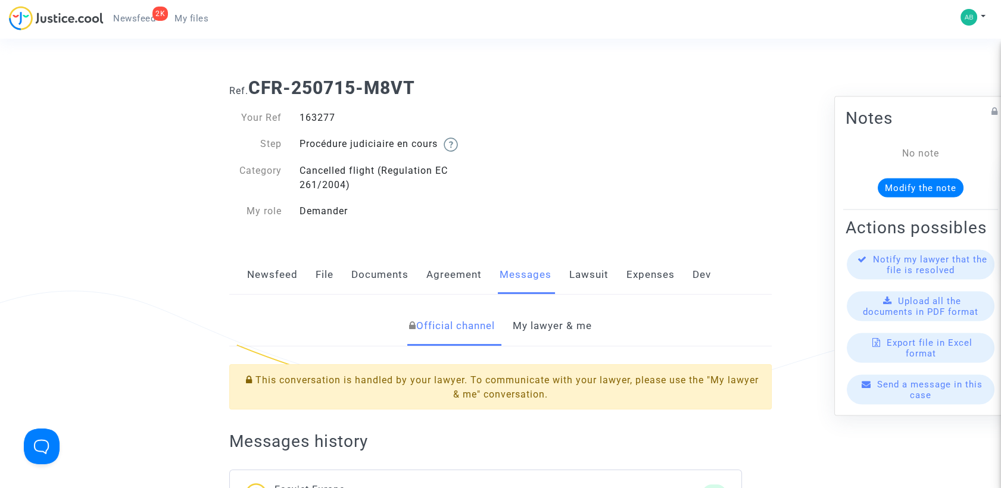
click at [536, 319] on link "My lawyer & me" at bounding box center [552, 326] width 79 height 39
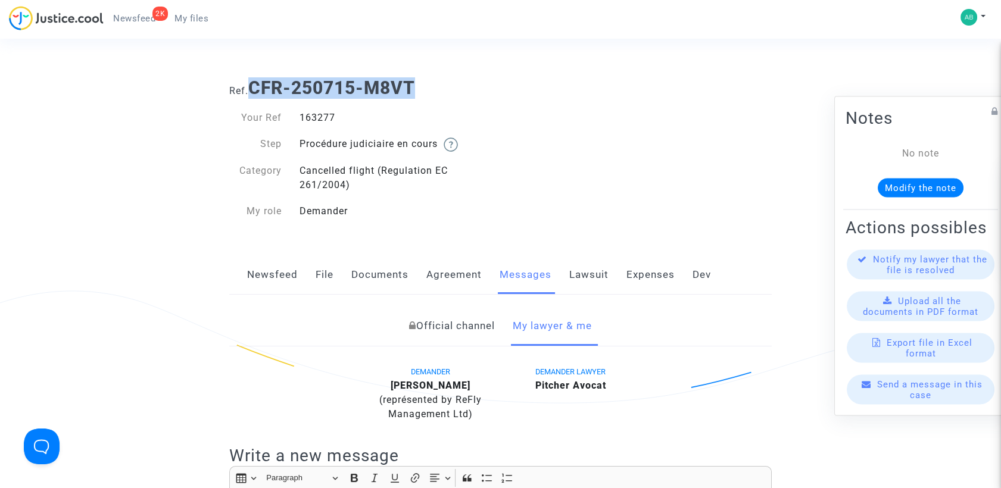
drag, startPoint x: 255, startPoint y: 87, endPoint x: 416, endPoint y: 83, distance: 160.8
click at [415, 83] on b "CFR-250715-M8VT" at bounding box center [331, 87] width 167 height 21
copy b "CFR-250715-M8VT"
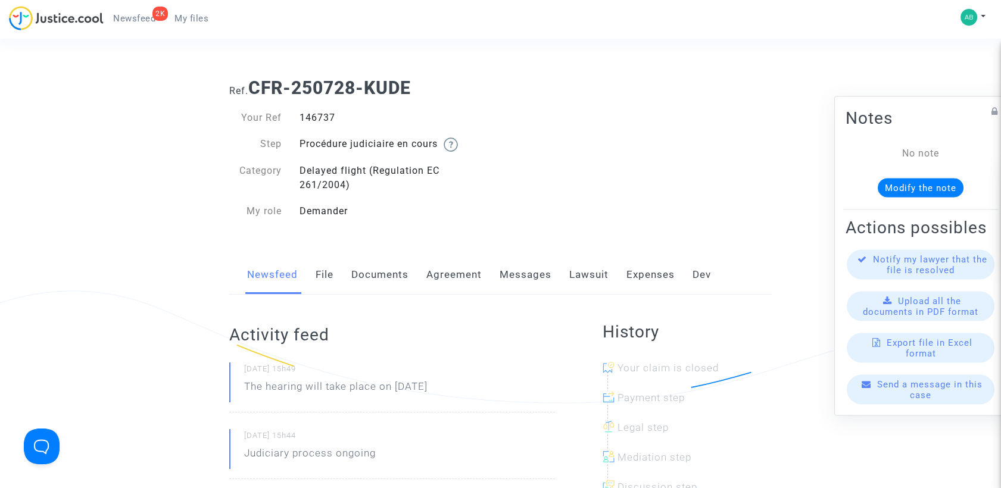
click at [530, 272] on link "Messages" at bounding box center [526, 274] width 52 height 39
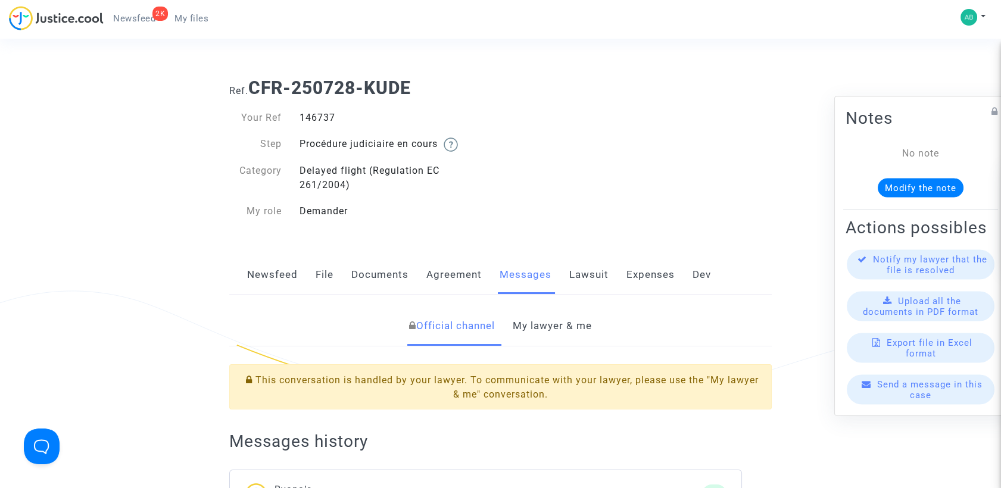
click at [559, 317] on link "My lawyer & me" at bounding box center [552, 326] width 79 height 39
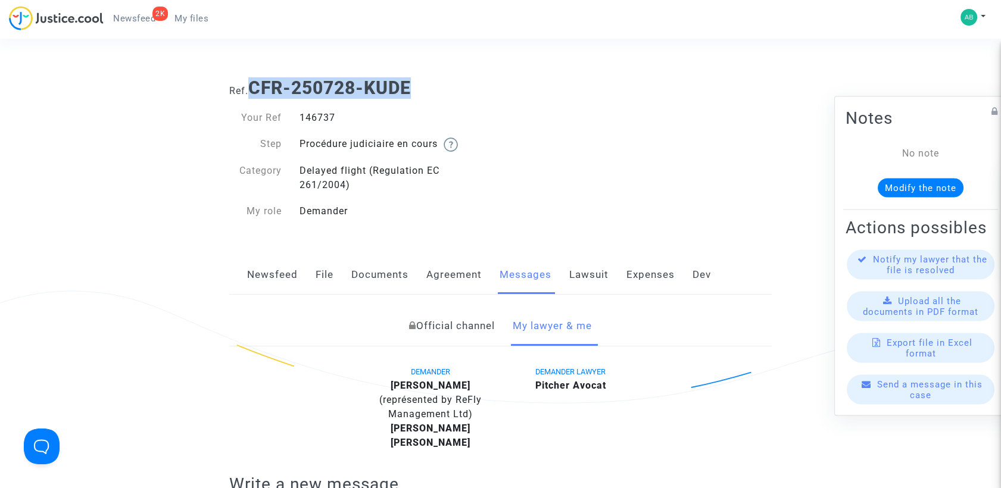
drag, startPoint x: 261, startPoint y: 91, endPoint x: 423, endPoint y: 82, distance: 162.8
click at [423, 82] on h1 "Ref. CFR-250728-KUDE" at bounding box center [500, 87] width 543 height 21
drag, startPoint x: 423, startPoint y: 82, endPoint x: 393, endPoint y: 83, distance: 30.4
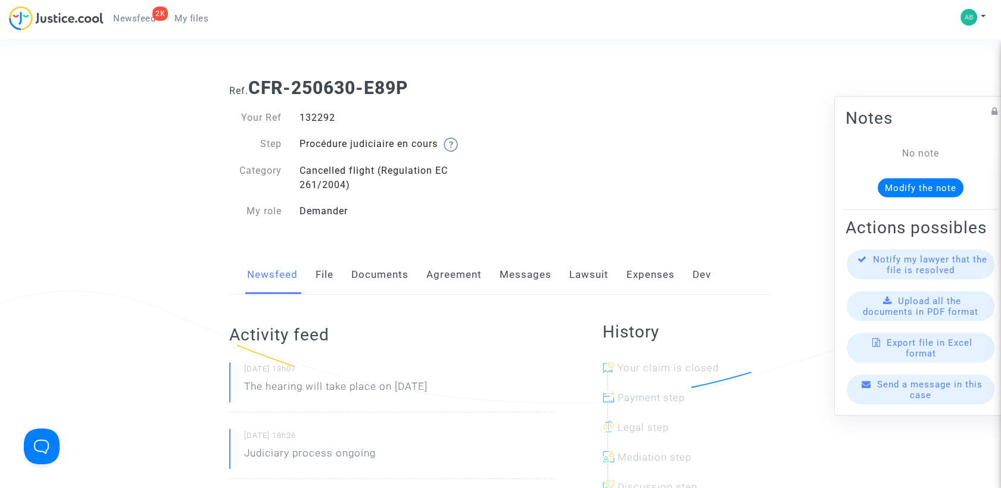
click at [552, 270] on div "Newsfeed File Documents Agreement Messages Lawsuit Expenses Dev" at bounding box center [500, 275] width 543 height 40
click at [531, 272] on link "Messages" at bounding box center [526, 274] width 52 height 39
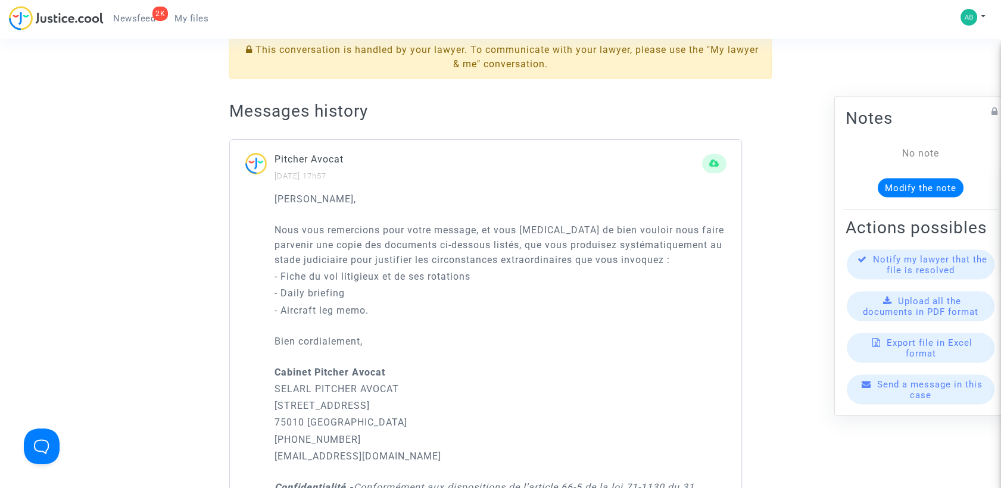
scroll to position [66, 0]
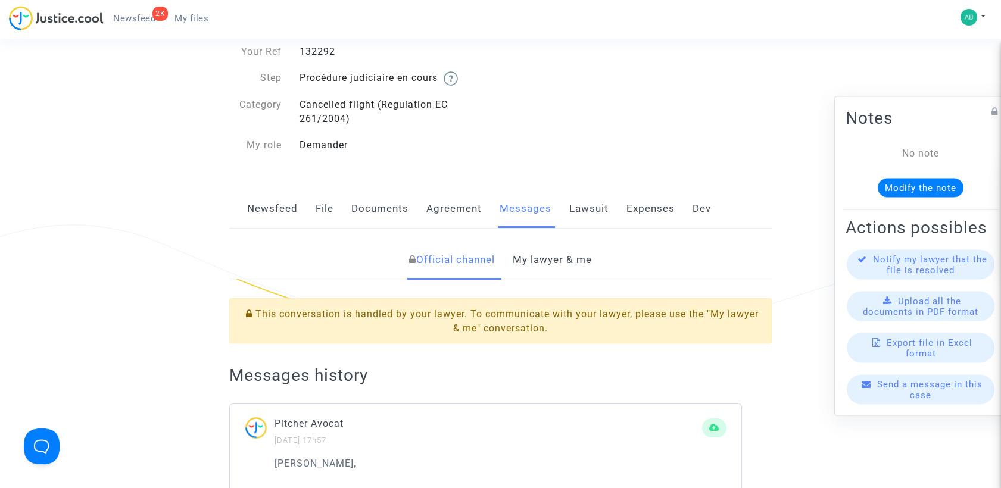
click at [535, 260] on link "My lawyer & me" at bounding box center [552, 260] width 79 height 39
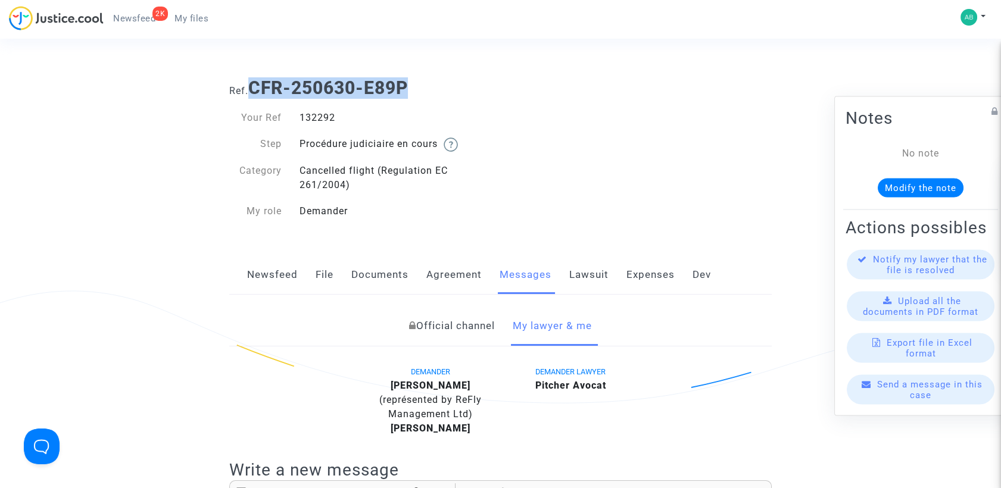
drag, startPoint x: 254, startPoint y: 95, endPoint x: 406, endPoint y: 94, distance: 151.9
click at [407, 94] on b "CFR-250630-E89P" at bounding box center [328, 87] width 160 height 21
copy b "CFR-250630-E89P"
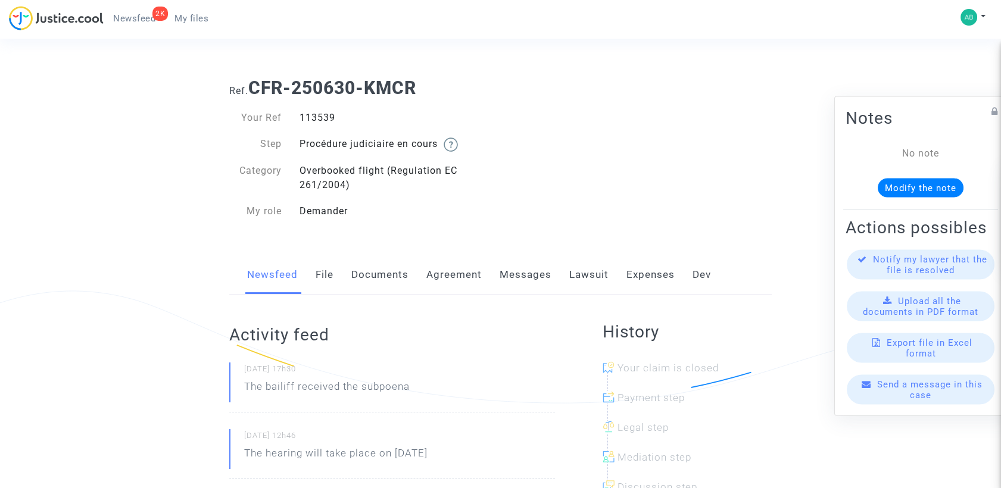
click at [543, 278] on link "Messages" at bounding box center [526, 274] width 52 height 39
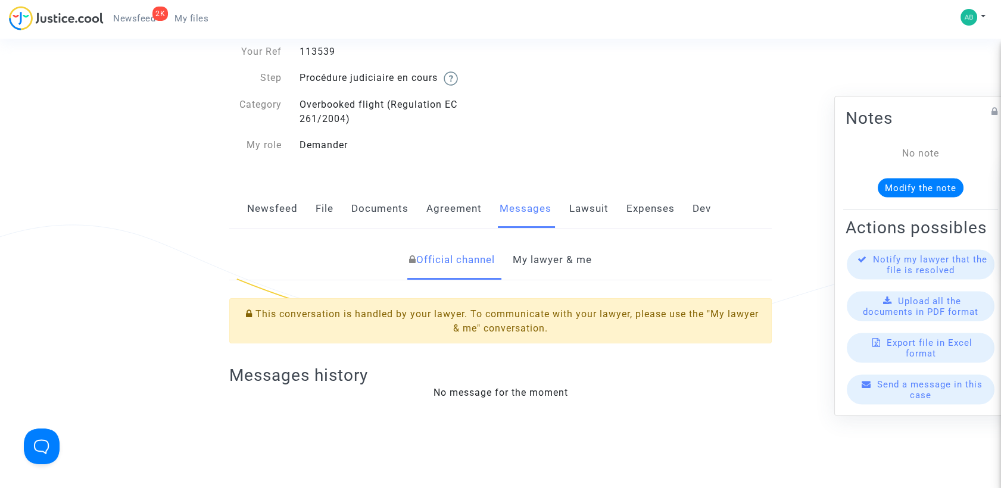
click at [547, 269] on link "My lawyer & me" at bounding box center [552, 260] width 79 height 39
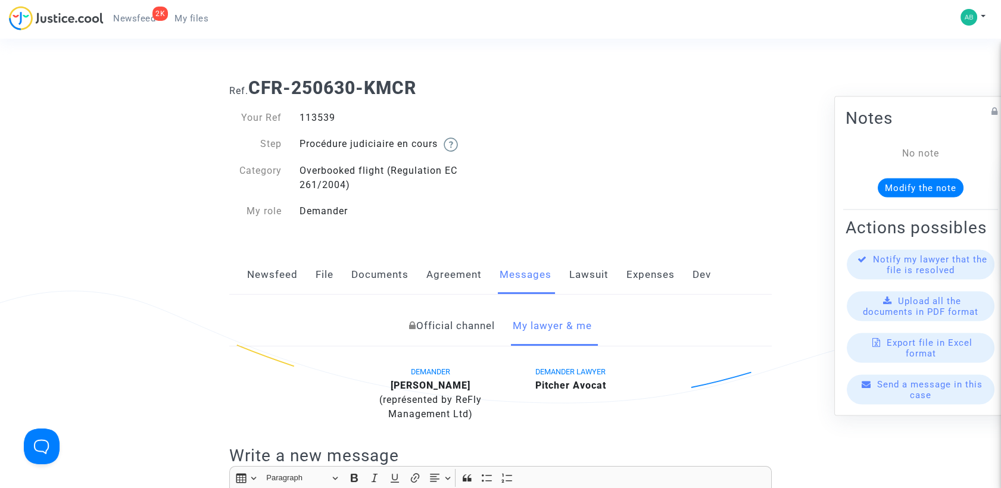
drag, startPoint x: 264, startPoint y: 86, endPoint x: 432, endPoint y: 99, distance: 169.0
click at [432, 99] on div "Ref. CFR-250630-KMCR Your Ref 113539 Step Procédure judiciaire en cours Categor…" at bounding box center [500, 149] width 560 height 163
drag, startPoint x: 432, startPoint y: 99, endPoint x: 405, endPoint y: 94, distance: 27.8
click at [405, 94] on b "CFR-250630-KMCR" at bounding box center [332, 87] width 168 height 21
click at [255, 74] on div "Ref. CFR-250630-KMCR" at bounding box center [500, 83] width 560 height 30
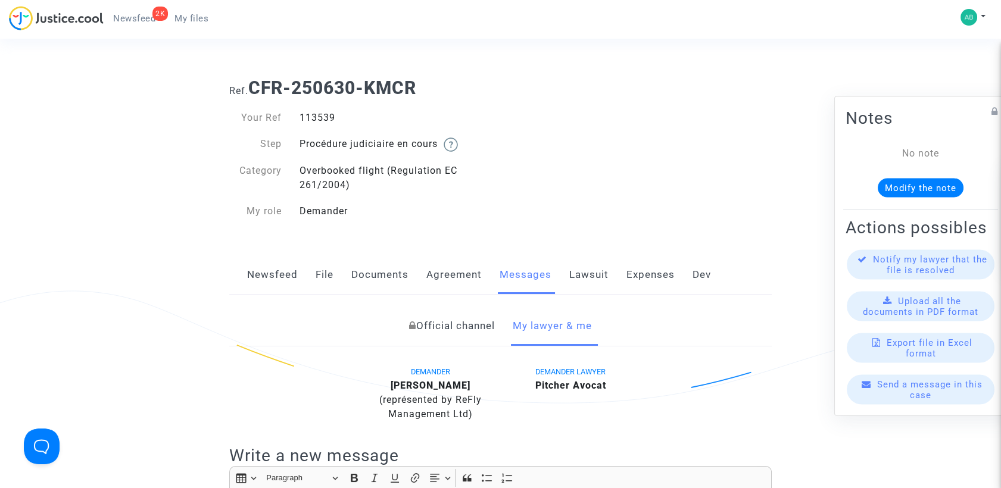
click at [242, 85] on h1 "Ref. CFR-250630-KMCR" at bounding box center [500, 87] width 543 height 21
drag, startPoint x: 257, startPoint y: 89, endPoint x: 420, endPoint y: 93, distance: 163.2
click at [420, 93] on h1 "Ref. CFR-250630-KMCR" at bounding box center [500, 87] width 543 height 21
copy b "CFR-250630-KMCR"
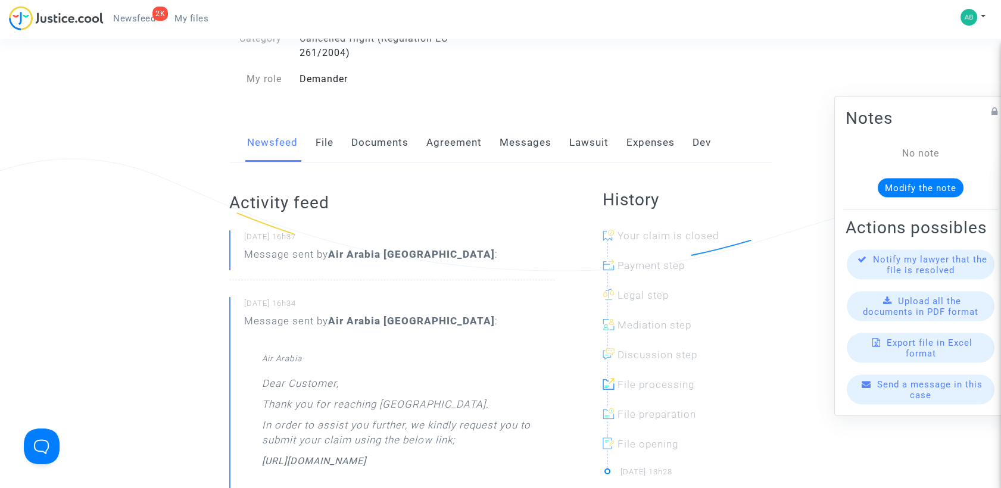
click at [534, 132] on link "Messages" at bounding box center [526, 142] width 52 height 39
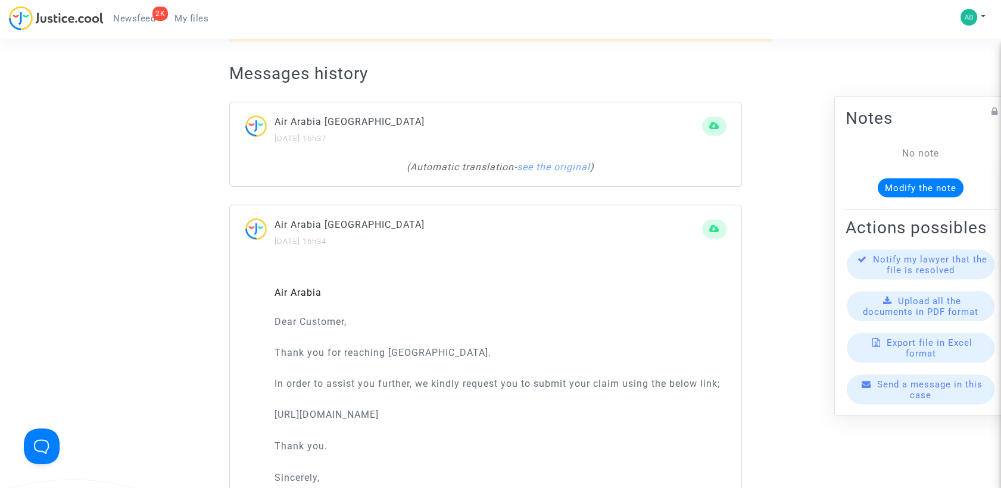
scroll to position [198, 0]
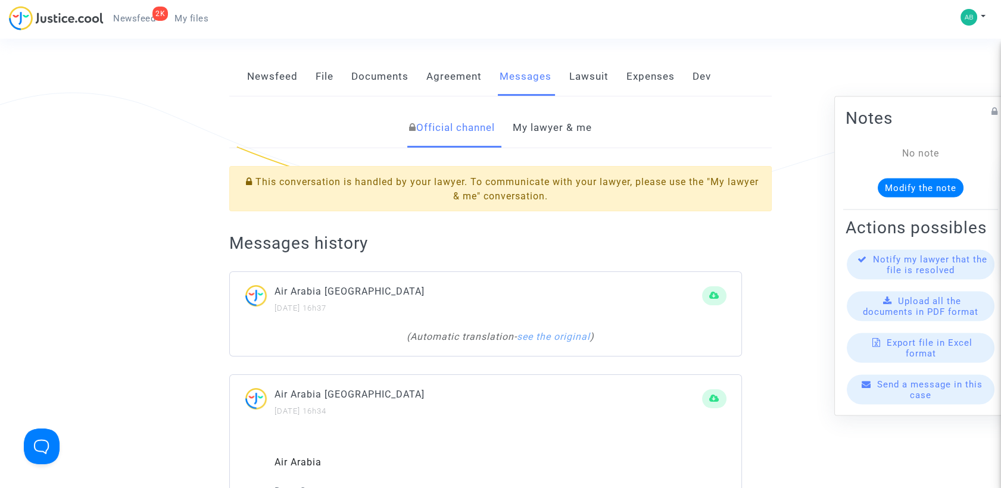
click at [538, 138] on link "My lawyer & me" at bounding box center [552, 127] width 79 height 39
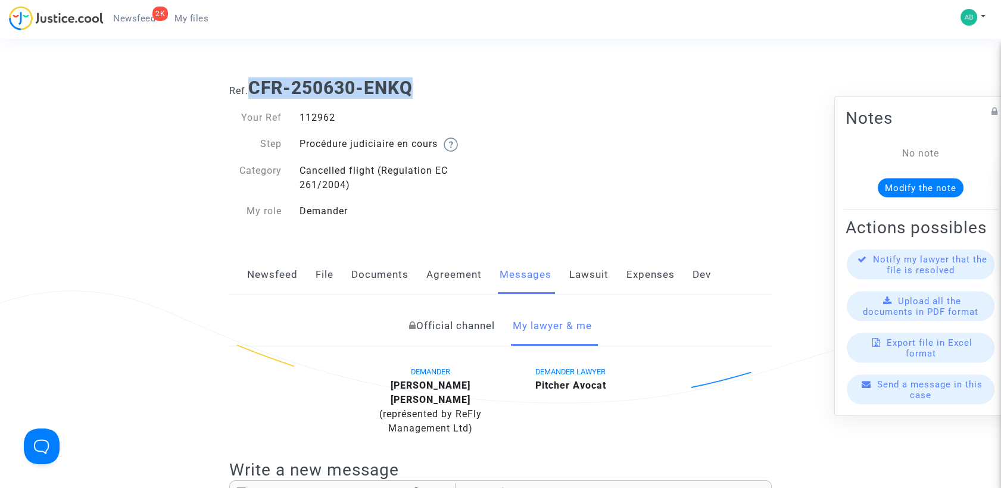
drag, startPoint x: 256, startPoint y: 83, endPoint x: 422, endPoint y: 86, distance: 165.6
click at [422, 86] on h1 "Ref. CFR-250630-ENKQ" at bounding box center [500, 87] width 543 height 21
copy b "CFR-250630-ENKQ"
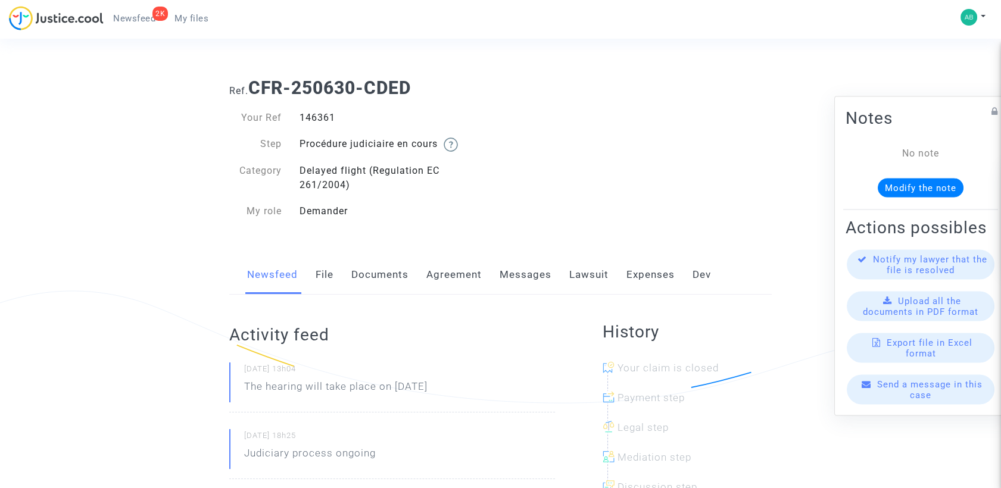
click at [543, 286] on link "Messages" at bounding box center [526, 274] width 52 height 39
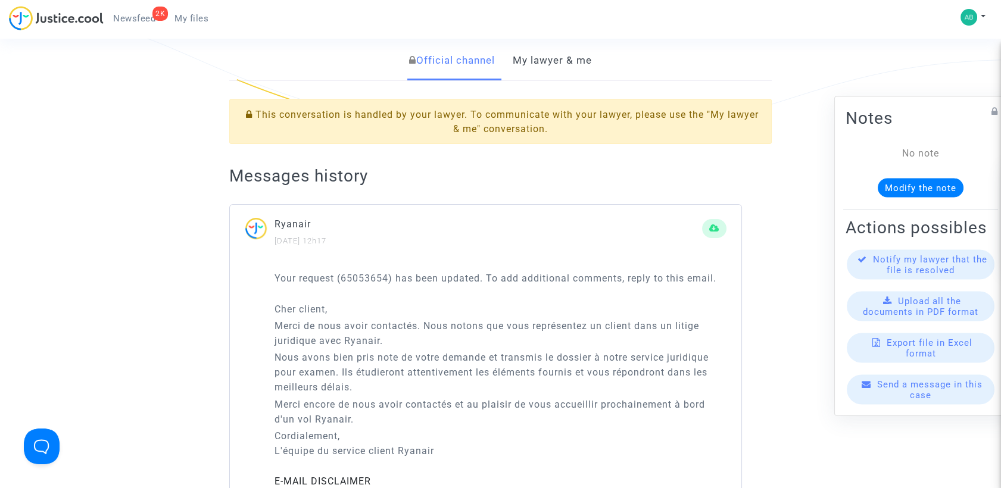
scroll to position [264, 0]
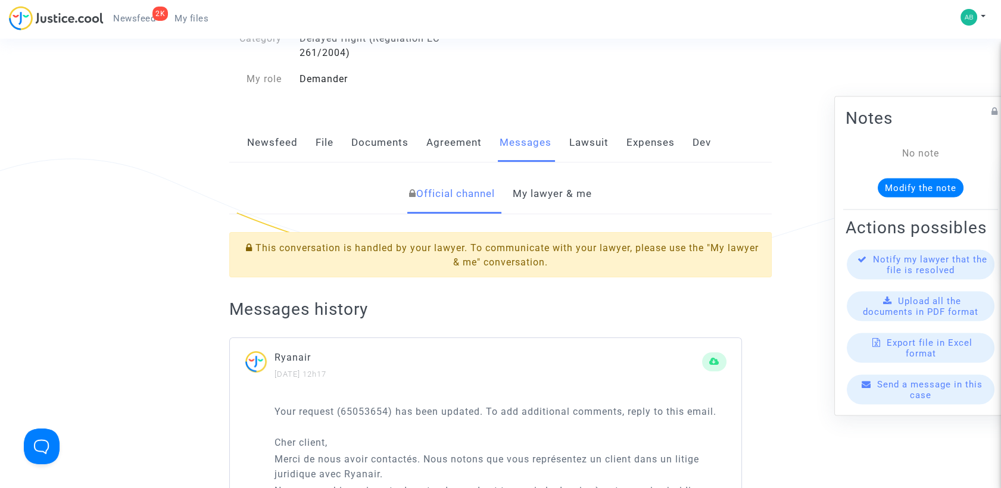
click at [574, 195] on link "My lawyer & me" at bounding box center [552, 193] width 79 height 39
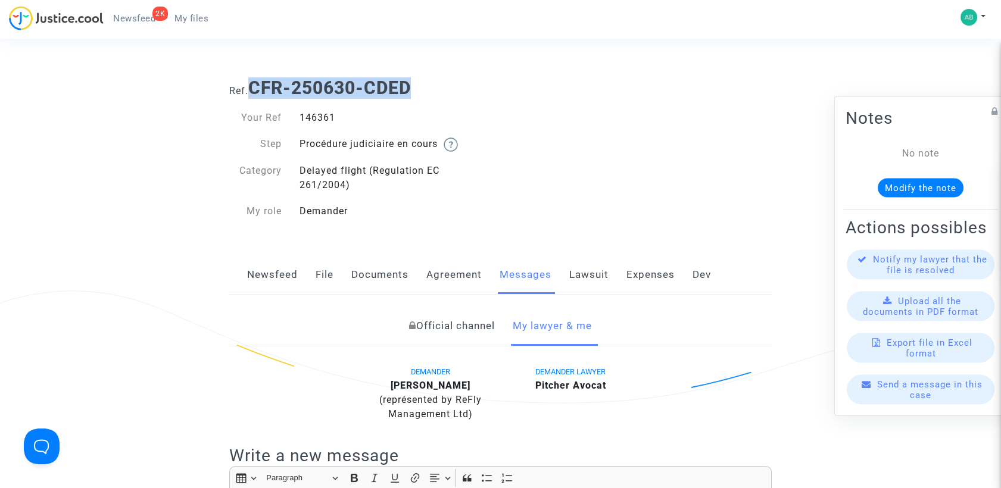
drag, startPoint x: 253, startPoint y: 92, endPoint x: 409, endPoint y: 86, distance: 156.8
click at [409, 86] on b "CFR-250630-CDED" at bounding box center [329, 87] width 163 height 21
copy b "CFR-250630-CDED"
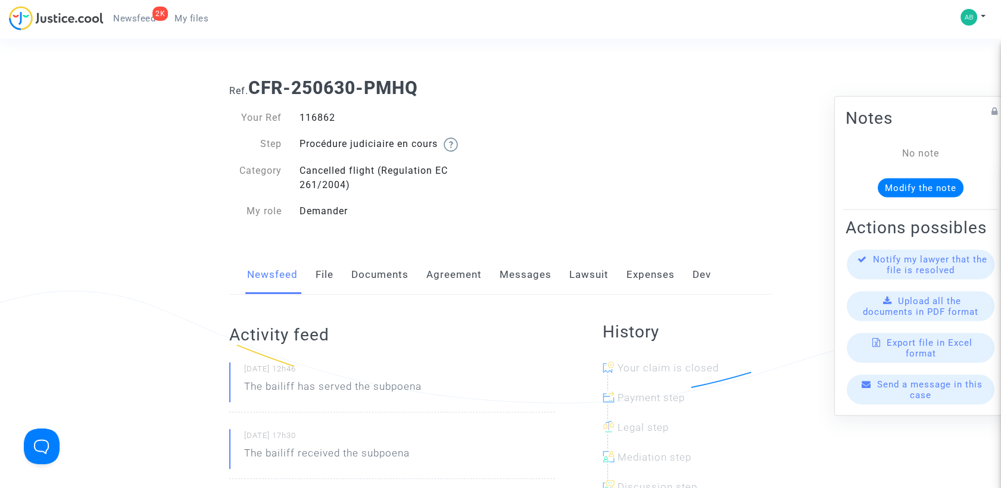
click at [528, 272] on link "Messages" at bounding box center [526, 274] width 52 height 39
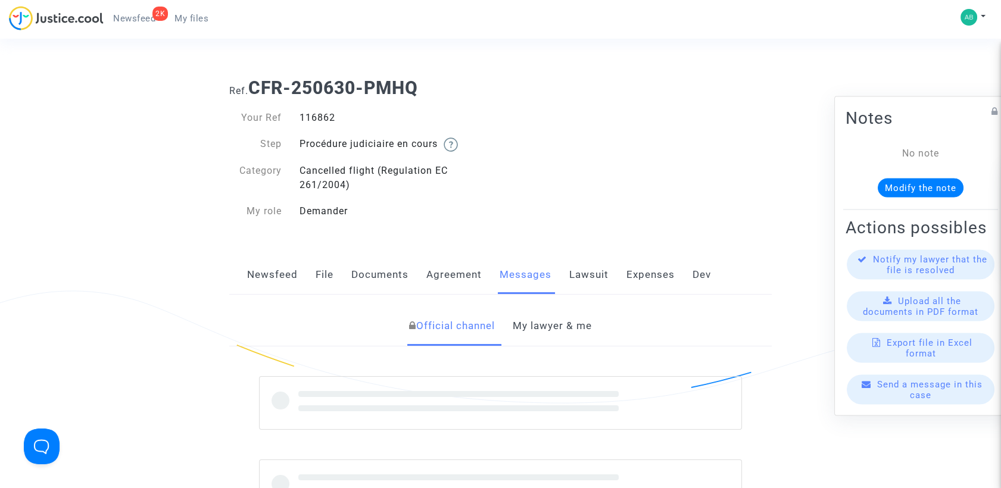
scroll to position [132, 0]
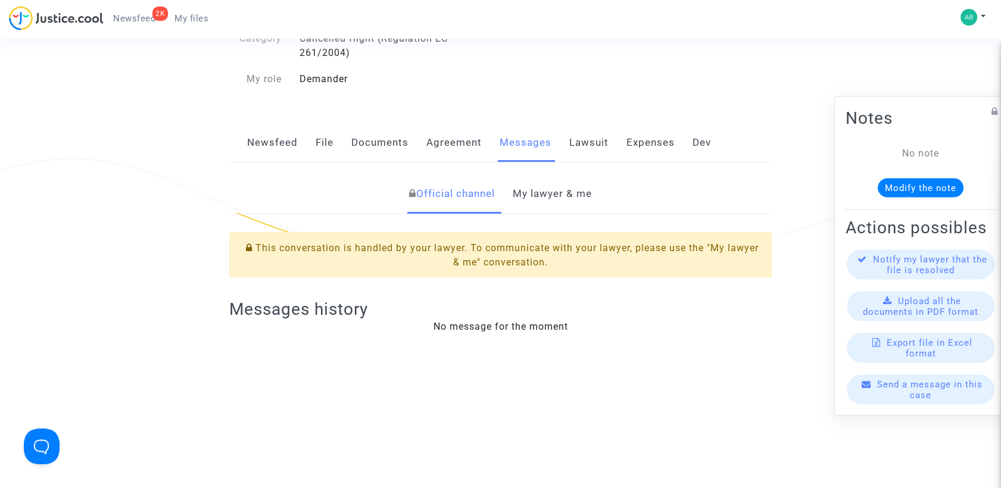
click at [556, 188] on link "My lawyer & me" at bounding box center [552, 193] width 79 height 39
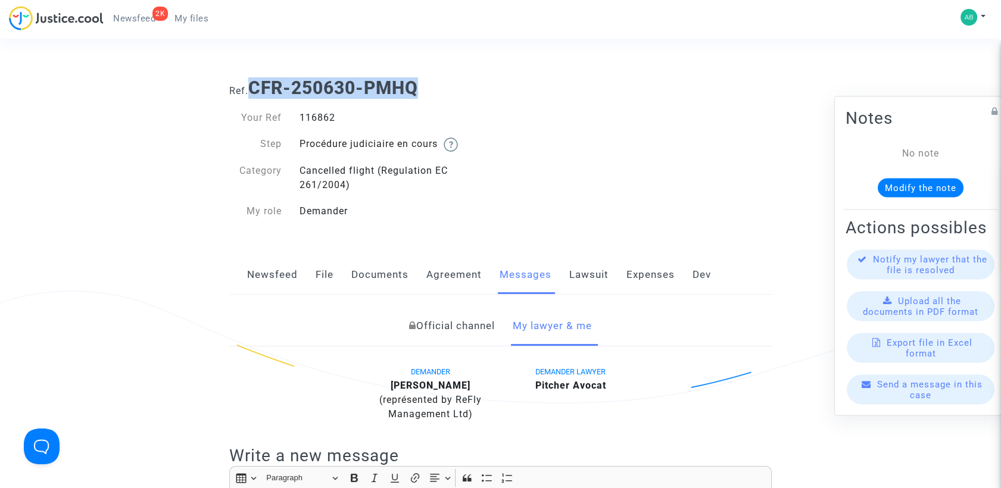
drag, startPoint x: 258, startPoint y: 86, endPoint x: 420, endPoint y: 92, distance: 162.7
click at [418, 92] on b "CFR-250630-PMHQ" at bounding box center [333, 87] width 170 height 21
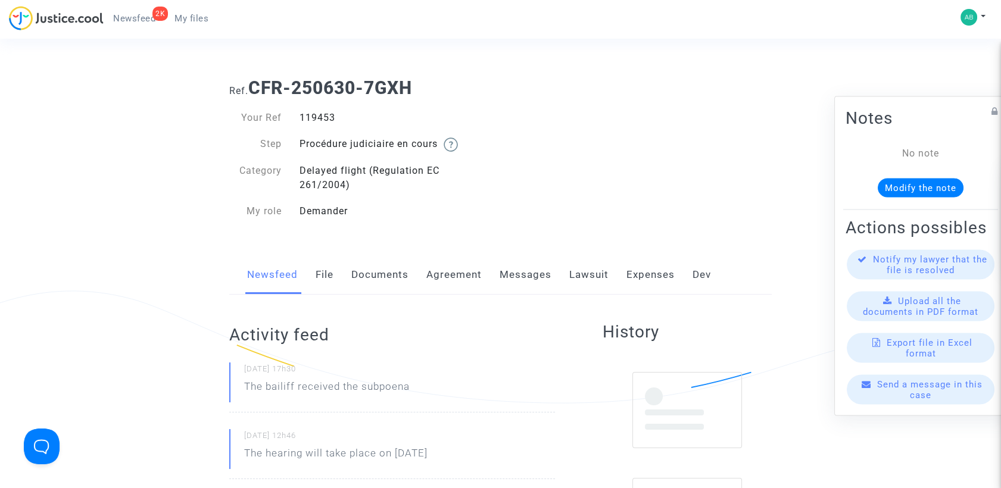
click at [523, 272] on link "Messages" at bounding box center [526, 274] width 52 height 39
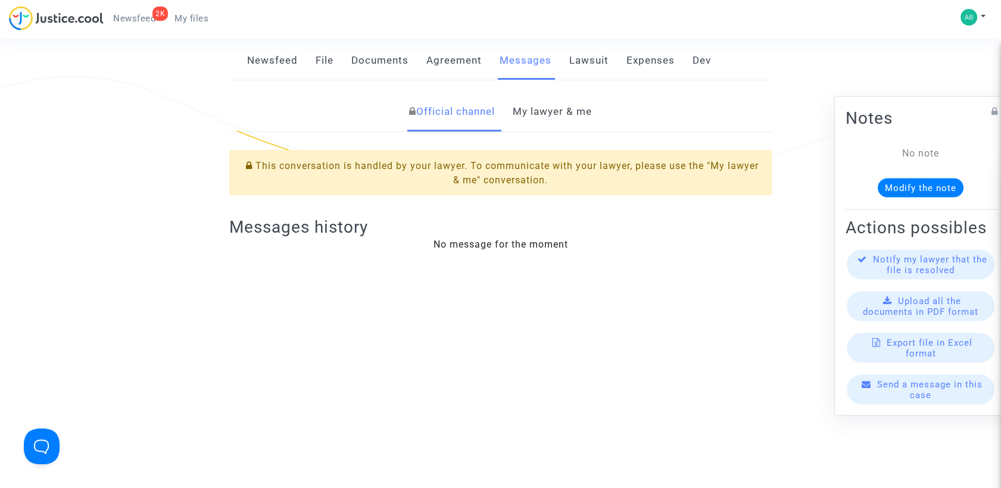
scroll to position [66, 0]
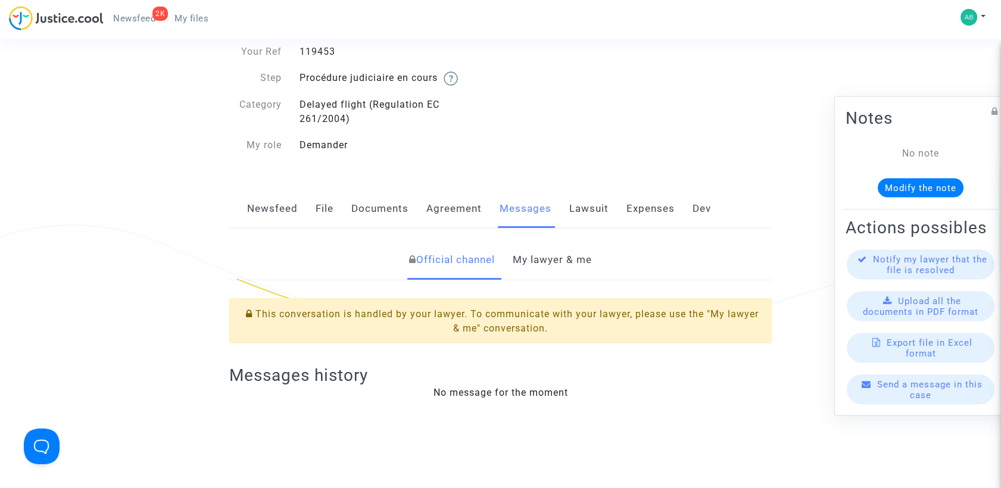
click at [546, 266] on link "My lawyer & me" at bounding box center [552, 260] width 79 height 39
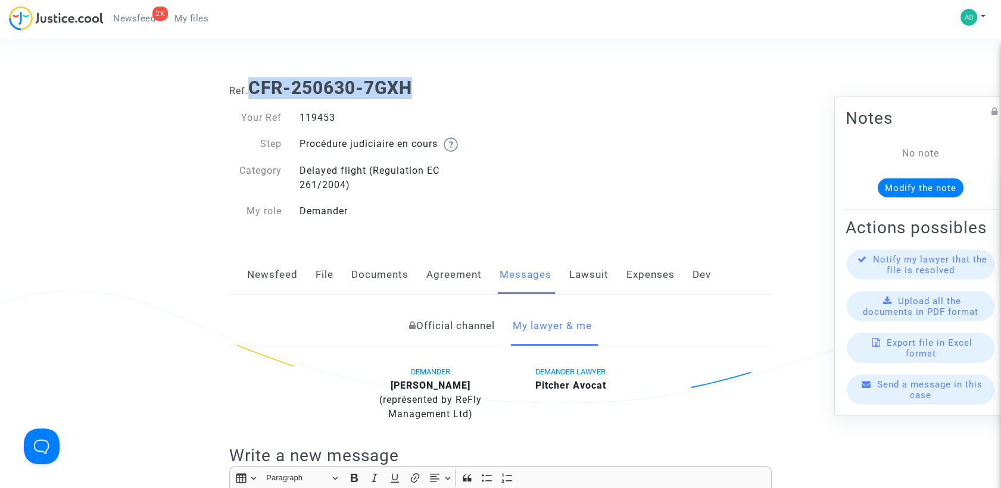
drag, startPoint x: 253, startPoint y: 87, endPoint x: 422, endPoint y: 95, distance: 169.3
click at [422, 95] on h1 "Ref. CFR-250630-7GXH" at bounding box center [500, 87] width 543 height 21
copy b "CFR-250630-7GXH"
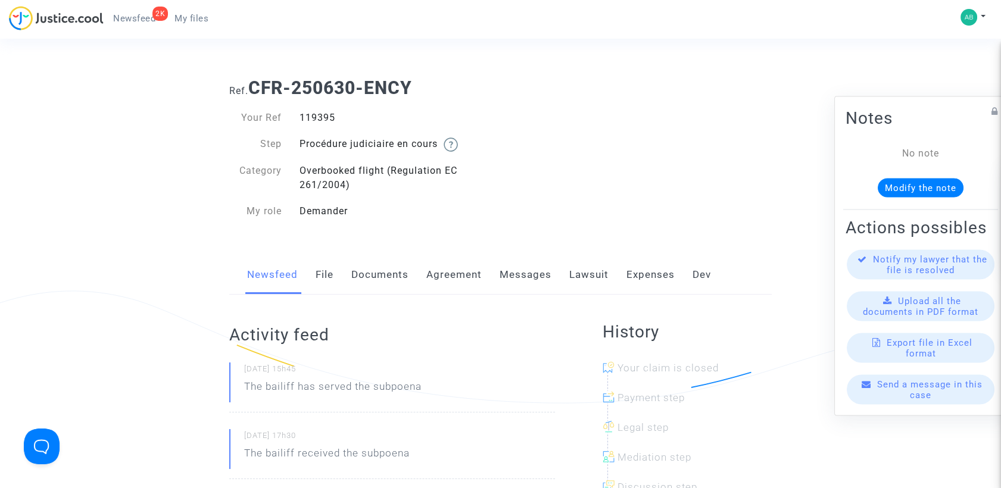
click at [540, 275] on link "Messages" at bounding box center [526, 274] width 52 height 39
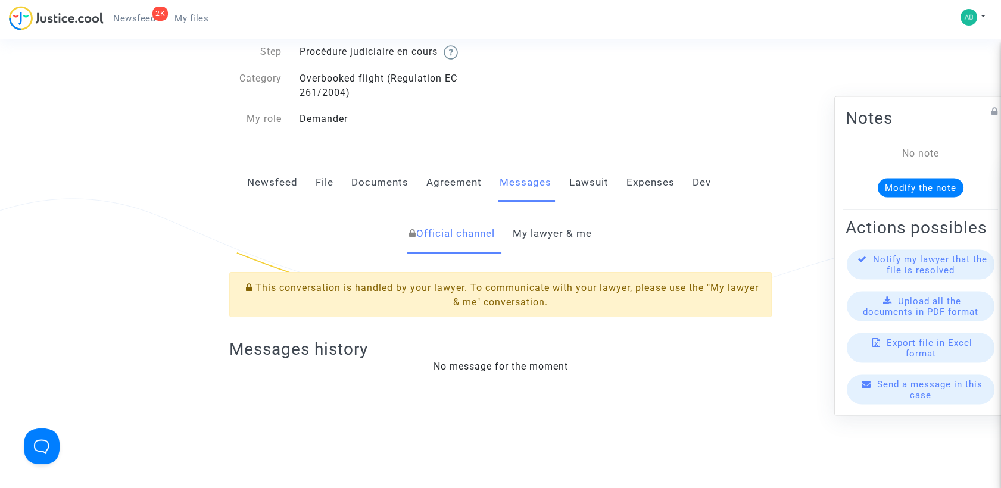
scroll to position [132, 0]
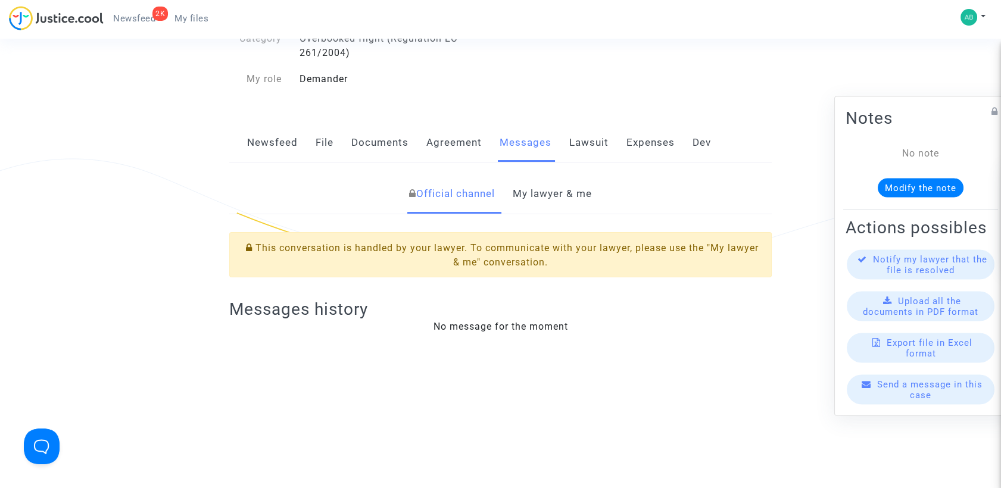
click at [532, 189] on link "My lawyer & me" at bounding box center [552, 193] width 79 height 39
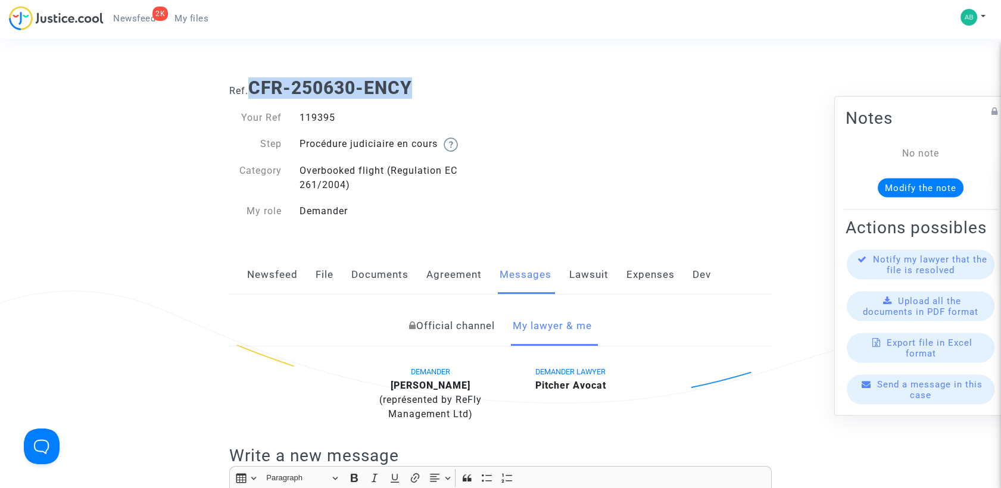
drag, startPoint x: 253, startPoint y: 90, endPoint x: 410, endPoint y: 86, distance: 156.7
click at [410, 86] on b "CFR-250630-ENCY" at bounding box center [330, 87] width 164 height 21
copy b "CFR-250630-ENCY"
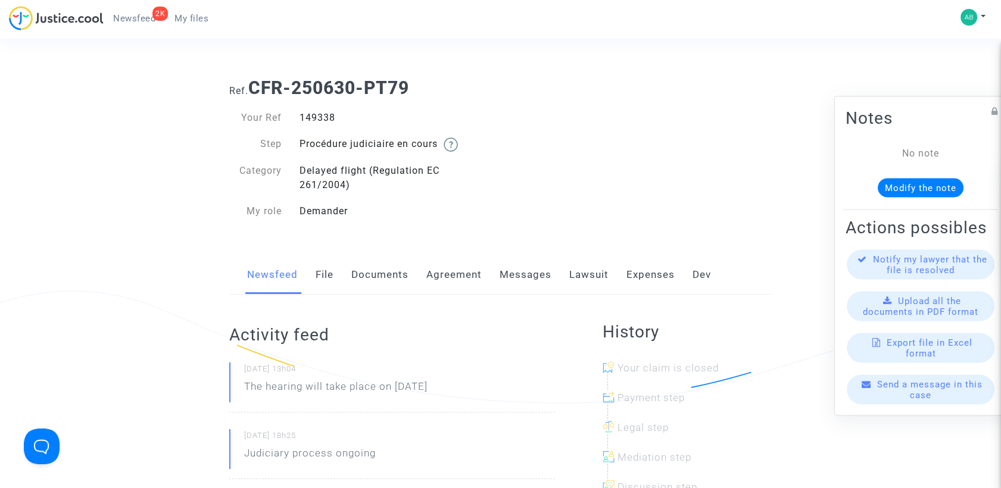
click at [496, 271] on div "Newsfeed File Documents Agreement Messages Lawsuit Expenses Dev" at bounding box center [500, 275] width 543 height 40
click at [504, 272] on link "Messages" at bounding box center [526, 274] width 52 height 39
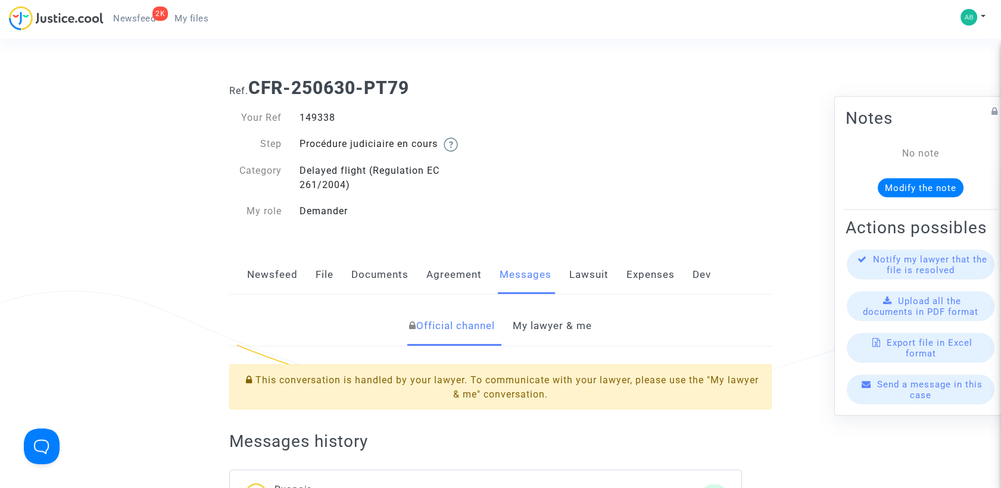
click at [560, 313] on link "My lawyer & me" at bounding box center [552, 326] width 79 height 39
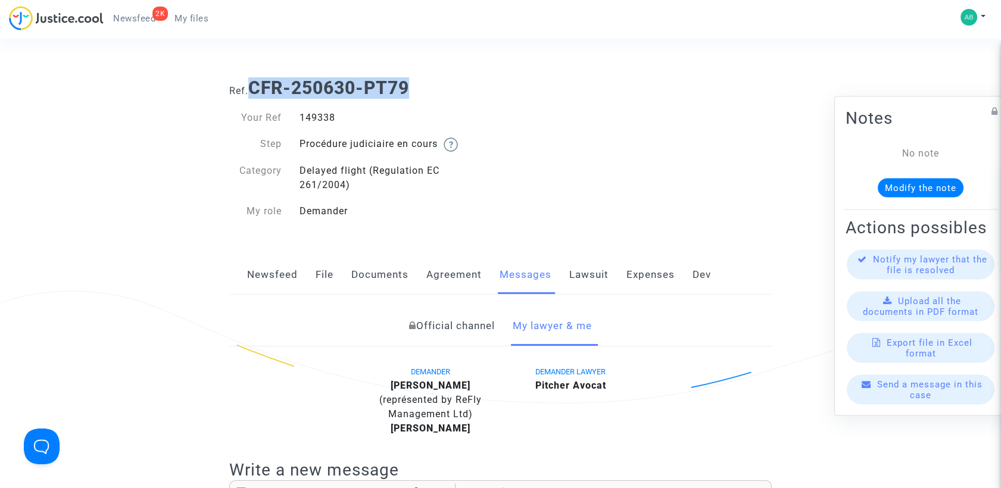
drag, startPoint x: 340, startPoint y: 86, endPoint x: 410, endPoint y: 75, distance: 71.1
click at [410, 75] on div "Ref. CFR-250630-PT79" at bounding box center [500, 83] width 560 height 30
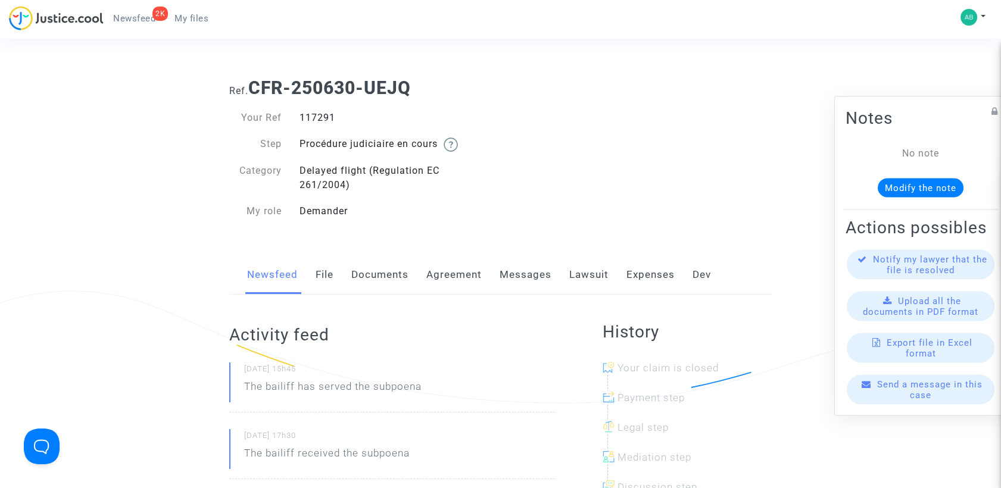
click at [529, 281] on link "Messages" at bounding box center [526, 274] width 52 height 39
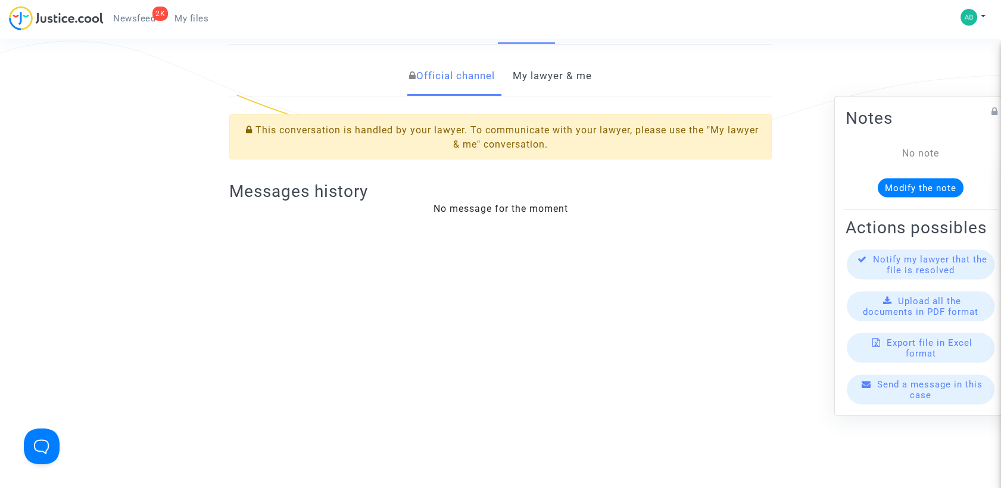
scroll to position [264, 0]
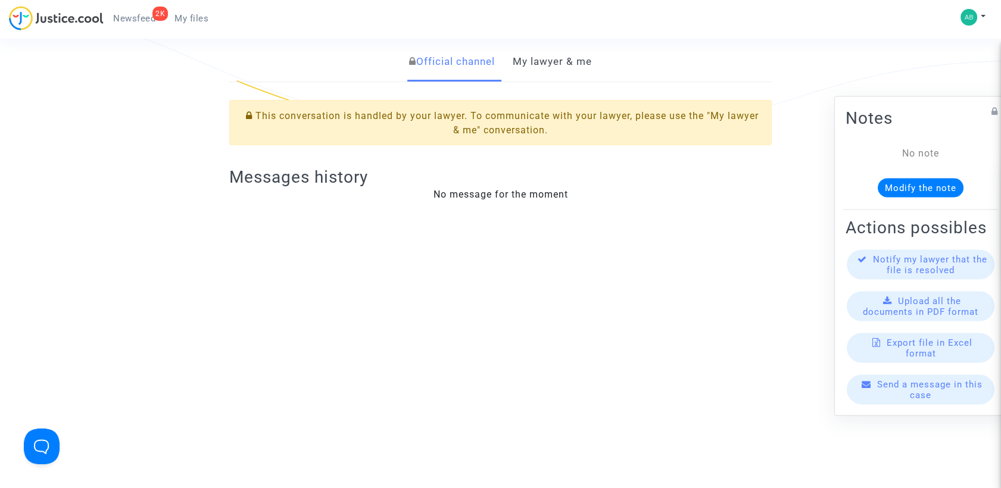
click at [560, 55] on link "My lawyer & me" at bounding box center [552, 61] width 79 height 39
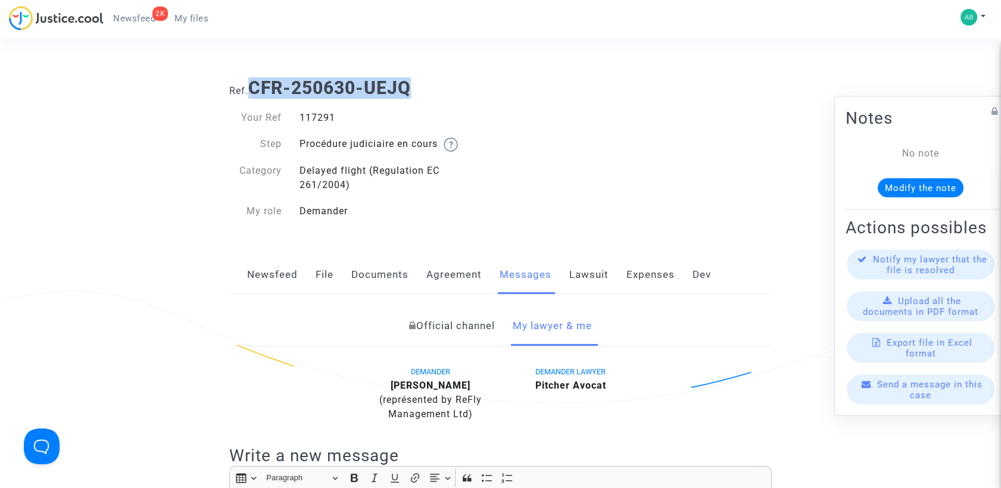
drag, startPoint x: 257, startPoint y: 83, endPoint x: 420, endPoint y: 68, distance: 163.9
click at [420, 68] on div "Ref. CFR-250630-UEJQ" at bounding box center [500, 83] width 560 height 30
copy b "CFR-250630-UEJQ"
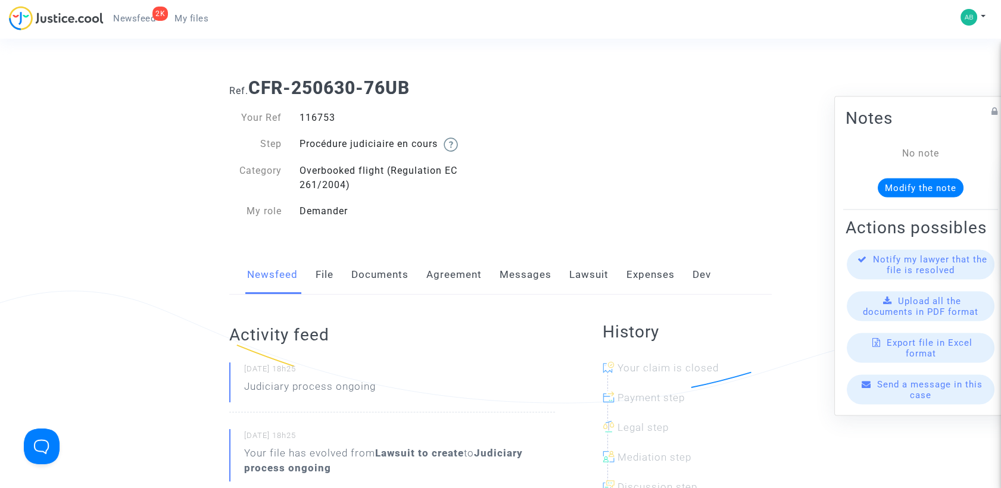
click at [515, 269] on link "Messages" at bounding box center [526, 274] width 52 height 39
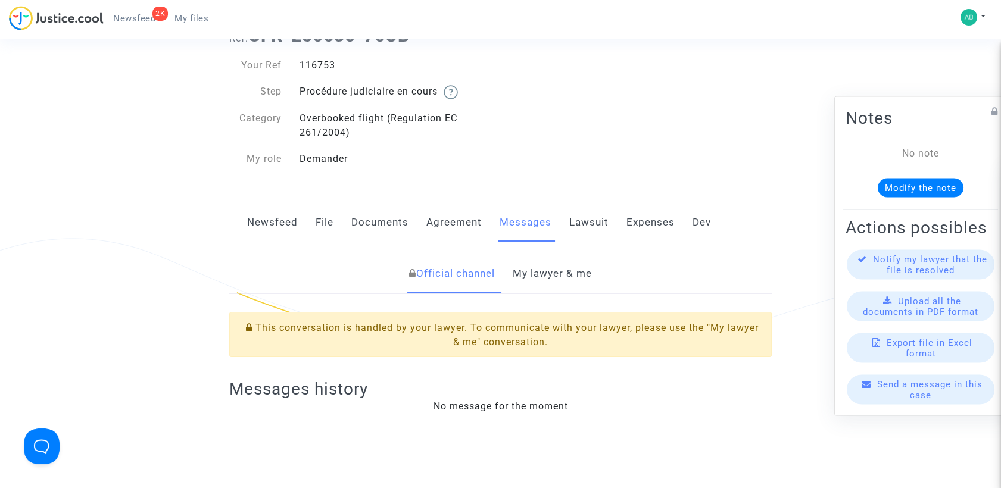
scroll to position [132, 0]
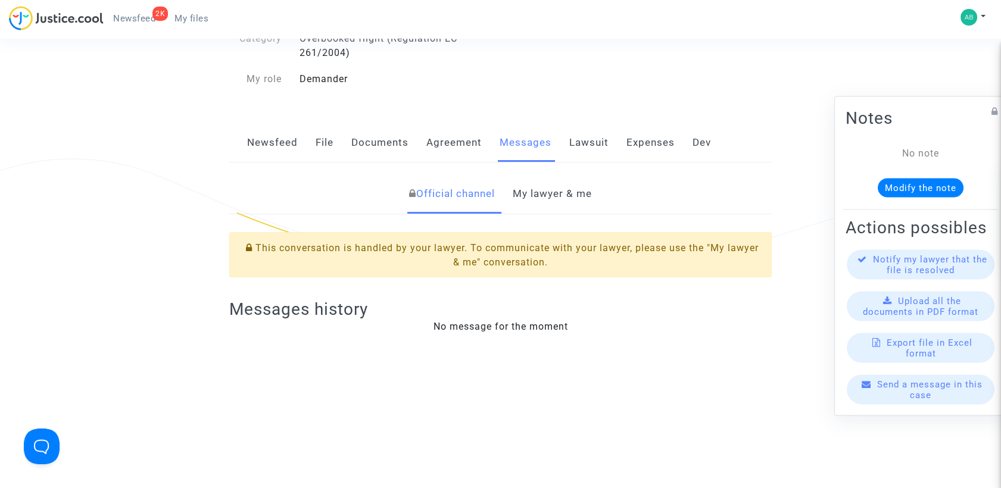
click at [535, 202] on link "My lawyer & me" at bounding box center [552, 193] width 79 height 39
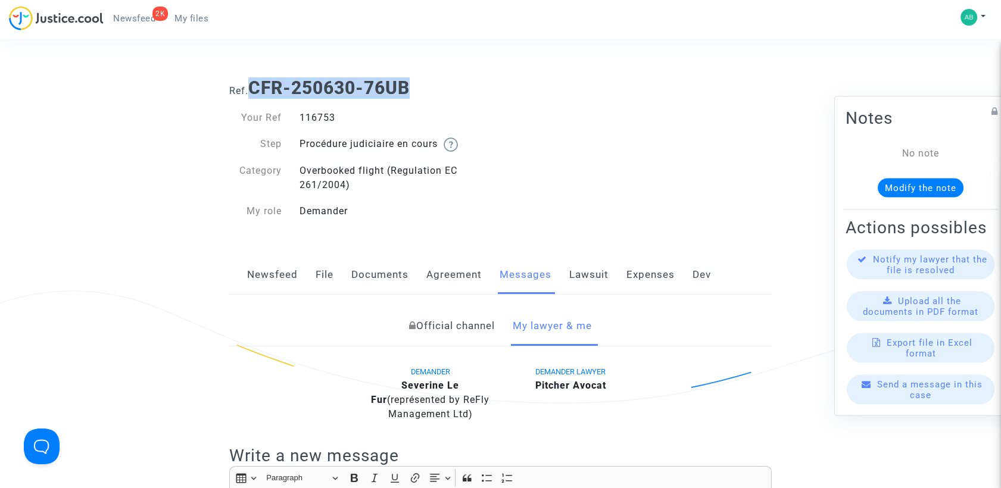
drag, startPoint x: 252, startPoint y: 79, endPoint x: 419, endPoint y: 88, distance: 167.6
click at [419, 88] on h1 "Ref. CFR-250630-76UB" at bounding box center [500, 87] width 543 height 21
copy b "CFR-250630-76UB"
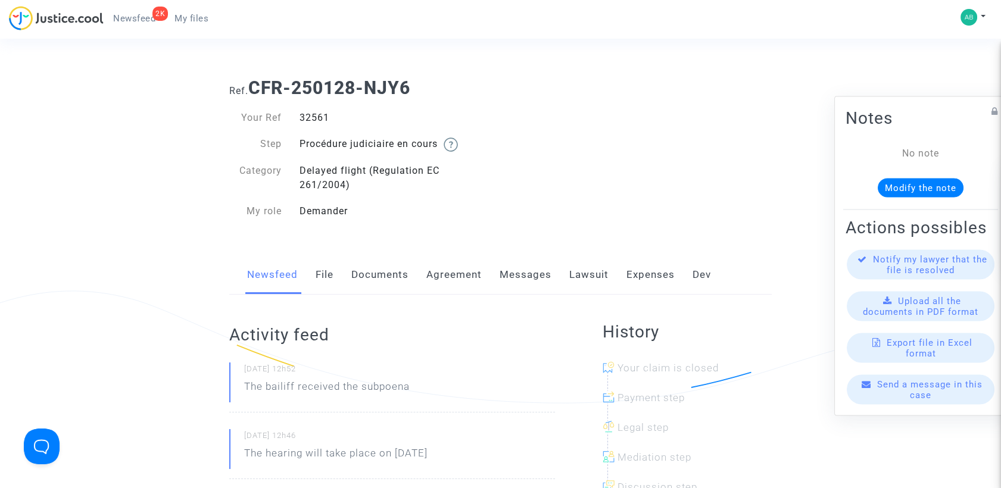
click at [535, 264] on link "Messages" at bounding box center [526, 274] width 52 height 39
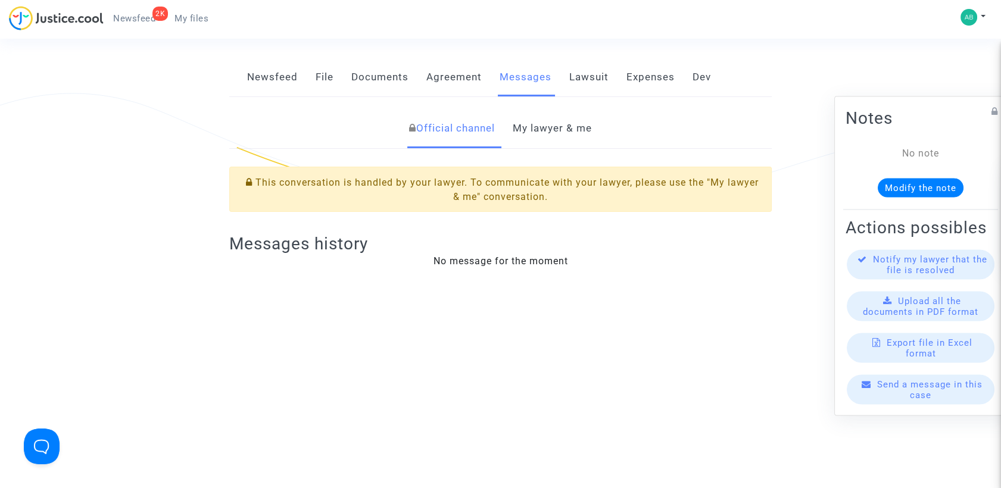
scroll to position [198, 0]
click at [540, 121] on link "My lawyer & me" at bounding box center [552, 127] width 79 height 39
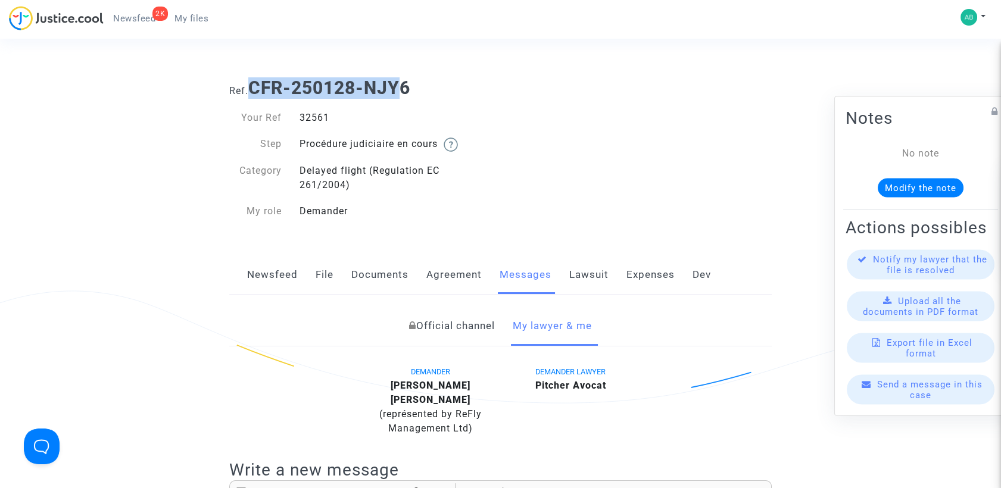
drag, startPoint x: 253, startPoint y: 92, endPoint x: 407, endPoint y: 96, distance: 154.3
click at [407, 96] on b "CFR-250128-NJY6" at bounding box center [329, 87] width 162 height 21
drag, startPoint x: 260, startPoint y: 87, endPoint x: 402, endPoint y: 89, distance: 141.8
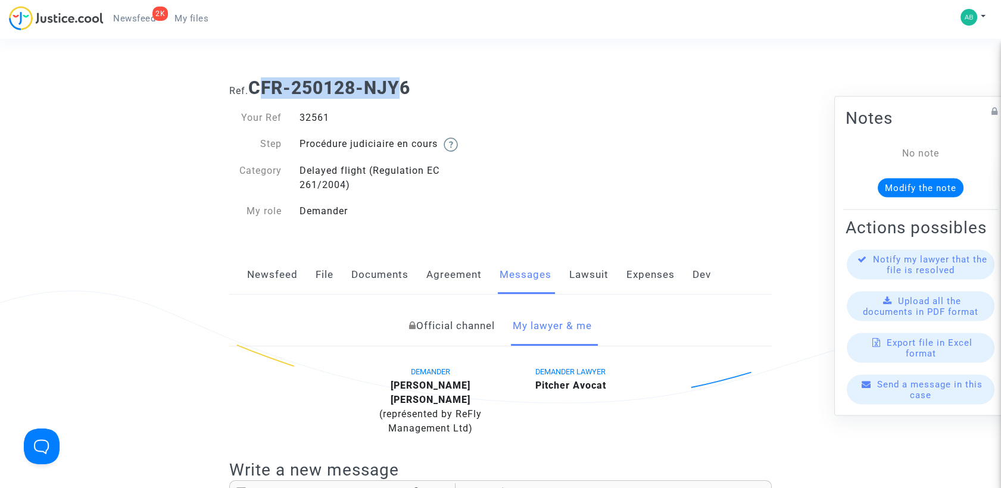
click at [402, 89] on b "CFR-250128-NJY6" at bounding box center [329, 87] width 162 height 21
drag, startPoint x: 273, startPoint y: 88, endPoint x: 434, endPoint y: 92, distance: 160.2
click at [434, 92] on h1 "Ref. CFR-250128-NJY6" at bounding box center [500, 87] width 543 height 21
copy b "CFR-250128-NJY6"
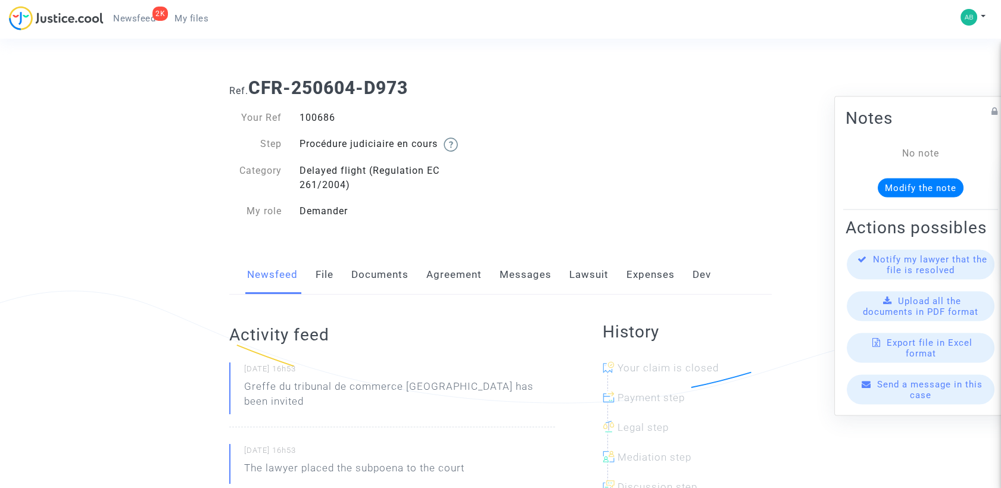
click at [520, 284] on link "Messages" at bounding box center [526, 274] width 52 height 39
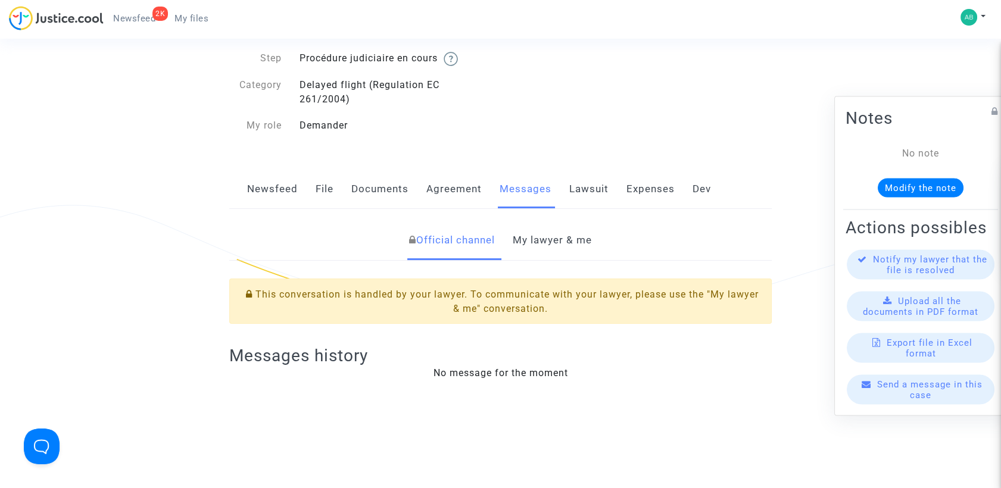
scroll to position [198, 0]
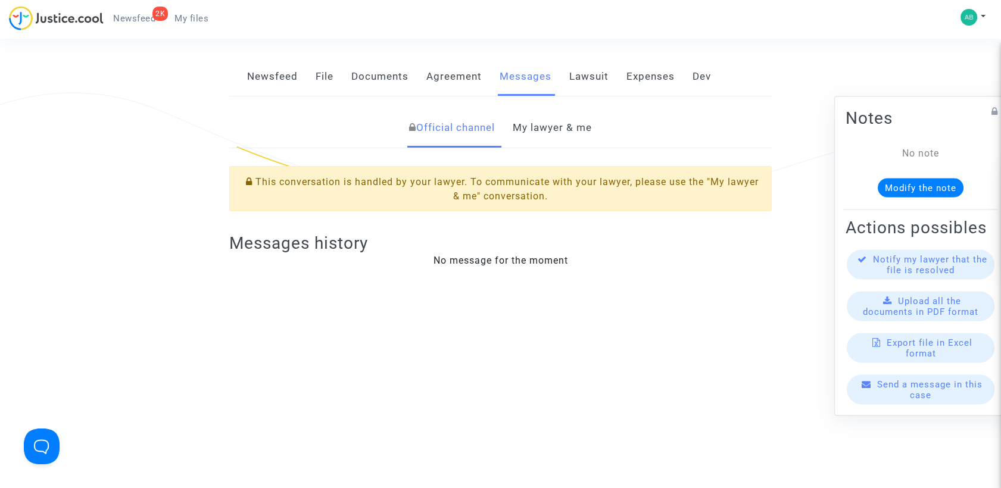
click at [537, 116] on link "My lawyer & me" at bounding box center [552, 127] width 79 height 39
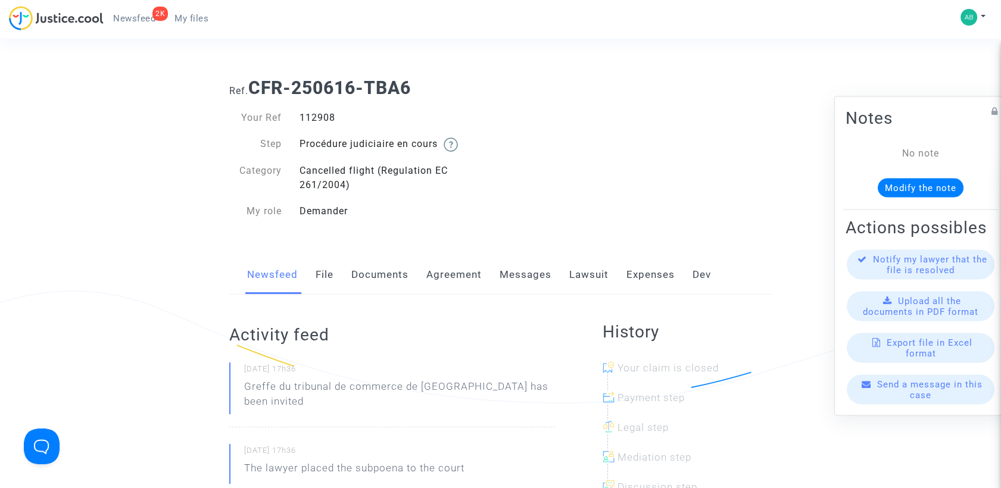
click at [513, 272] on link "Messages" at bounding box center [526, 274] width 52 height 39
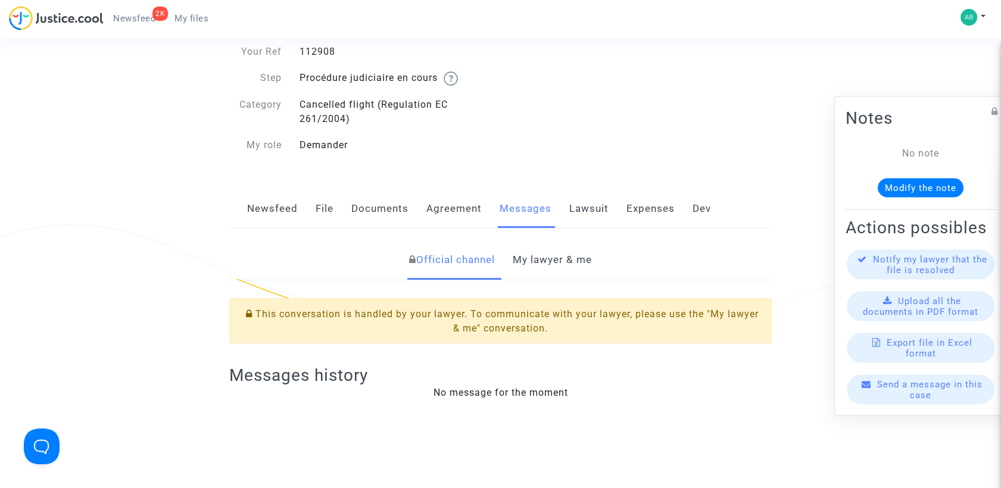
click at [529, 255] on link "My lawyer & me" at bounding box center [552, 260] width 79 height 39
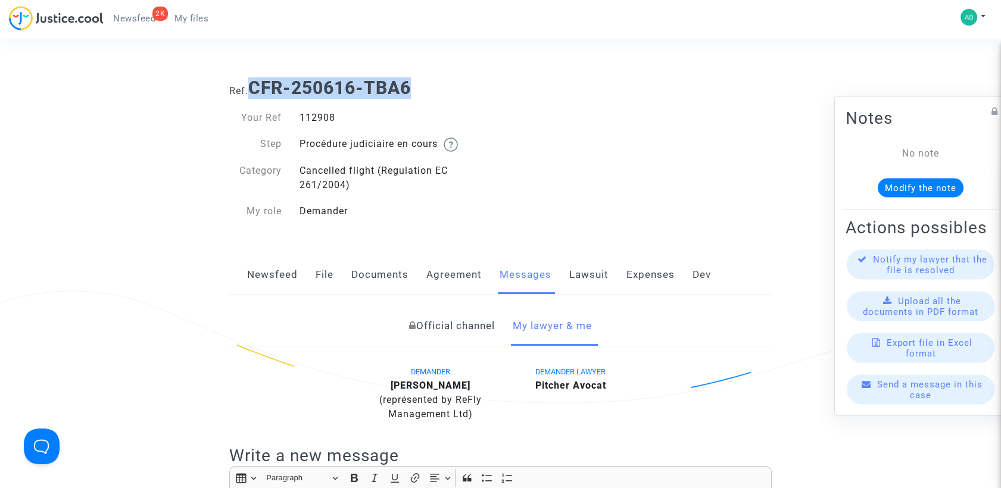
drag, startPoint x: 253, startPoint y: 86, endPoint x: 419, endPoint y: 81, distance: 166.8
click at [419, 81] on h1 "Ref. CFR-250616-TBA6" at bounding box center [500, 87] width 543 height 21
copy b "CFR-250616-TBA6"
click at [472, 339] on link "Official channel" at bounding box center [452, 326] width 86 height 39
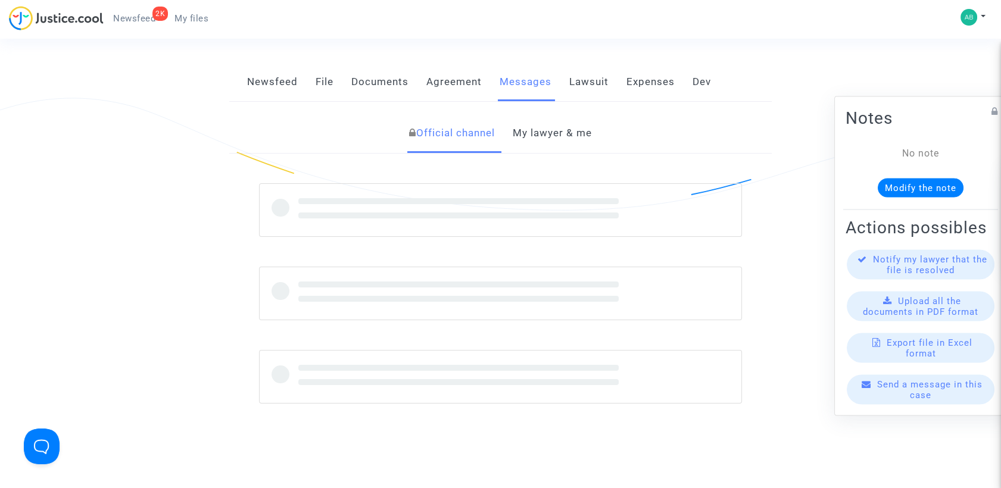
scroll to position [198, 0]
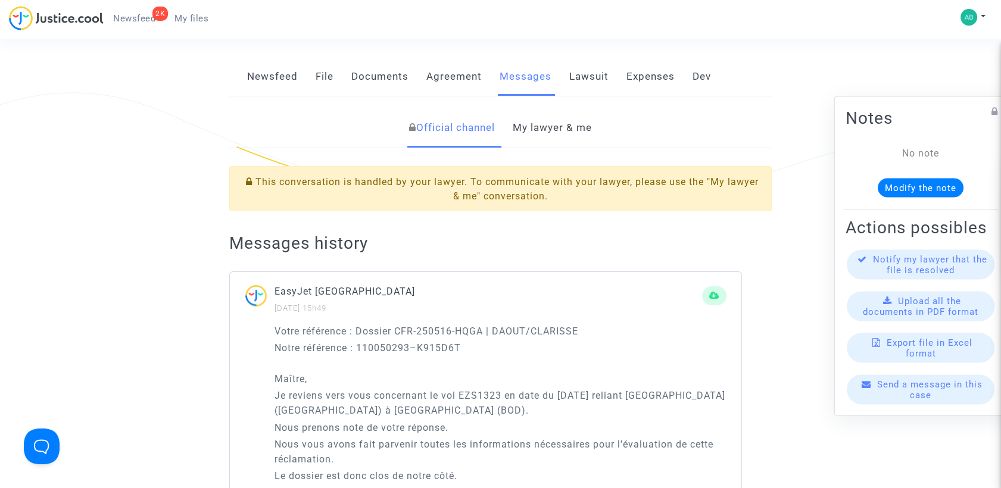
click at [548, 129] on link "My lawyer & me" at bounding box center [552, 127] width 79 height 39
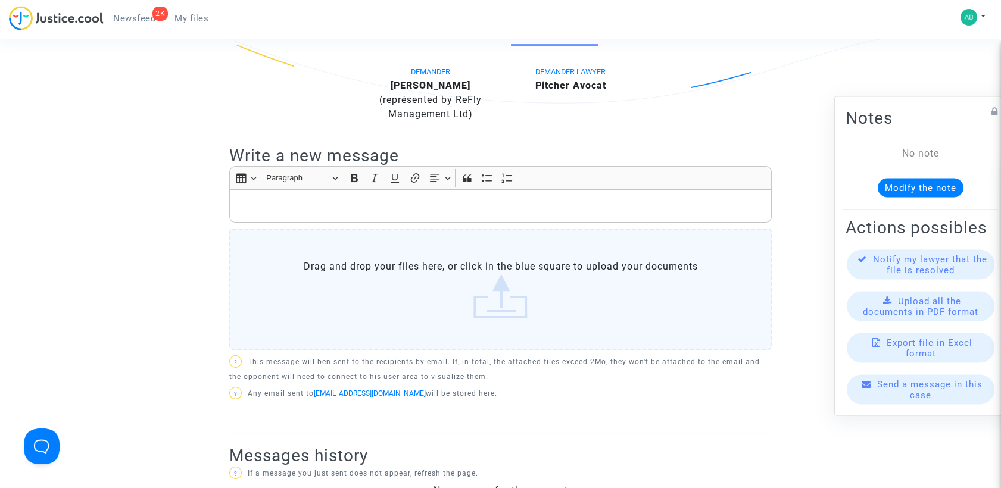
scroll to position [132, 0]
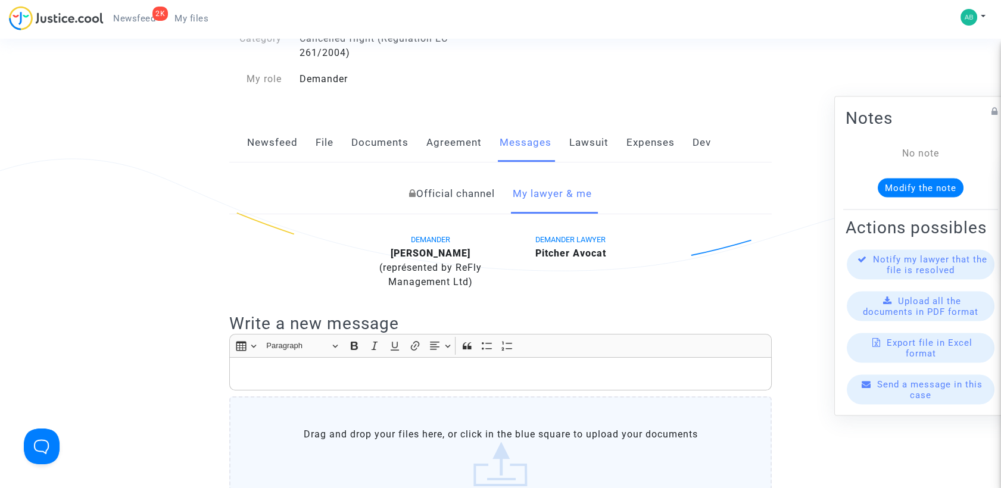
click at [457, 202] on link "Official channel" at bounding box center [452, 193] width 86 height 39
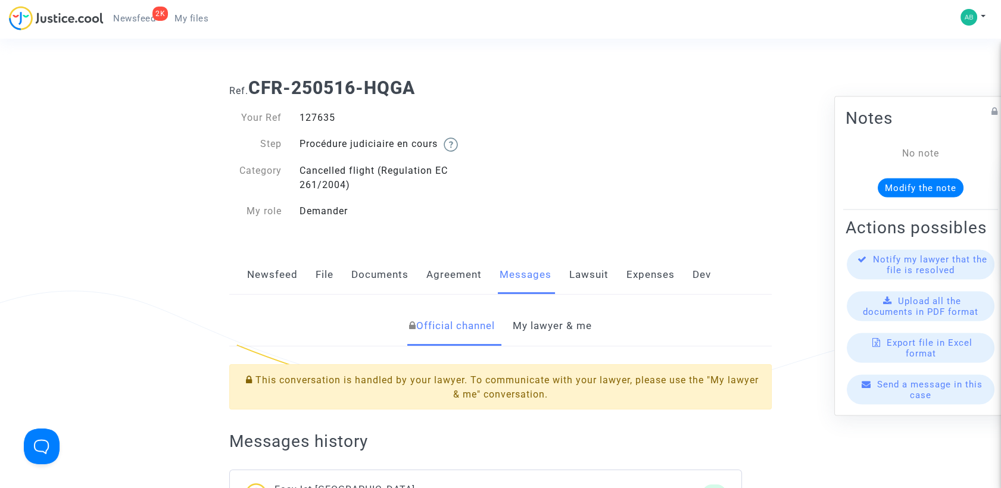
click at [261, 91] on b "CFR-250516-HQGA" at bounding box center [331, 87] width 167 height 21
drag, startPoint x: 257, startPoint y: 88, endPoint x: 416, endPoint y: 89, distance: 159.0
click at [415, 90] on b "CFR-250516-HQGA" at bounding box center [331, 87] width 167 height 21
copy b "CFR-250516-HQGA"
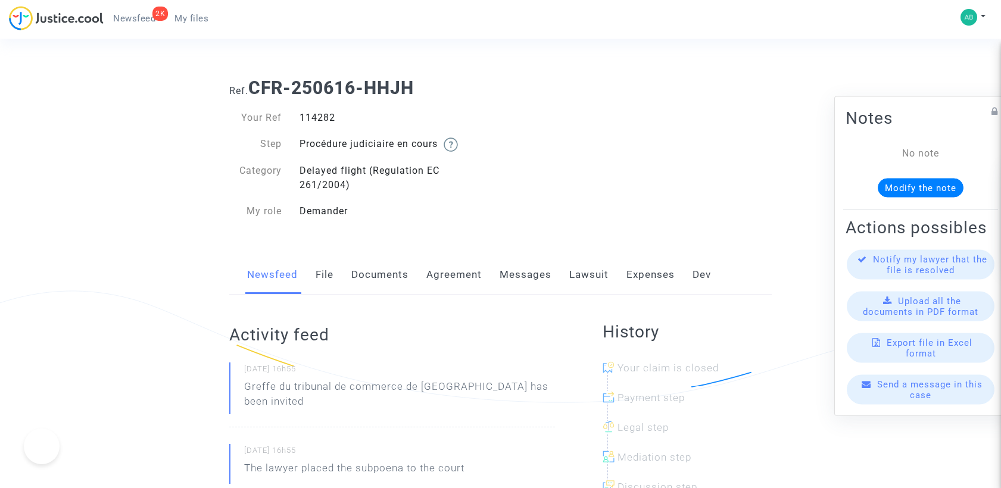
click at [503, 266] on link "Messages" at bounding box center [526, 274] width 52 height 39
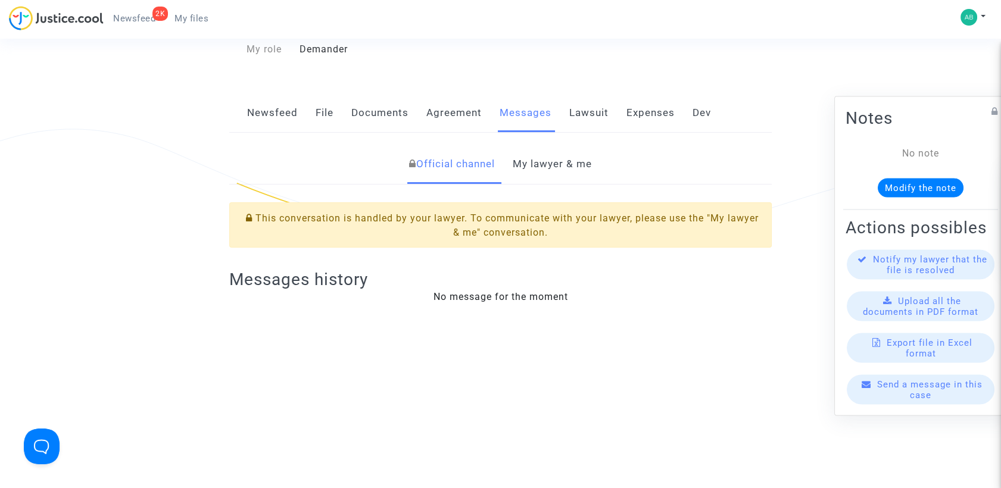
scroll to position [198, 0]
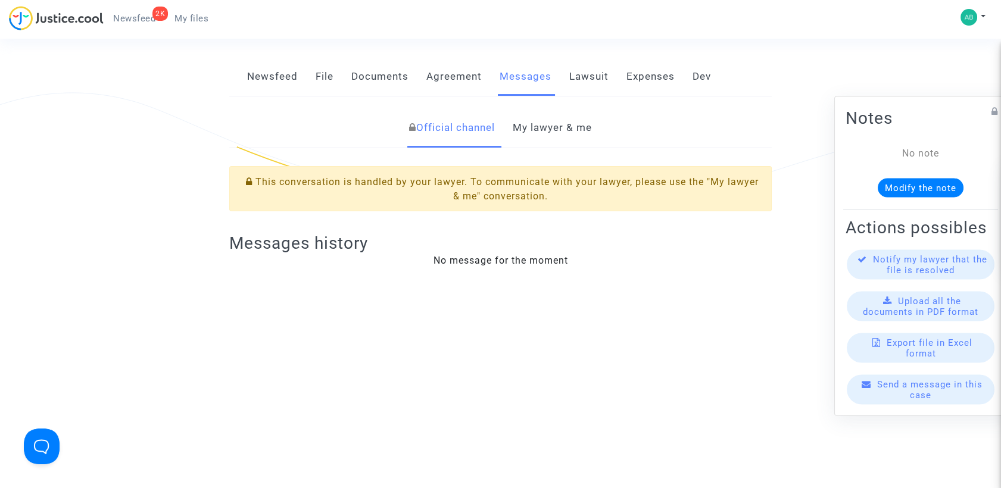
click at [547, 123] on link "My lawyer & me" at bounding box center [552, 127] width 79 height 39
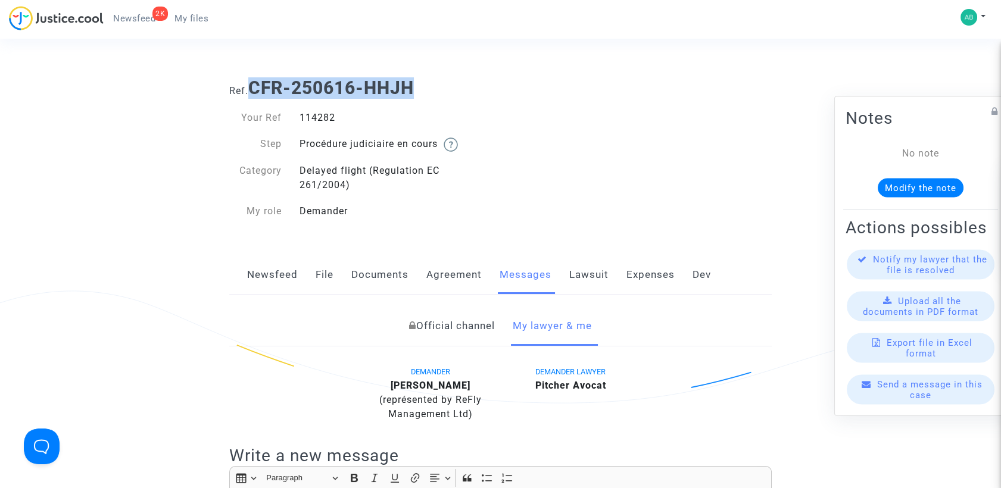
drag, startPoint x: 251, startPoint y: 91, endPoint x: 424, endPoint y: 90, distance: 172.7
click at [424, 90] on h1 "Ref. CFR-250616-HHJH" at bounding box center [500, 87] width 543 height 21
copy b "CFR-250616-HHJH"
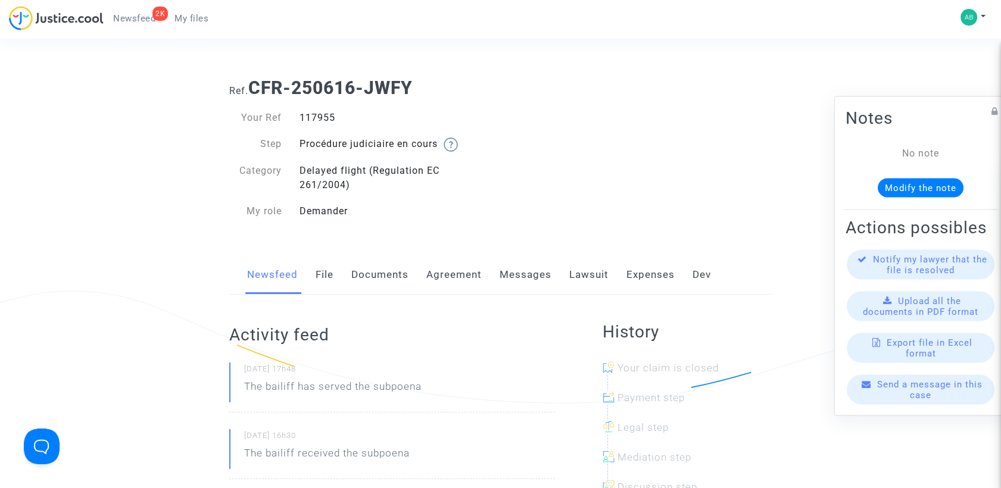
click at [523, 271] on link "Messages" at bounding box center [526, 274] width 52 height 39
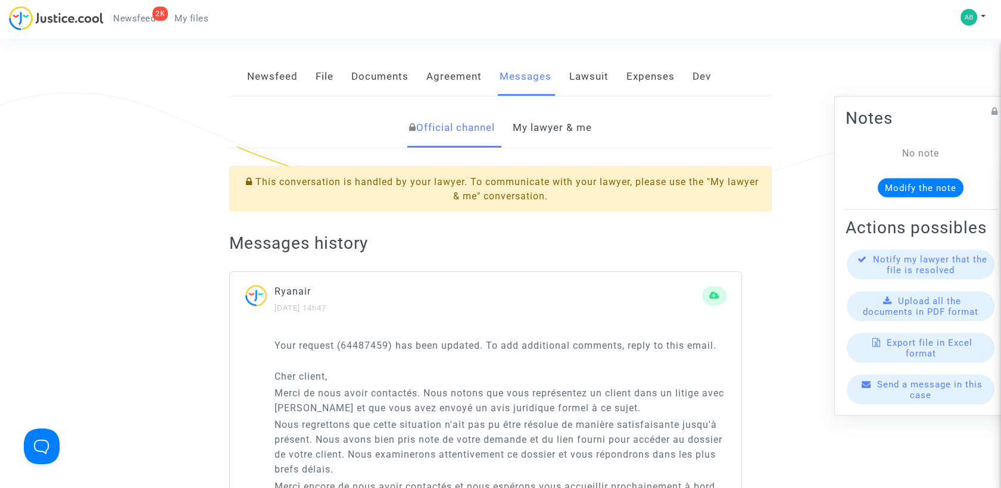
click at [537, 122] on link "My lawyer & me" at bounding box center [552, 127] width 79 height 39
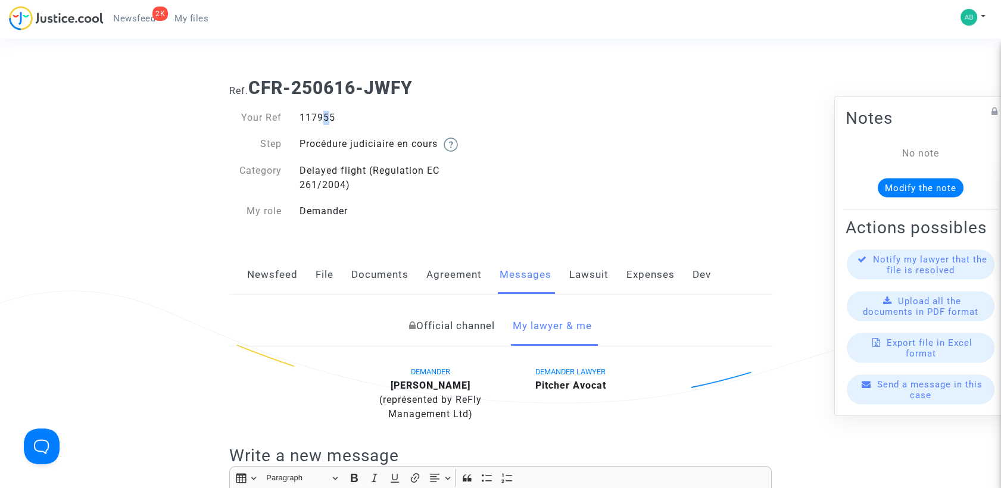
click at [319, 120] on div "117955" at bounding box center [396, 118] width 210 height 14
click at [320, 120] on div "117955" at bounding box center [396, 118] width 210 height 14
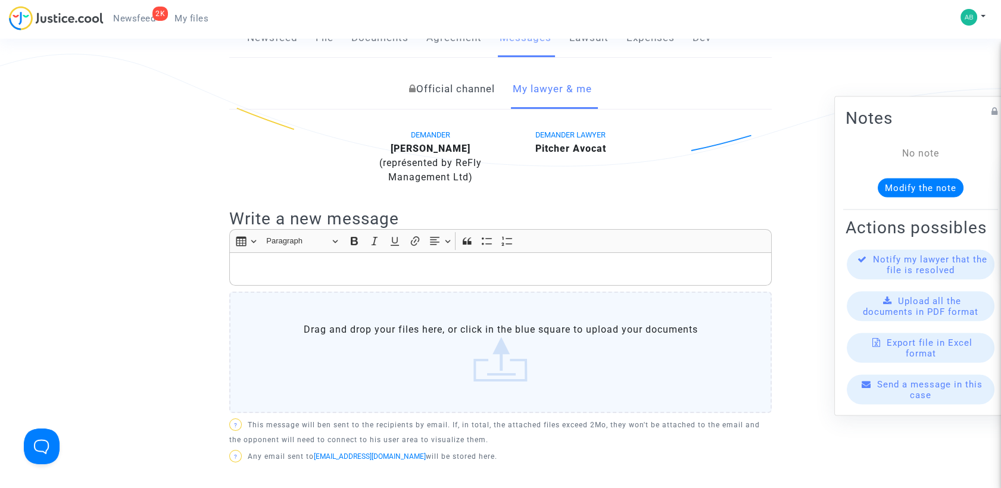
scroll to position [331, 0]
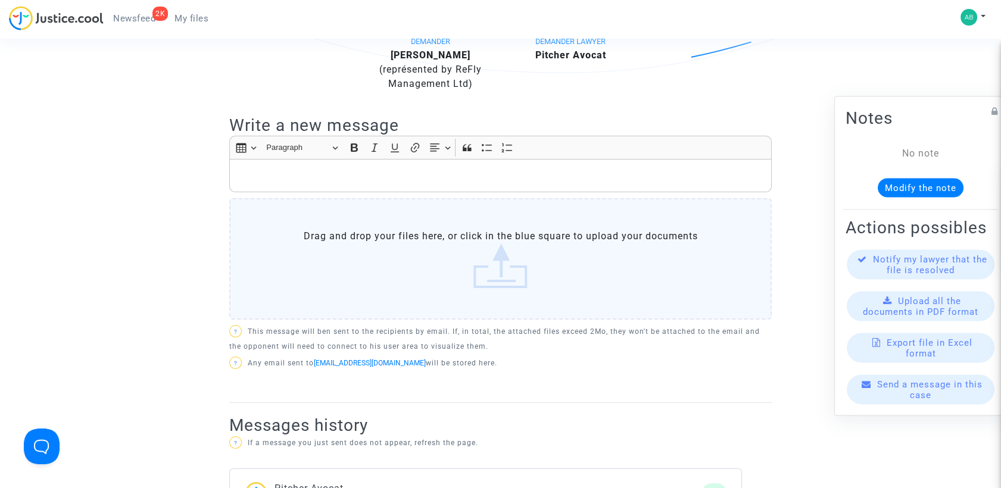
click at [385, 183] on div "Rich Text Editor, main" at bounding box center [500, 175] width 543 height 33
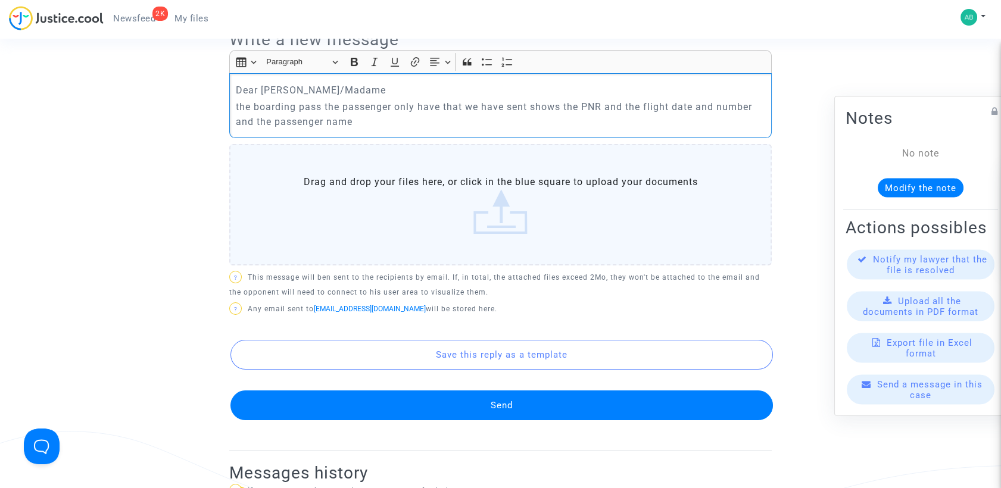
scroll to position [463, 0]
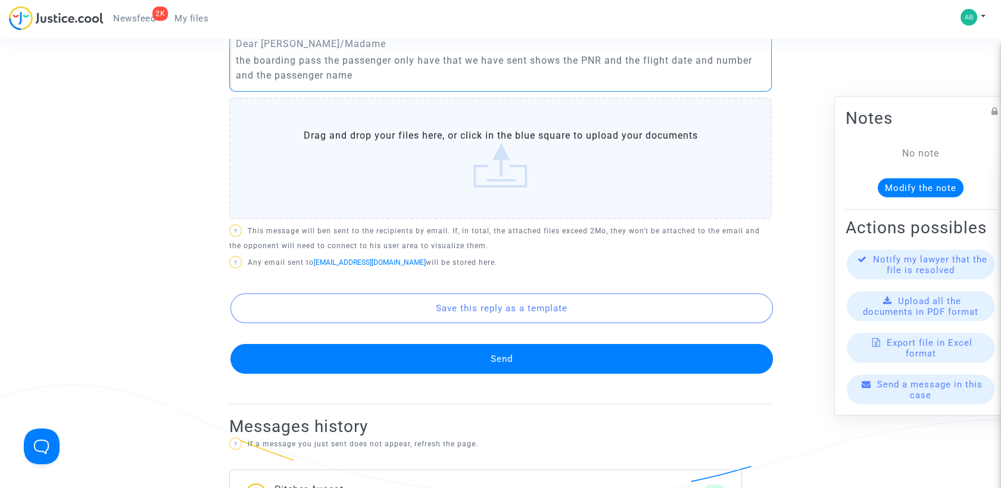
click at [500, 362] on button "Send" at bounding box center [501, 359] width 543 height 30
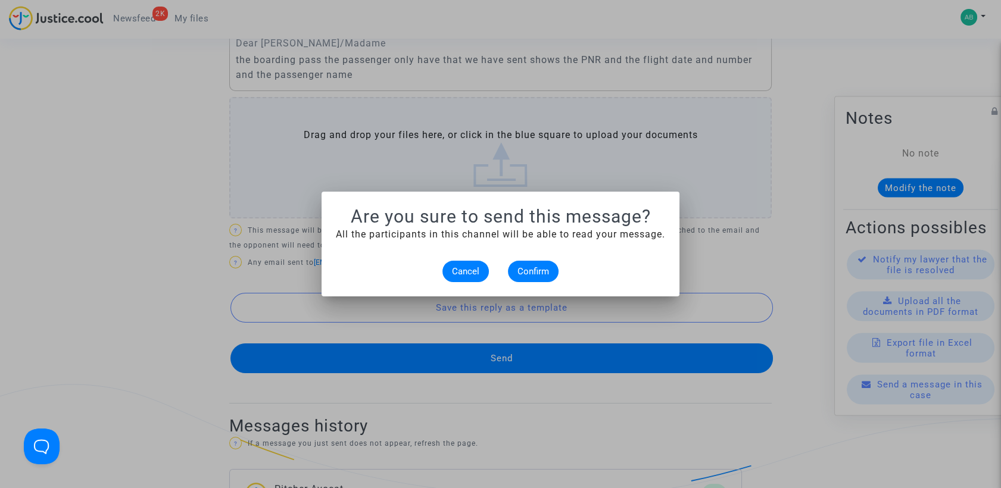
scroll to position [0, 0]
click at [529, 276] on span "Confirm" at bounding box center [534, 271] width 32 height 11
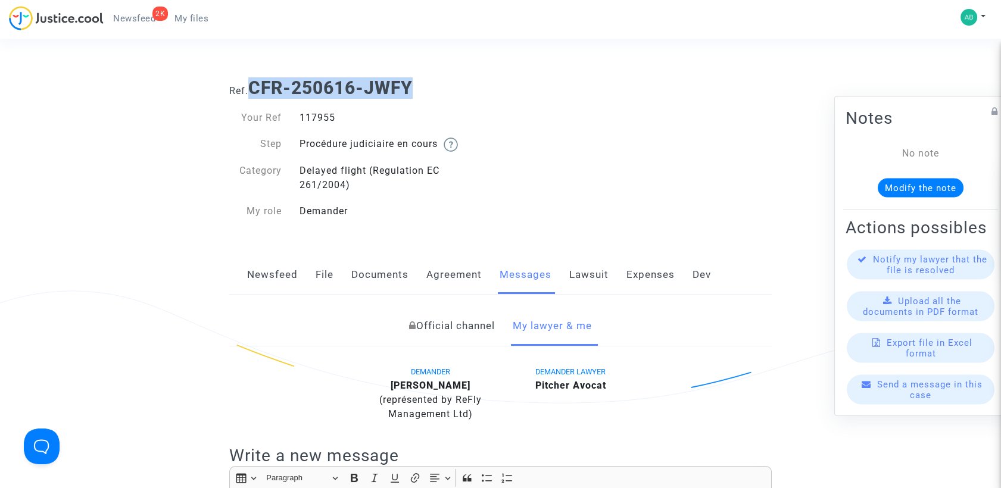
drag, startPoint x: 253, startPoint y: 86, endPoint x: 418, endPoint y: 72, distance: 166.2
click at [418, 72] on div "Ref. CFR-250616-JWFY" at bounding box center [500, 83] width 560 height 30
copy b "CFR-250616-JWFY"
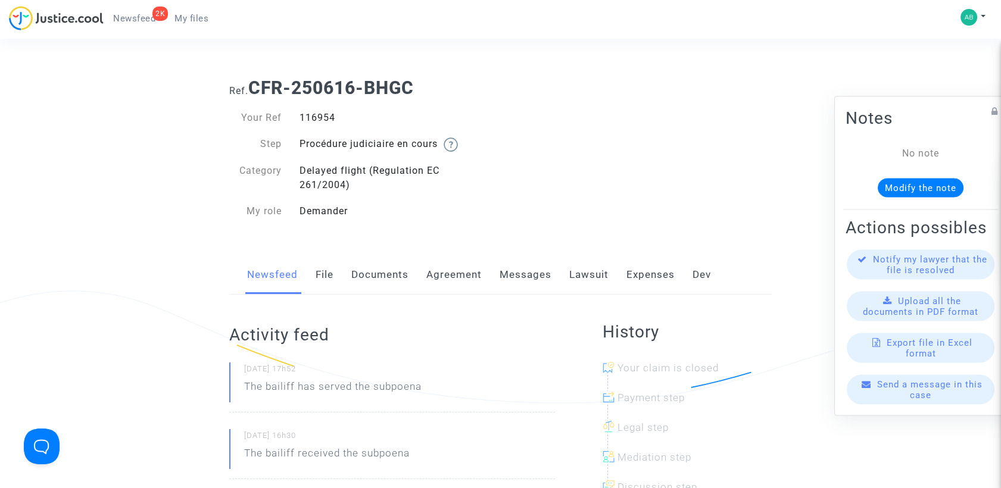
click at [539, 278] on link "Messages" at bounding box center [526, 274] width 52 height 39
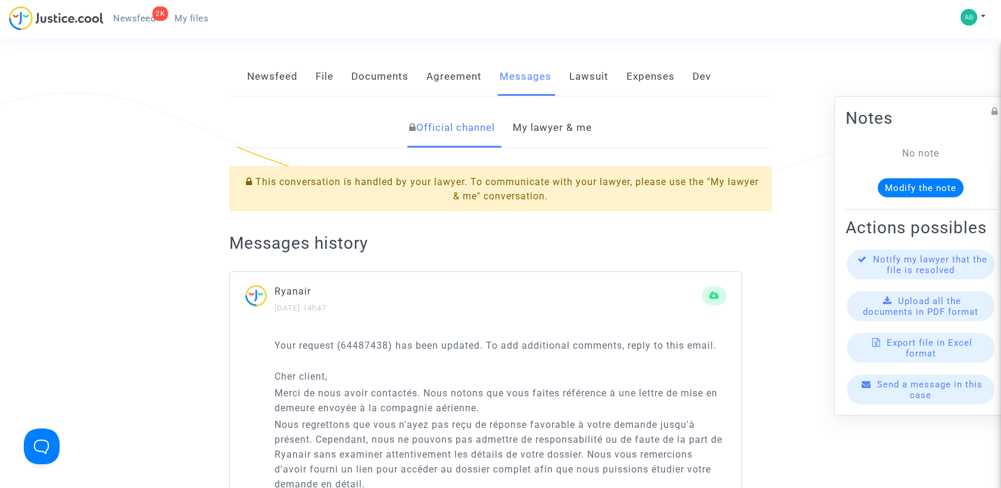
click at [538, 129] on link "My lawyer & me" at bounding box center [552, 127] width 79 height 39
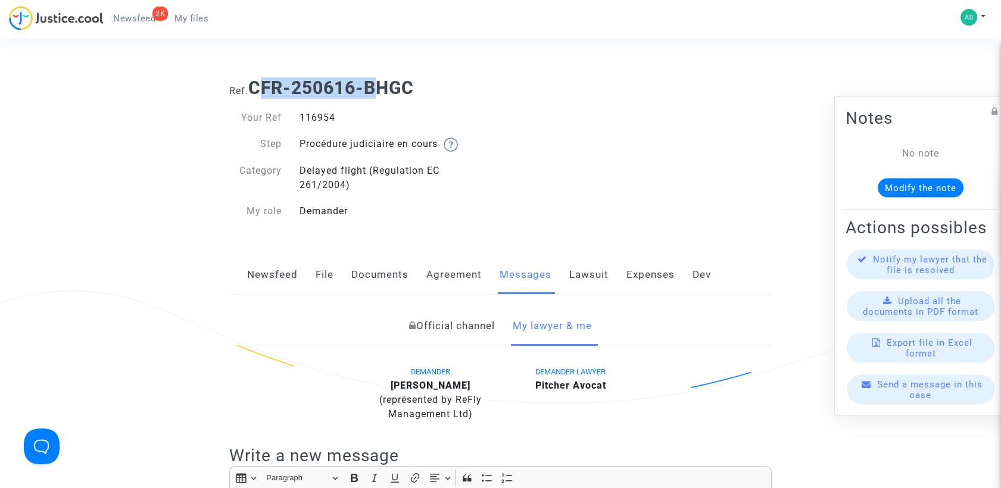
drag, startPoint x: 257, startPoint y: 86, endPoint x: 384, endPoint y: 83, distance: 126.9
click at [384, 83] on b "CFR-250616-BHGC" at bounding box center [331, 87] width 166 height 21
click at [253, 83] on b "CFR-250616-BHGC" at bounding box center [331, 87] width 166 height 21
drag, startPoint x: 253, startPoint y: 83, endPoint x: 414, endPoint y: 73, distance: 161.8
click at [414, 73] on div "Ref. CFR-250616-BHGC" at bounding box center [500, 83] width 560 height 30
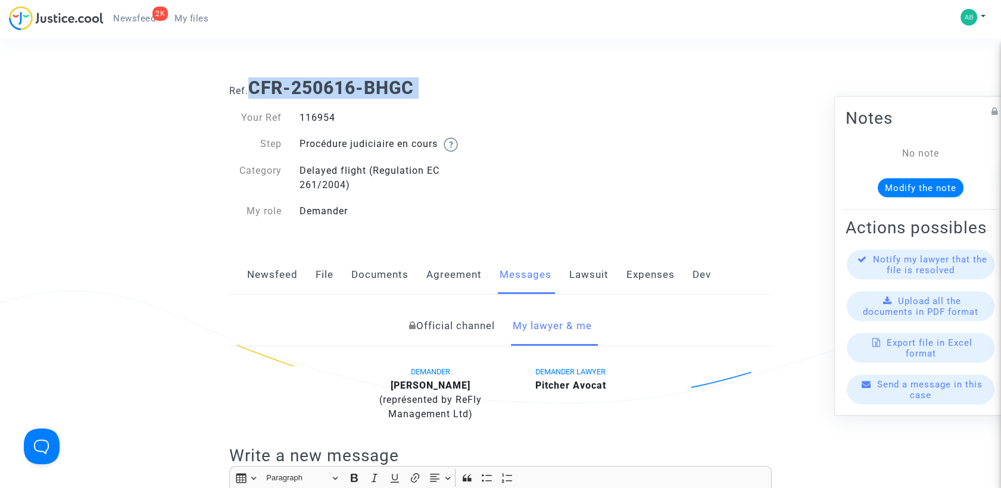
copy b "CFR-250616-BHGC"
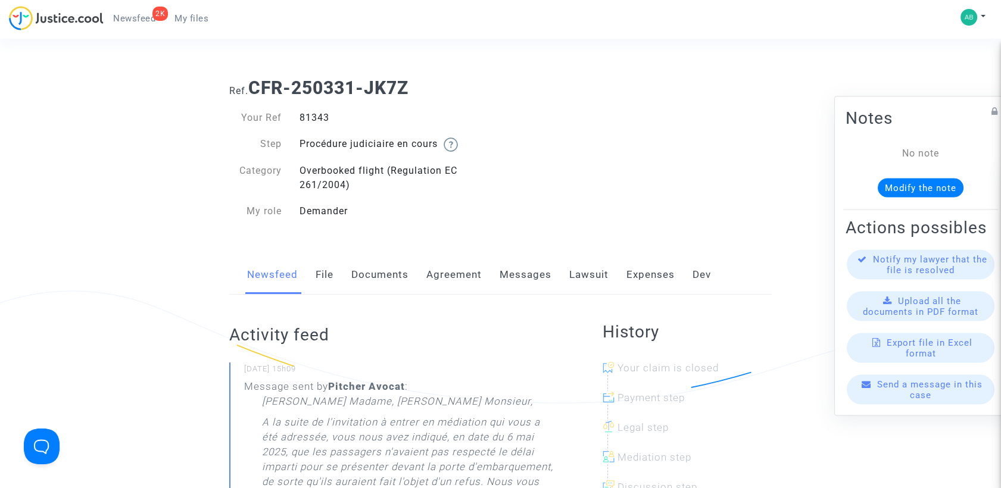
click at [524, 265] on link "Messages" at bounding box center [526, 274] width 52 height 39
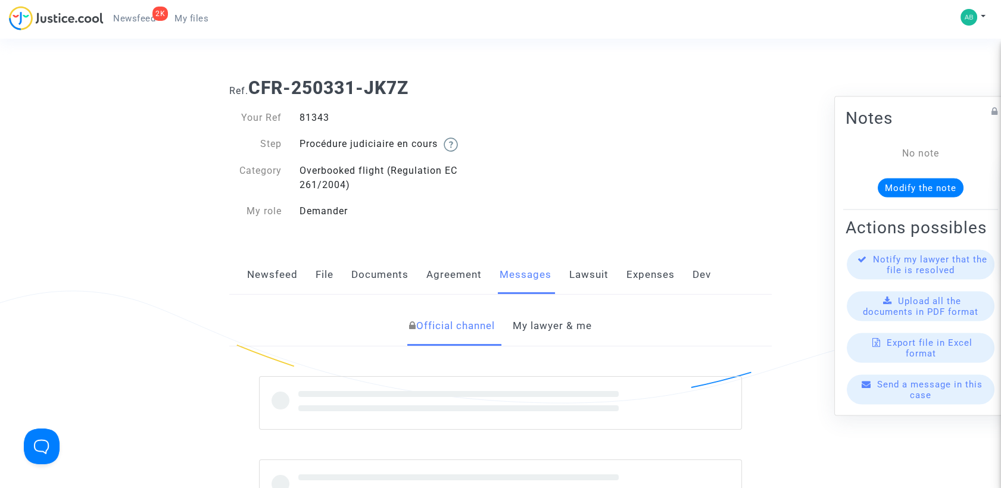
scroll to position [132, 0]
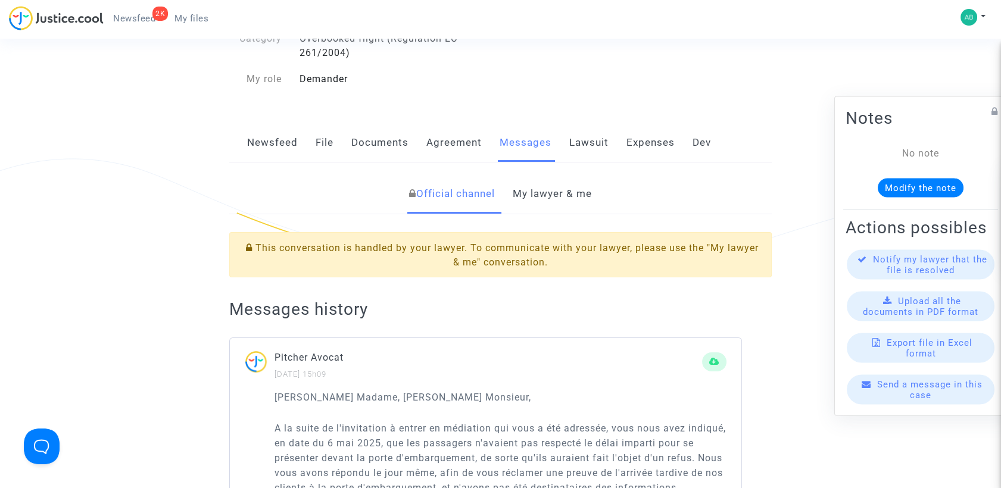
click at [525, 190] on link "My lawyer & me" at bounding box center [552, 193] width 79 height 39
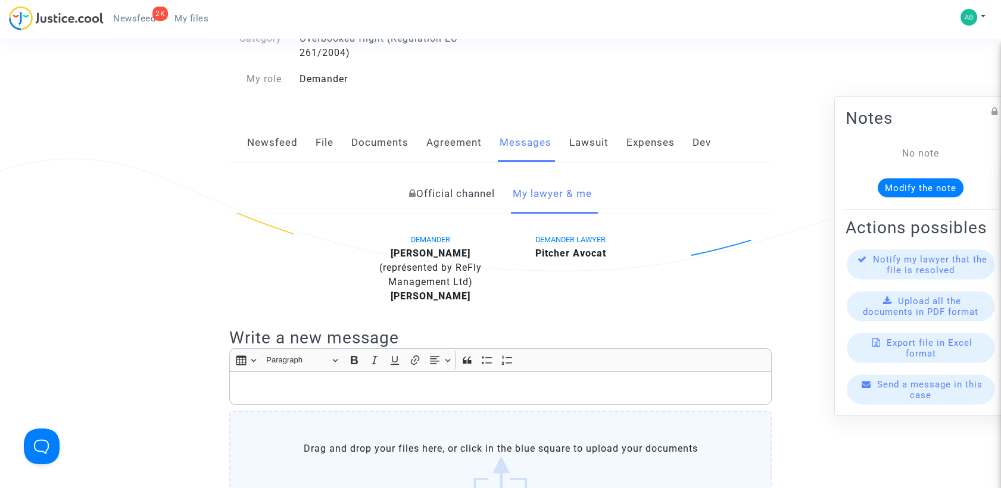
click at [457, 194] on link "Official channel" at bounding box center [452, 193] width 86 height 39
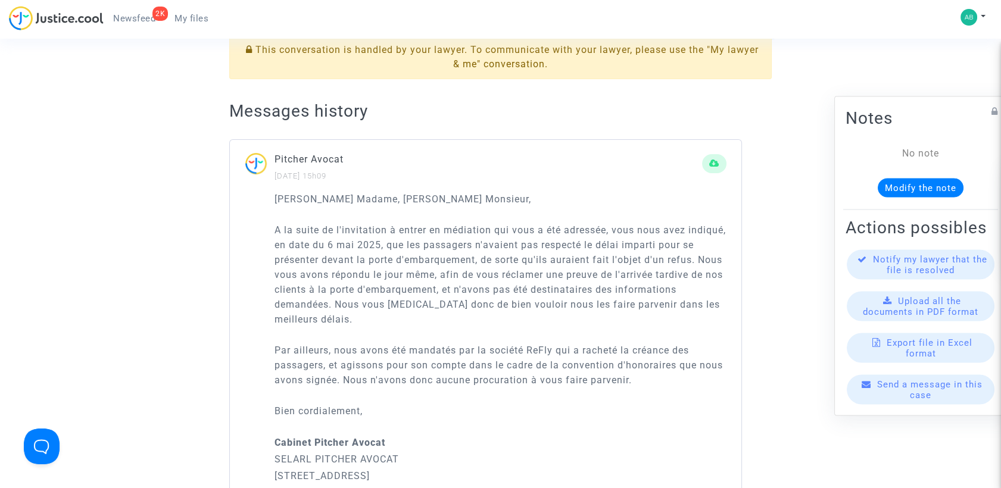
scroll to position [66, 0]
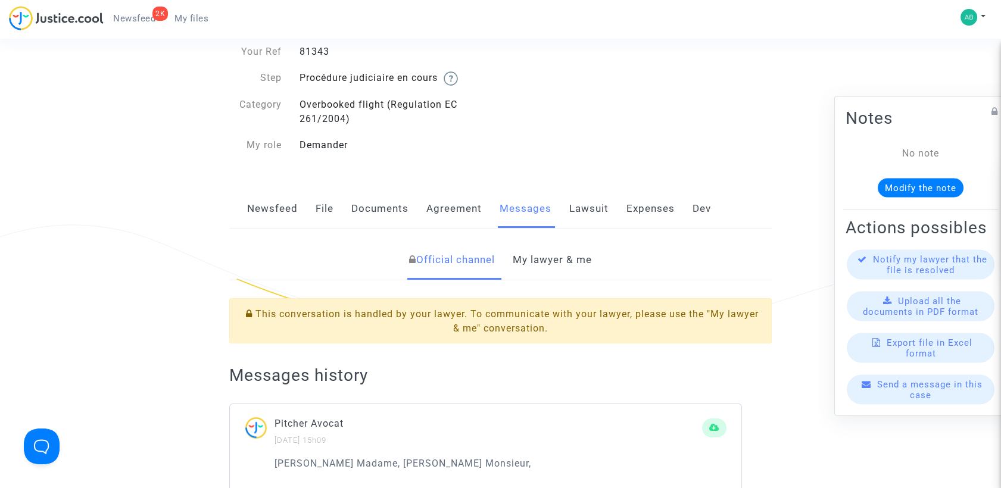
click at [520, 242] on link "My lawyer & me" at bounding box center [552, 260] width 79 height 39
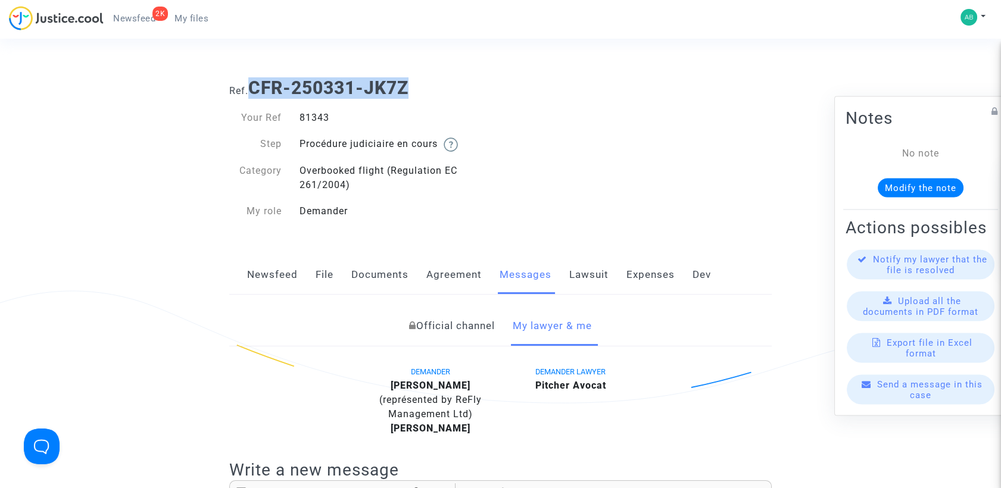
drag, startPoint x: 263, startPoint y: 86, endPoint x: 410, endPoint y: 91, distance: 146.6
click at [409, 91] on b "CFR-250331-JK7Z" at bounding box center [328, 87] width 160 height 21
copy b "CFR-250331-JK7Z"
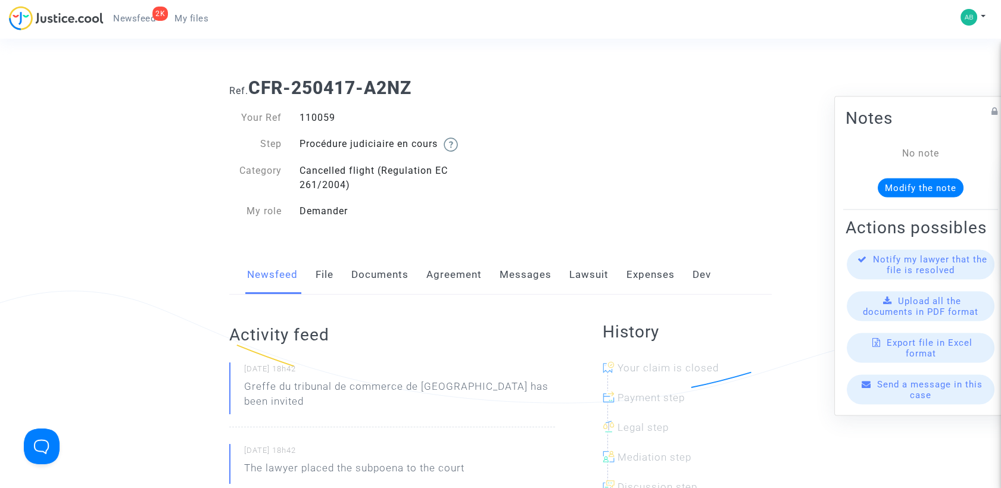
click at [515, 277] on link "Messages" at bounding box center [526, 274] width 52 height 39
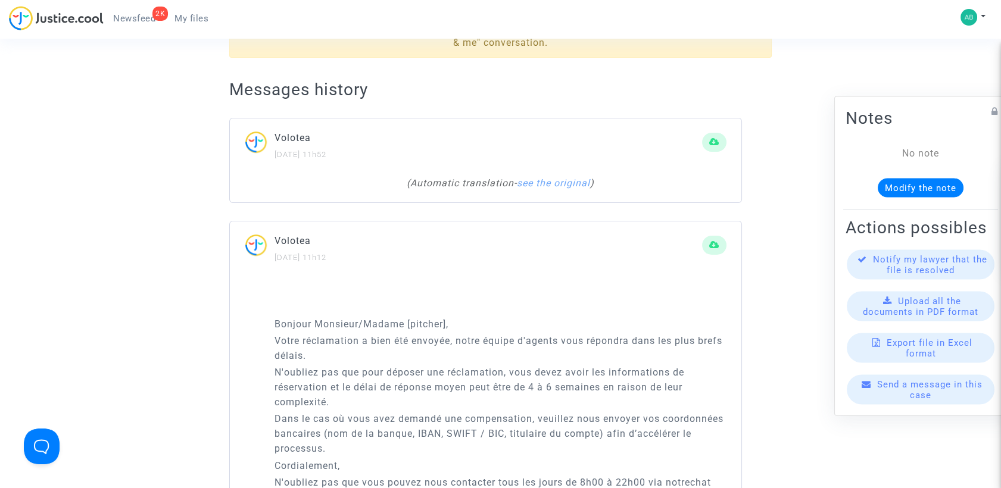
scroll to position [132, 0]
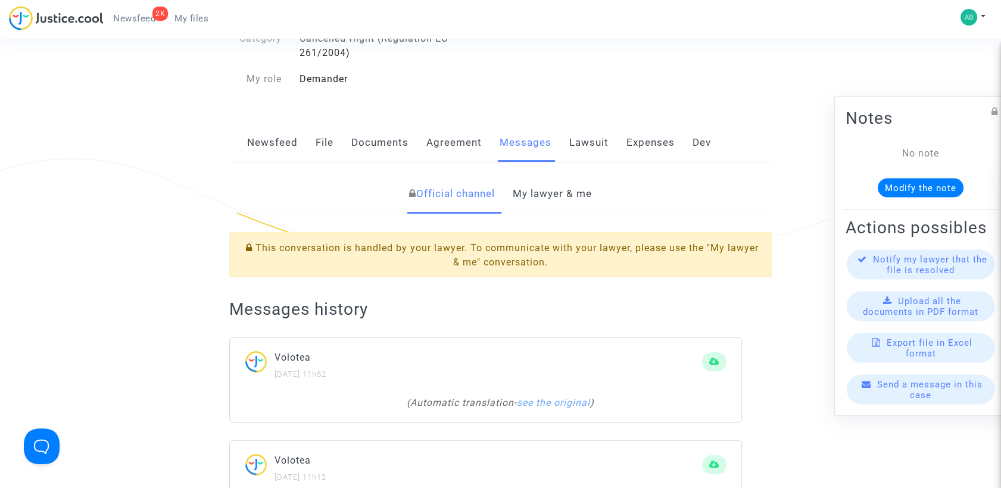
click at [543, 206] on link "My lawyer & me" at bounding box center [552, 193] width 79 height 39
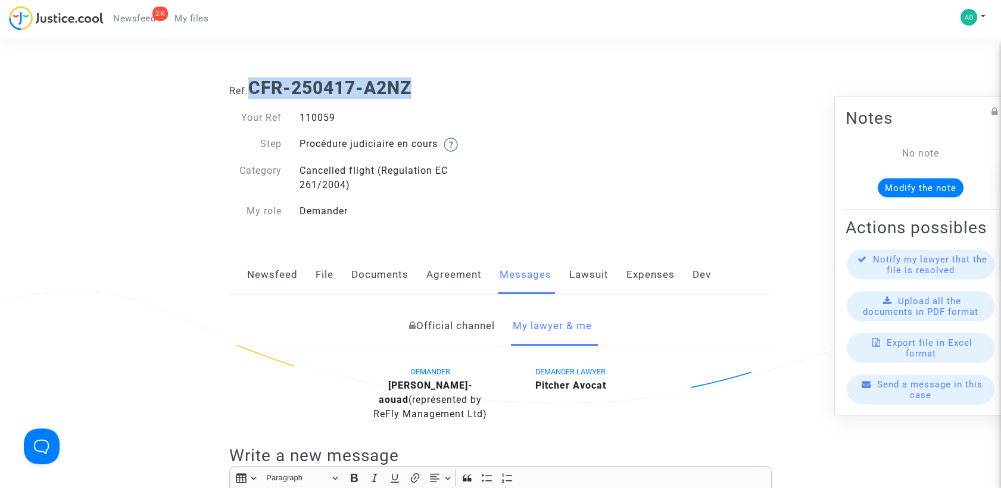
drag, startPoint x: 257, startPoint y: 88, endPoint x: 411, endPoint y: 76, distance: 154.1
click at [411, 76] on div "Ref. CFR-250417-A2NZ" at bounding box center [500, 83] width 560 height 30
copy b "CFR-250417-A2NZ"
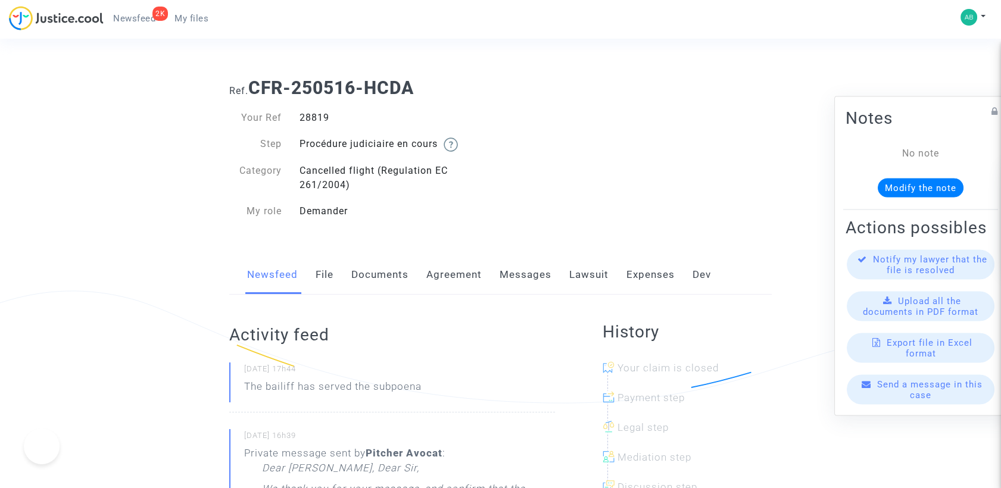
click at [523, 273] on link "Messages" at bounding box center [526, 274] width 52 height 39
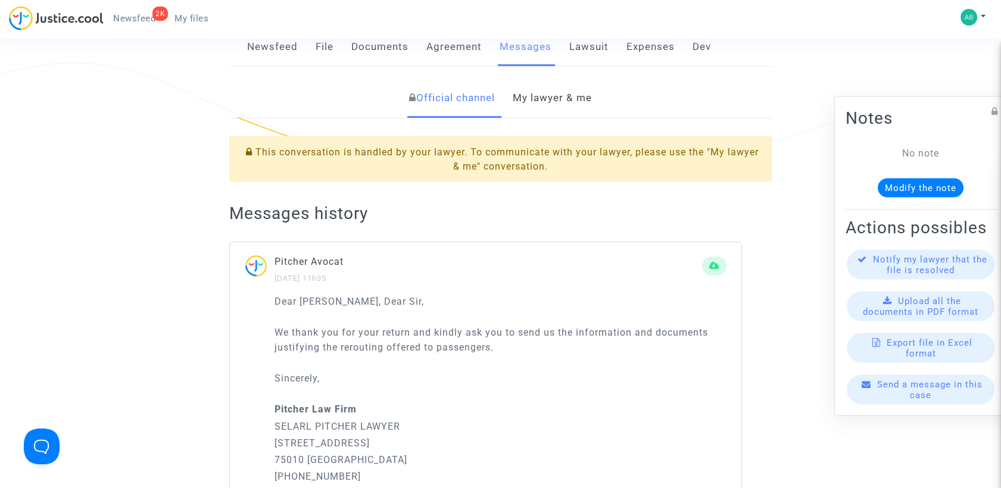
scroll to position [198, 0]
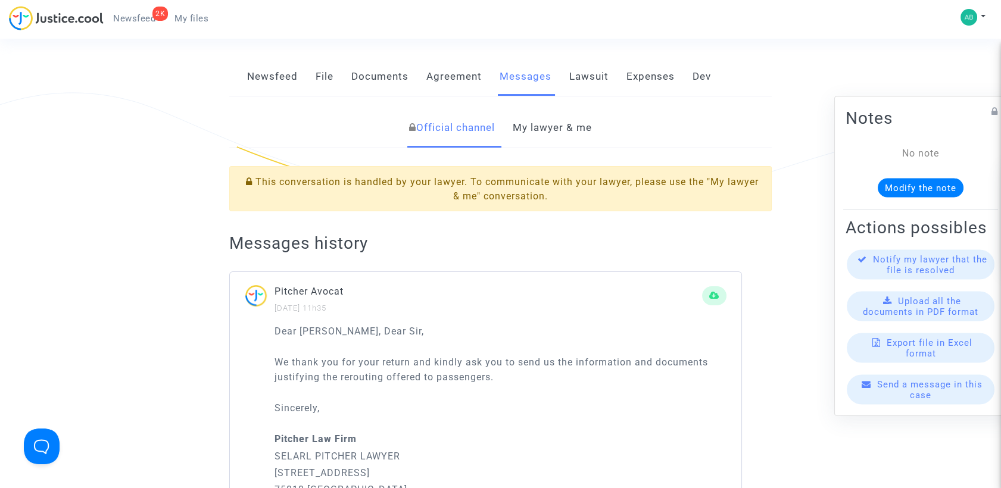
click at [543, 124] on link "My lawyer & me" at bounding box center [552, 127] width 79 height 39
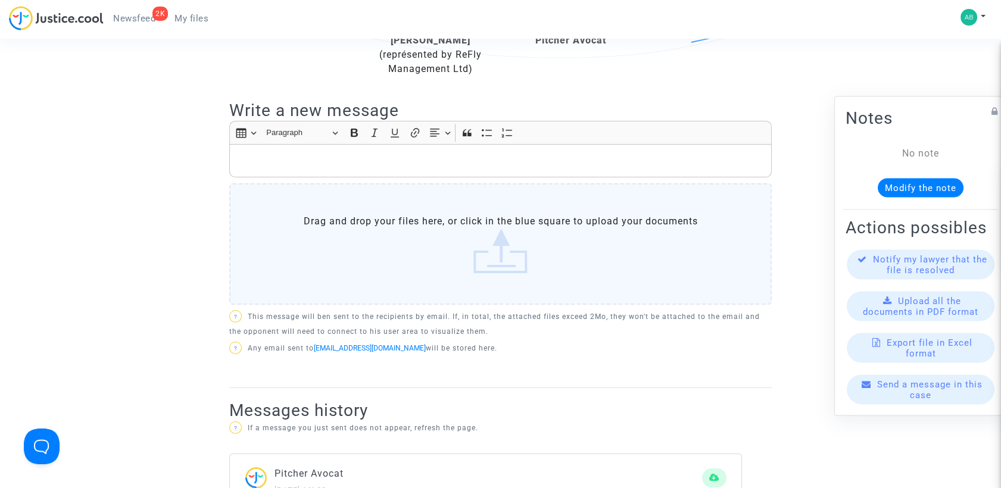
scroll to position [331, 0]
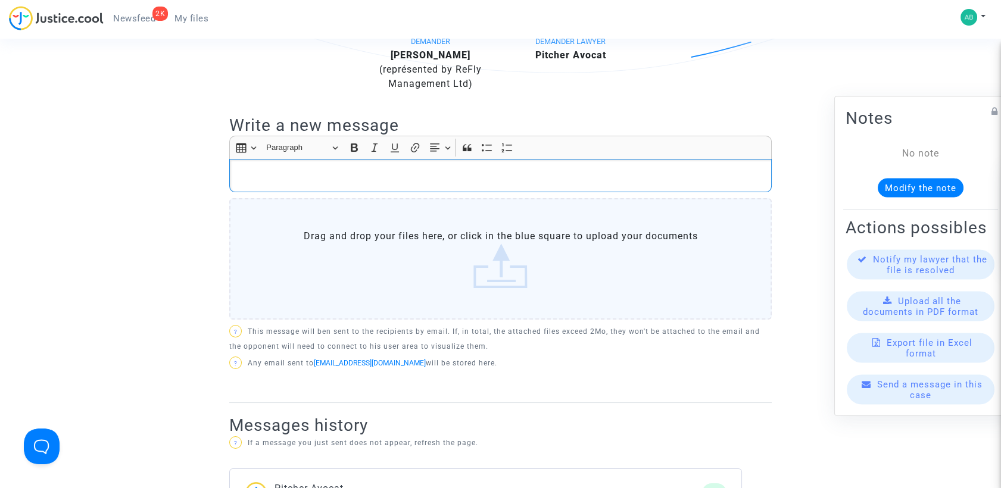
click at [319, 188] on div "Rich Text Editor, main" at bounding box center [500, 175] width 543 height 33
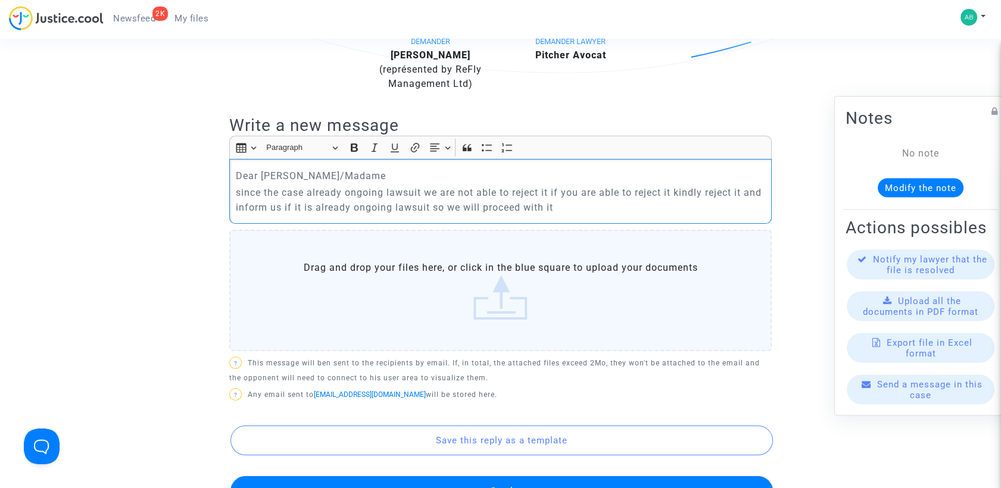
click at [519, 479] on button "Send" at bounding box center [501, 491] width 543 height 30
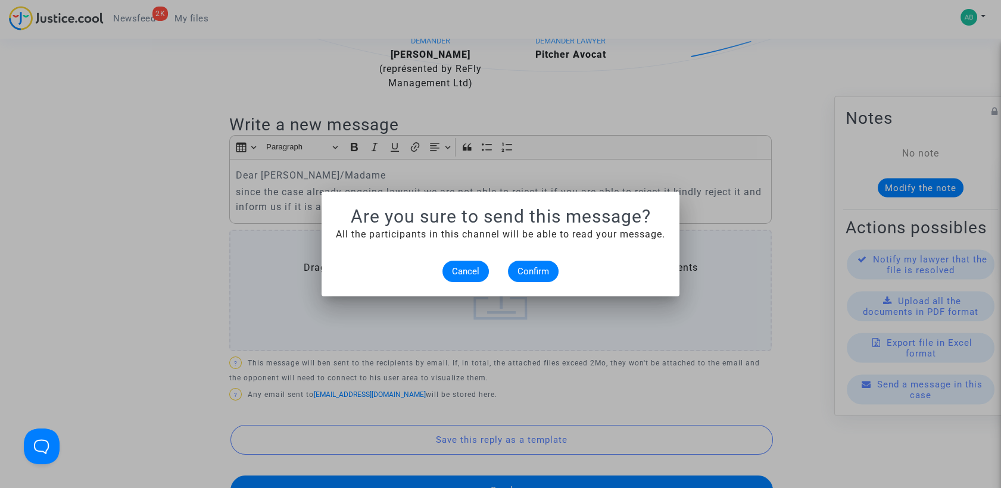
scroll to position [0, 0]
click at [519, 273] on span "Confirm" at bounding box center [534, 271] width 32 height 11
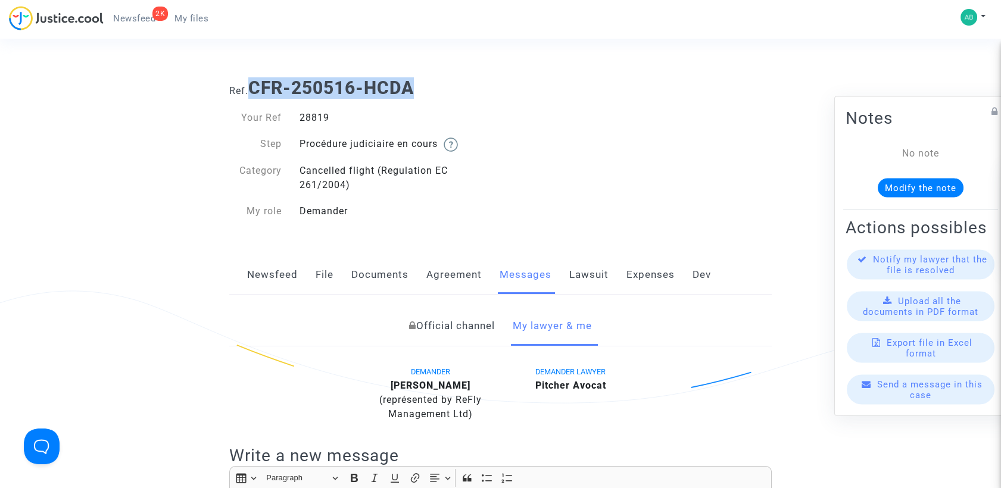
drag, startPoint x: 254, startPoint y: 86, endPoint x: 417, endPoint y: 97, distance: 163.6
click at [414, 97] on b "CFR-250516-HCDA" at bounding box center [331, 87] width 166 height 21
copy b "CFR-250516-HCDA"
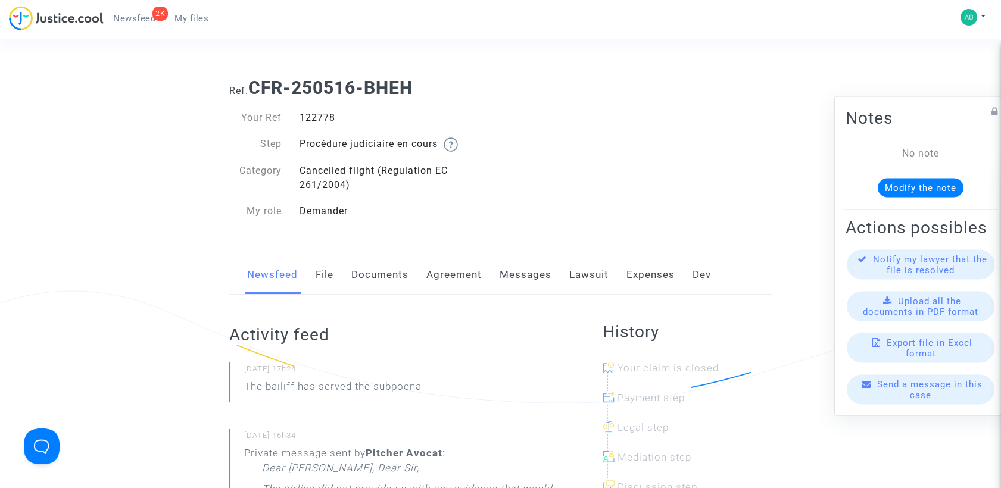
click at [513, 267] on link "Messages" at bounding box center [526, 274] width 52 height 39
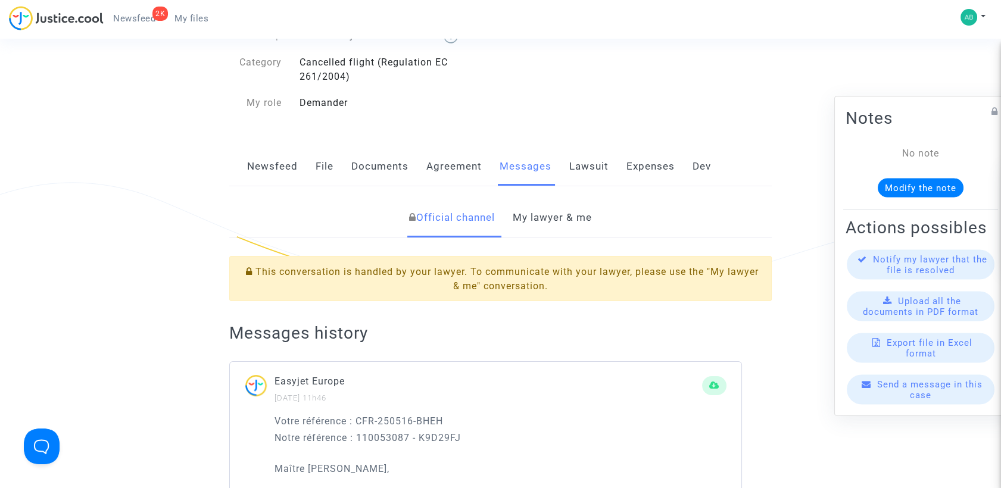
scroll to position [66, 0]
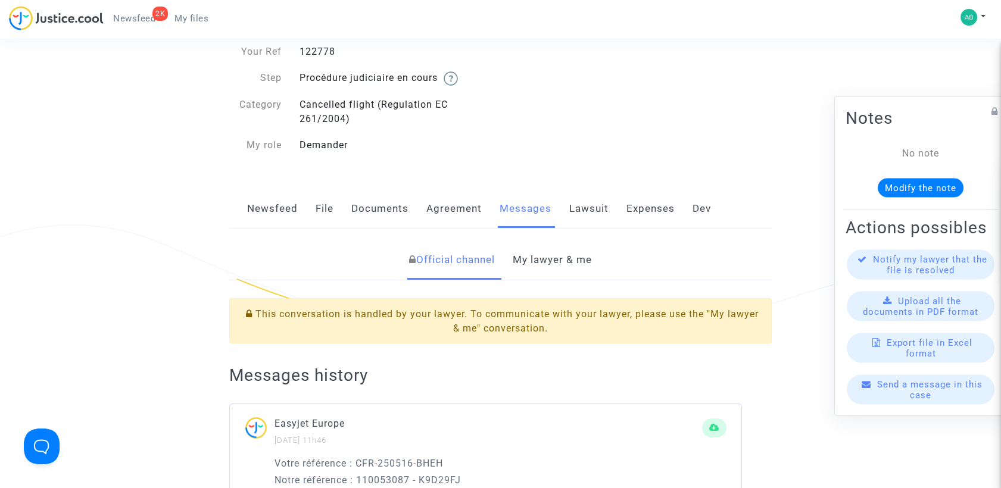
click at [540, 266] on link "My lawyer & me" at bounding box center [552, 260] width 79 height 39
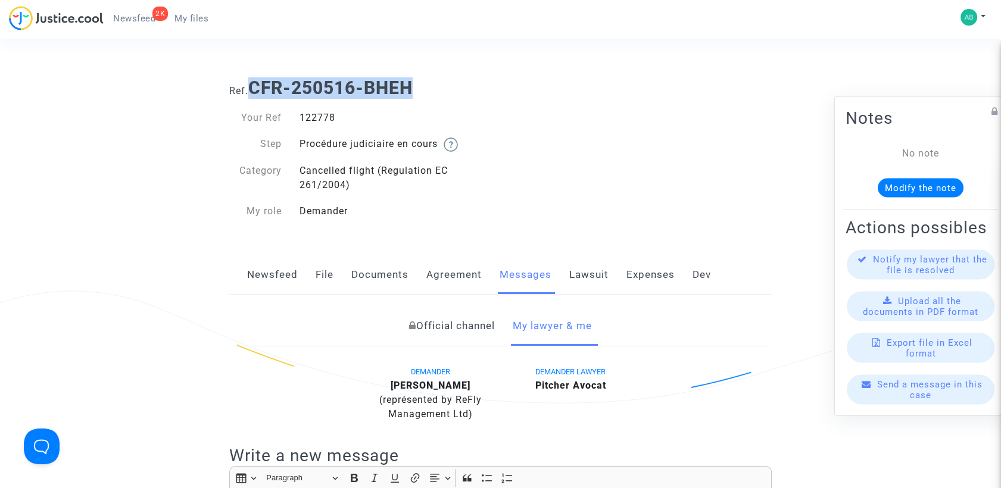
drag, startPoint x: 255, startPoint y: 89, endPoint x: 424, endPoint y: 91, distance: 169.1
click at [424, 91] on h1 "Ref. CFR-250516-BHEH" at bounding box center [500, 87] width 543 height 21
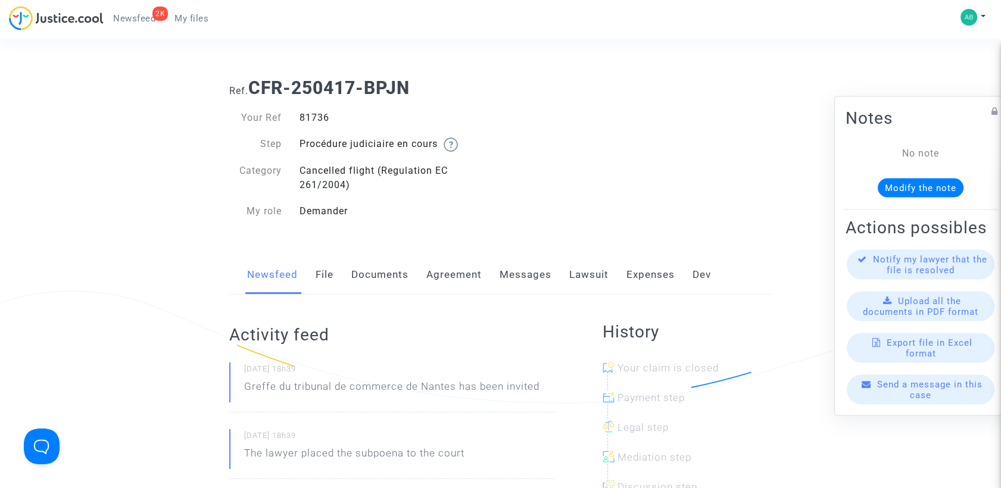
click at [521, 272] on link "Messages" at bounding box center [526, 274] width 52 height 39
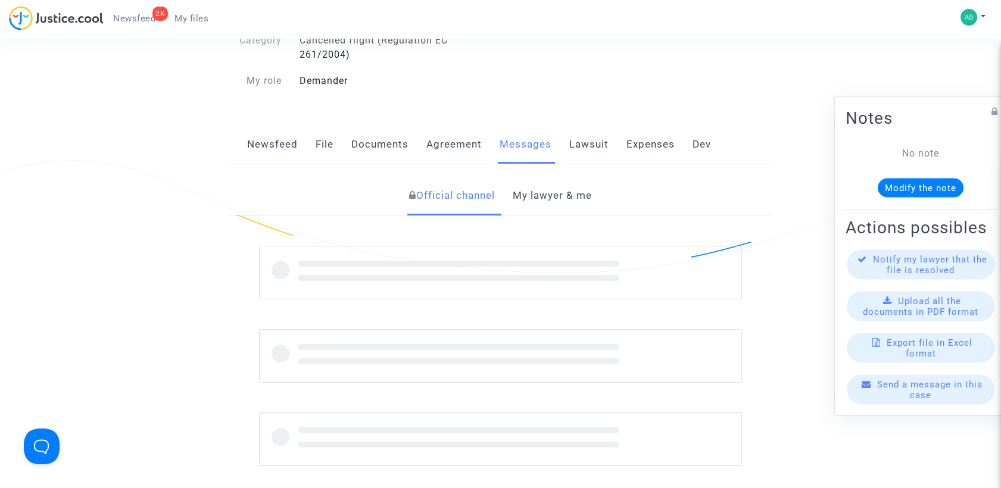
scroll to position [132, 0]
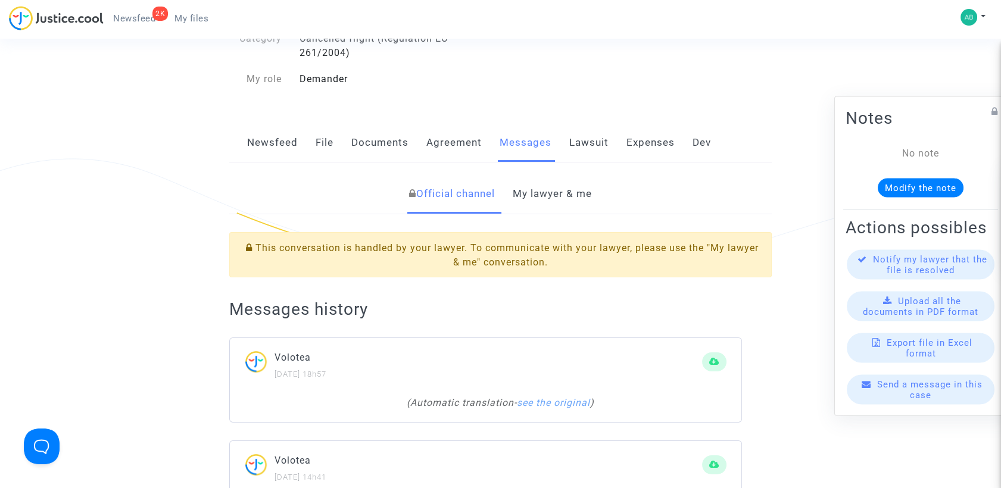
click at [528, 197] on link "My lawyer & me" at bounding box center [552, 193] width 79 height 39
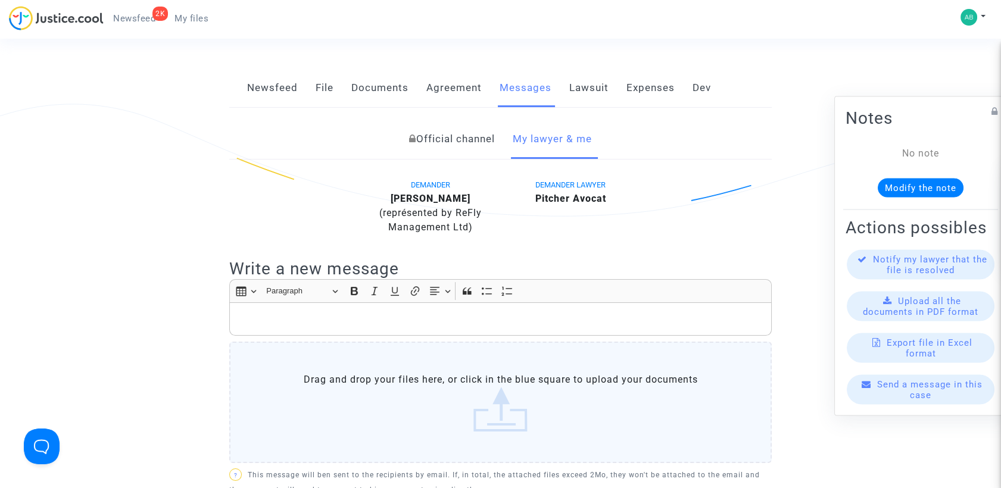
scroll to position [264, 0]
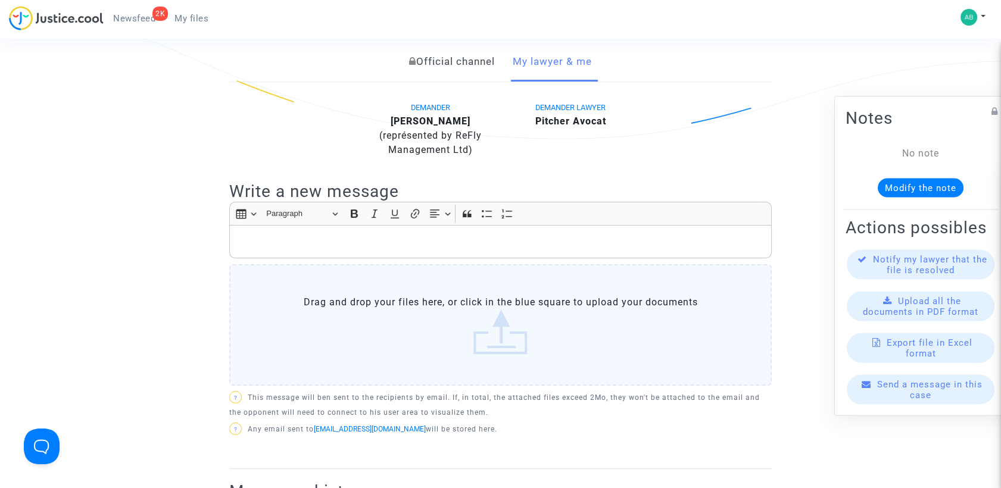
click at [470, 52] on link "Official channel" at bounding box center [452, 61] width 86 height 39
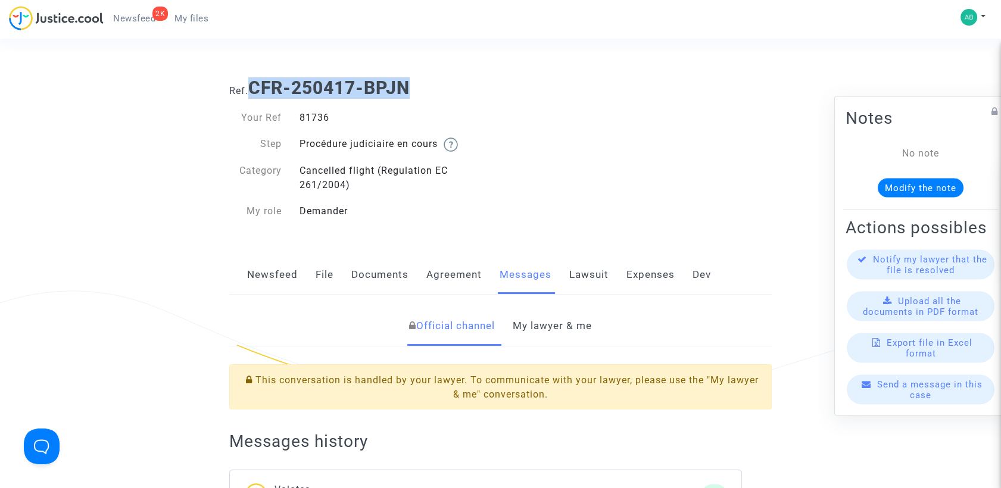
drag, startPoint x: 273, startPoint y: 91, endPoint x: 416, endPoint y: 90, distance: 143.5
click at [416, 90] on h1 "Ref. CFR-250417-BPJN" at bounding box center [500, 87] width 543 height 21
copy b "CFR-250417-BPJN"
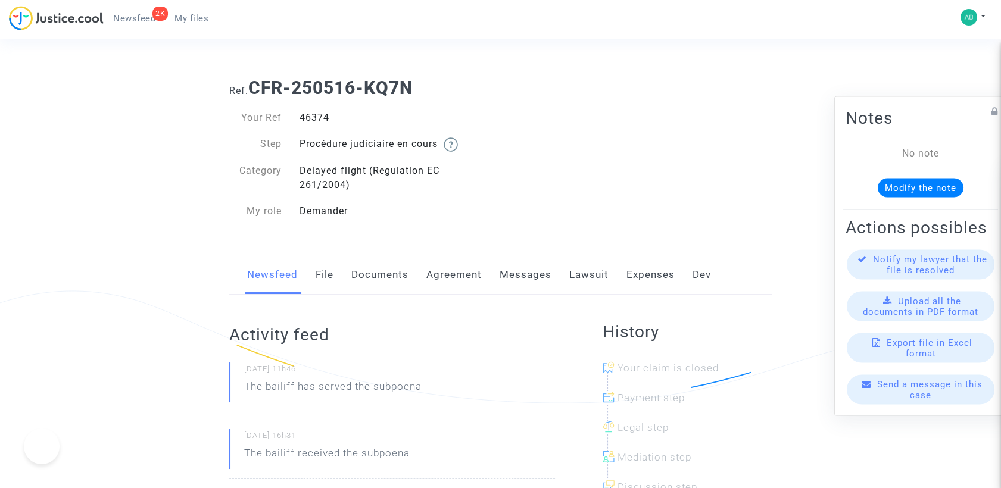
click at [534, 279] on link "Messages" at bounding box center [526, 274] width 52 height 39
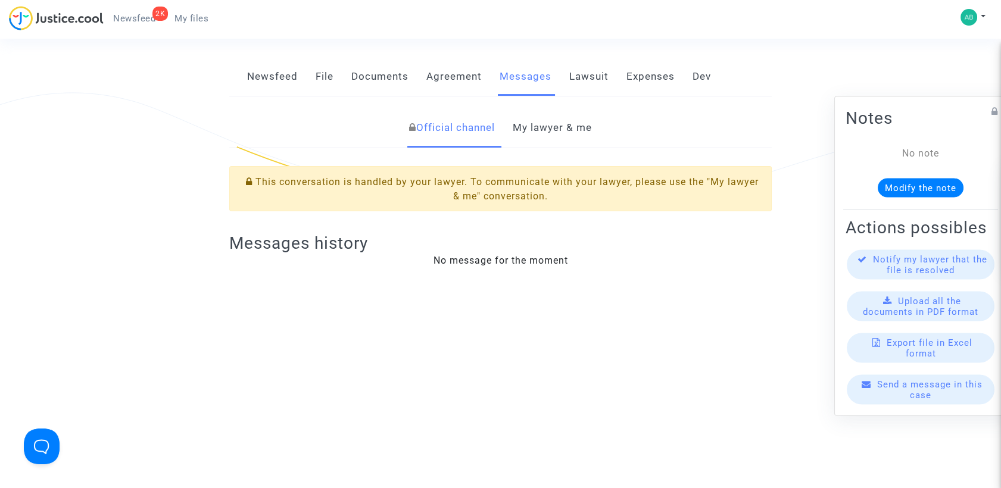
click at [538, 132] on link "My lawyer & me" at bounding box center [552, 127] width 79 height 39
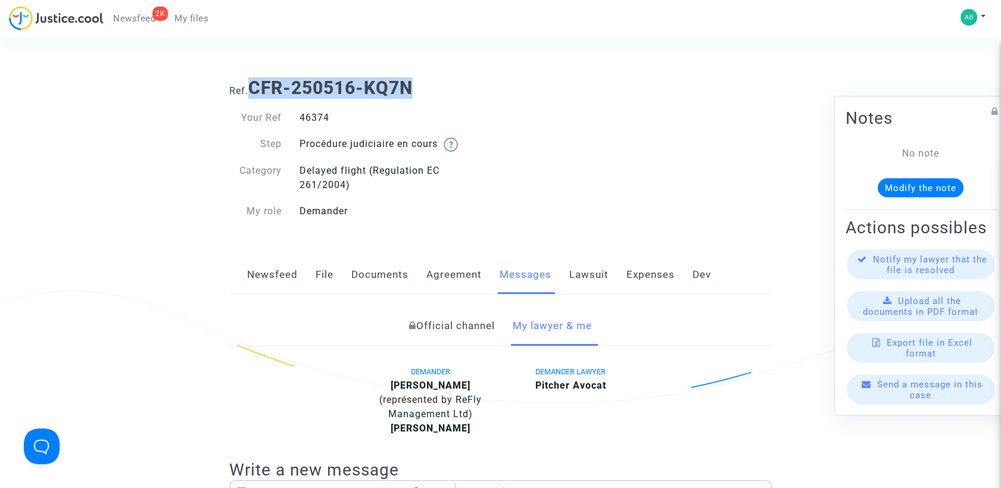
drag, startPoint x: 252, startPoint y: 86, endPoint x: 410, endPoint y: 80, distance: 157.9
click at [410, 80] on b "CFR-250516-KQ7N" at bounding box center [330, 87] width 164 height 21
copy b "CFR-250516-KQ7N"
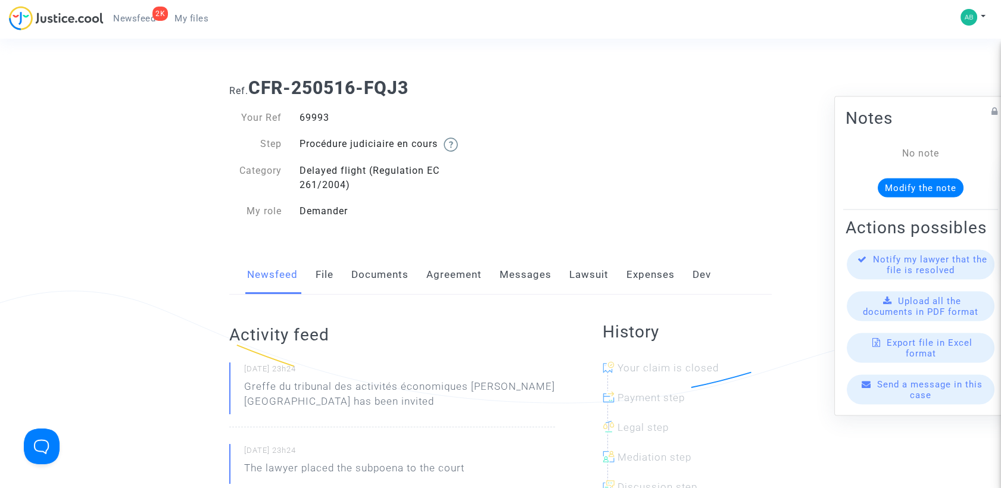
click at [542, 272] on link "Messages" at bounding box center [526, 274] width 52 height 39
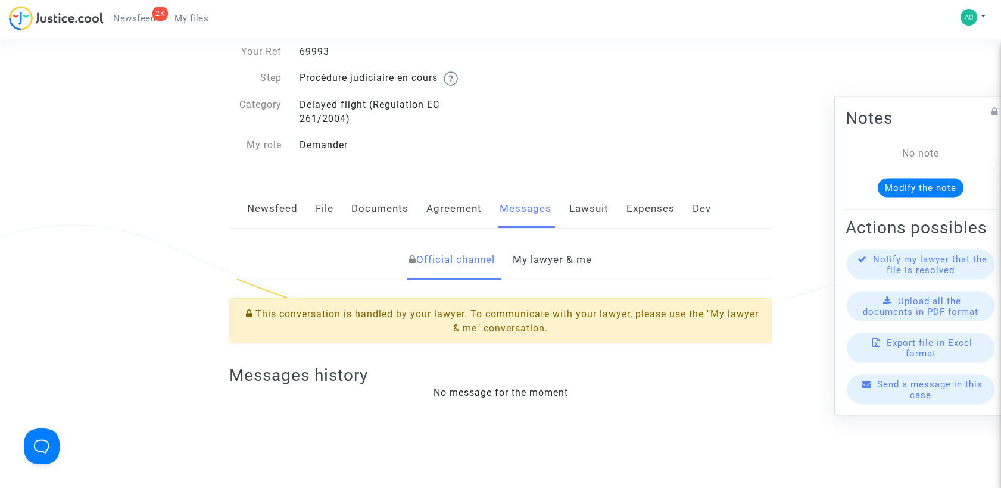
click at [542, 272] on link "My lawyer & me" at bounding box center [552, 260] width 79 height 39
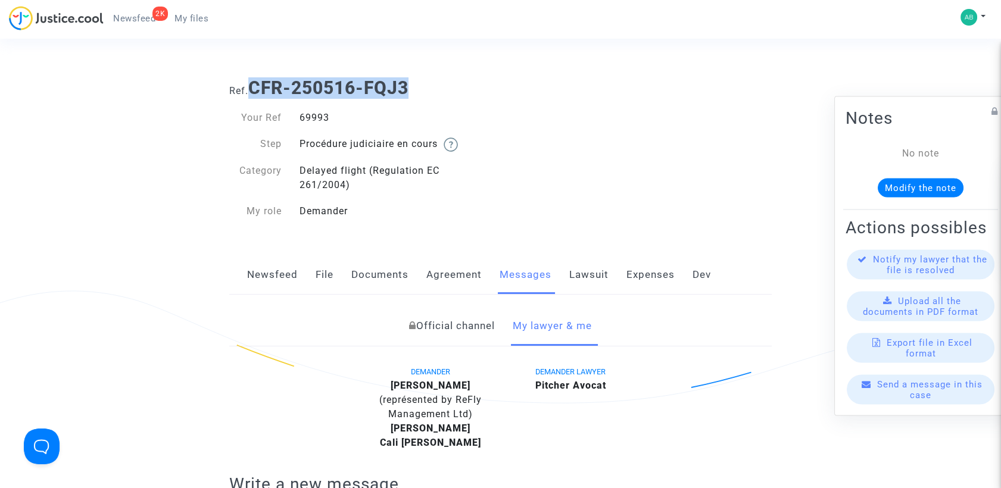
drag, startPoint x: 351, startPoint y: 88, endPoint x: 422, endPoint y: 88, distance: 71.5
click at [422, 88] on h1 "Ref. CFR-250516-FQJ3" at bounding box center [500, 87] width 543 height 21
copy b "CFR-250516-FQJ3"
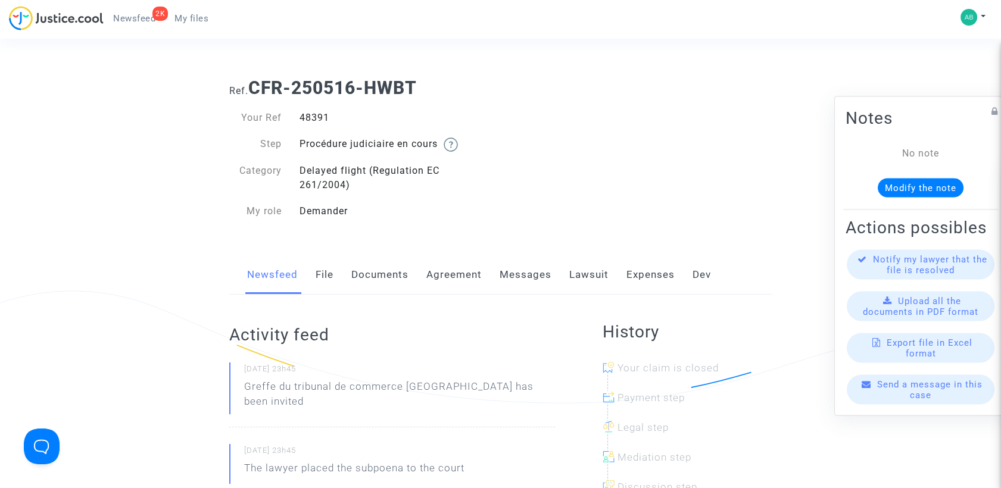
click at [546, 270] on link "Messages" at bounding box center [526, 274] width 52 height 39
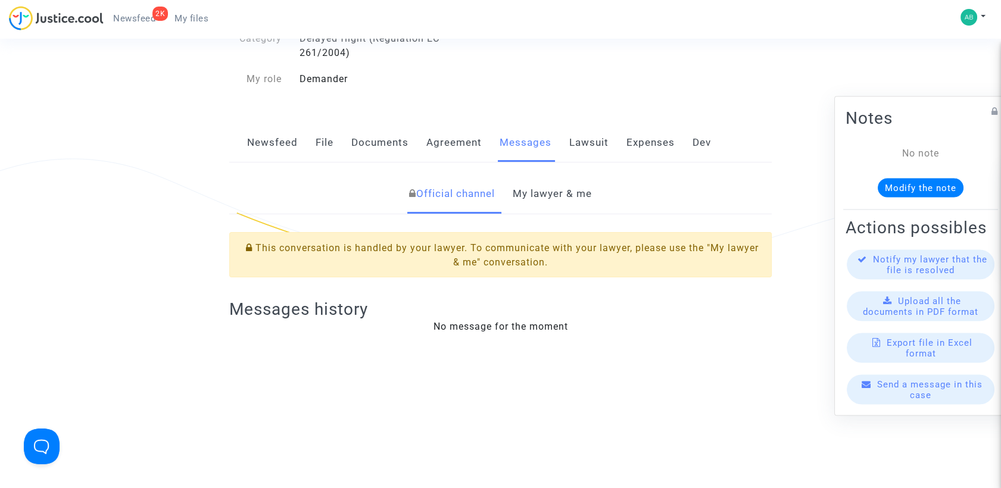
click at [528, 199] on link "My lawyer & me" at bounding box center [552, 193] width 79 height 39
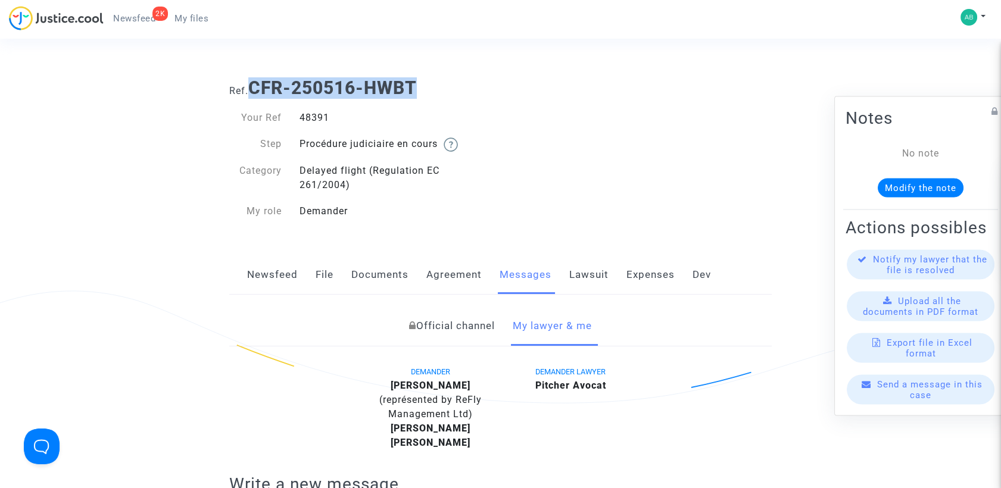
drag, startPoint x: 254, startPoint y: 82, endPoint x: 419, endPoint y: 87, distance: 165.1
click at [417, 87] on b "CFR-250516-HWBT" at bounding box center [332, 87] width 169 height 21
copy b "CFR-250516-HWBT"
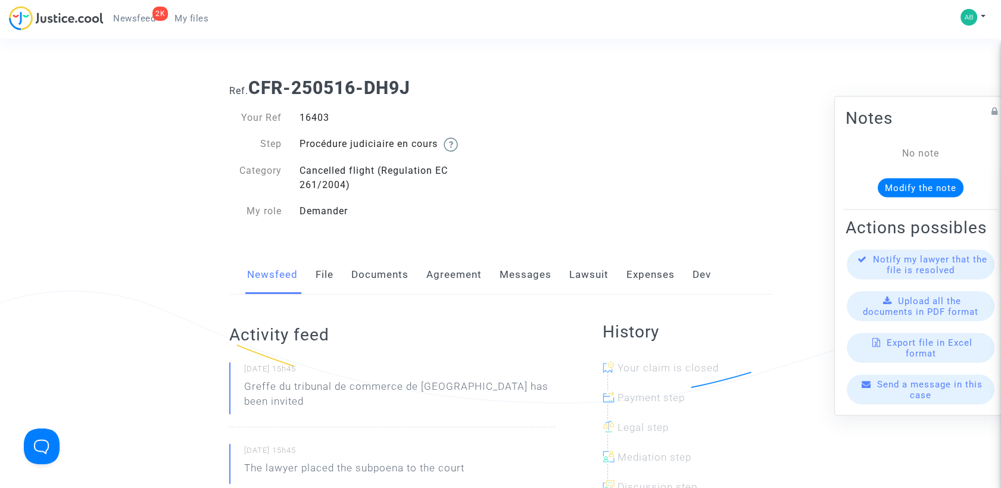
click at [535, 279] on link "Messages" at bounding box center [526, 274] width 52 height 39
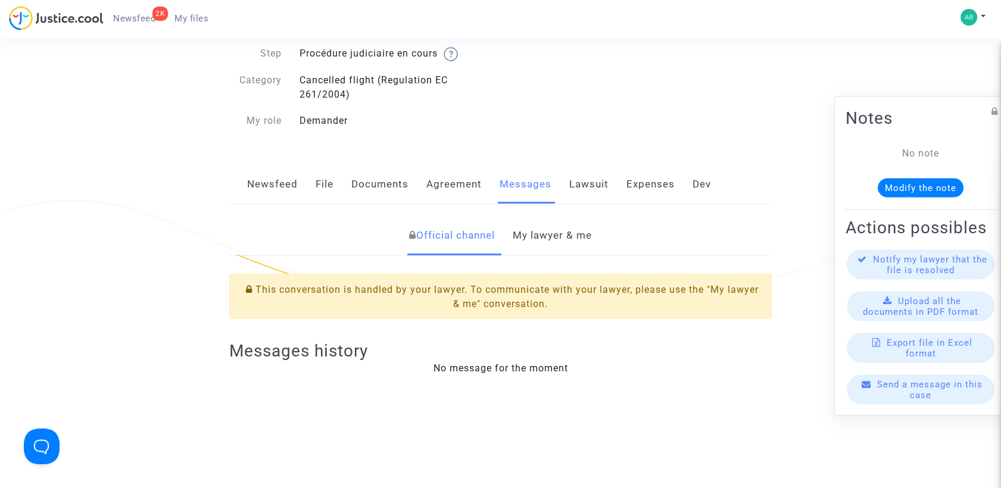
scroll to position [198, 0]
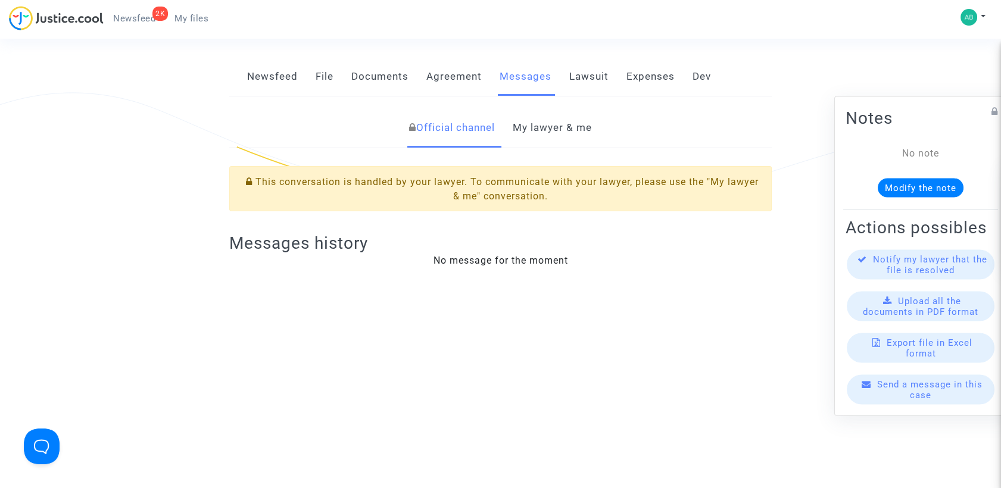
click at [574, 127] on link "My lawyer & me" at bounding box center [552, 127] width 79 height 39
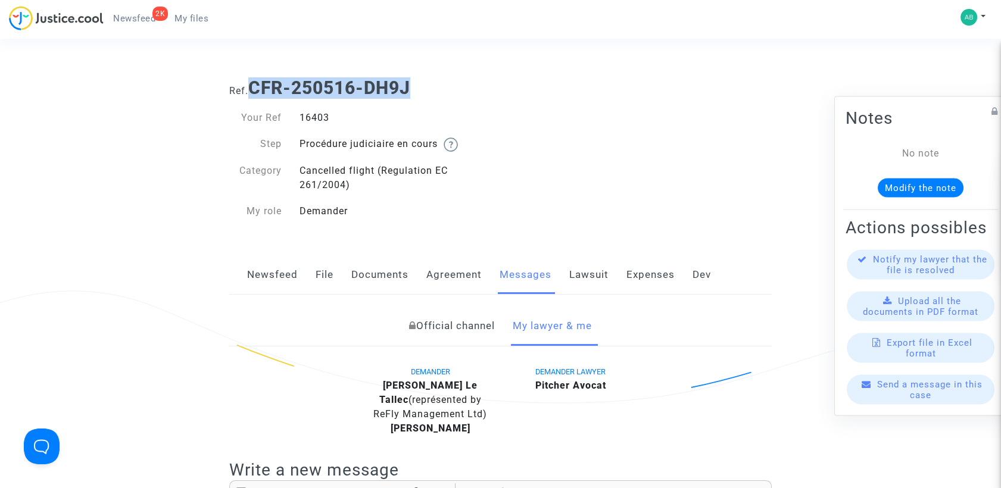
drag, startPoint x: 359, startPoint y: 85, endPoint x: 438, endPoint y: 79, distance: 80.0
click at [438, 79] on h1 "Ref. CFR-250516-DH9J" at bounding box center [500, 87] width 543 height 21
copy b "CFR-250516-DH9J"
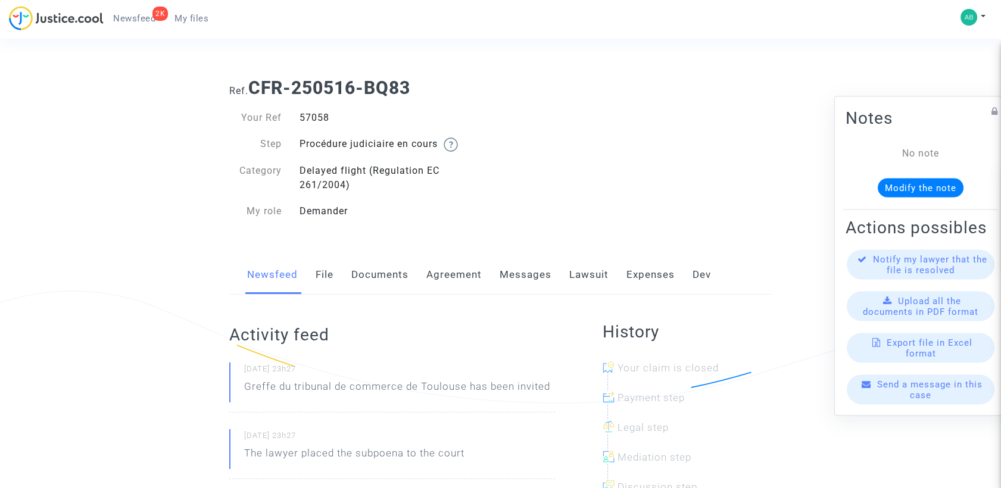
click at [523, 279] on link "Messages" at bounding box center [526, 274] width 52 height 39
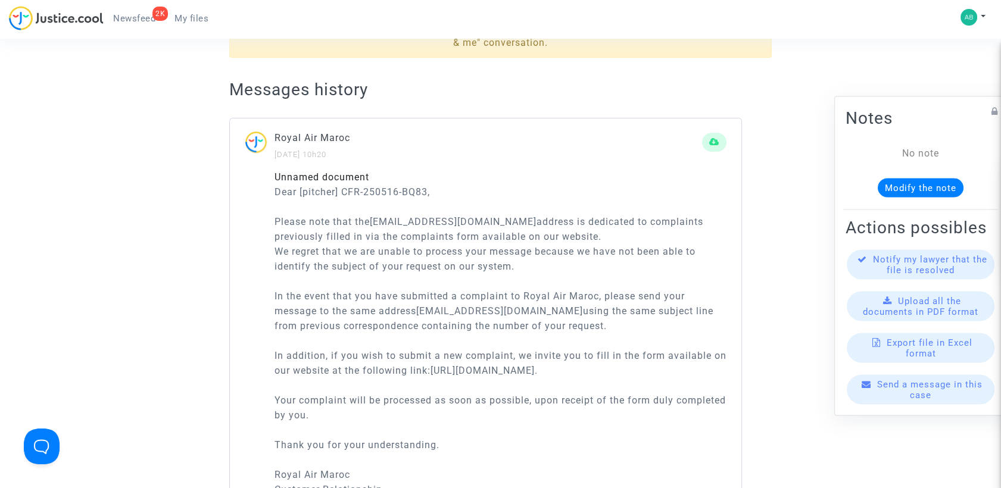
scroll to position [264, 0]
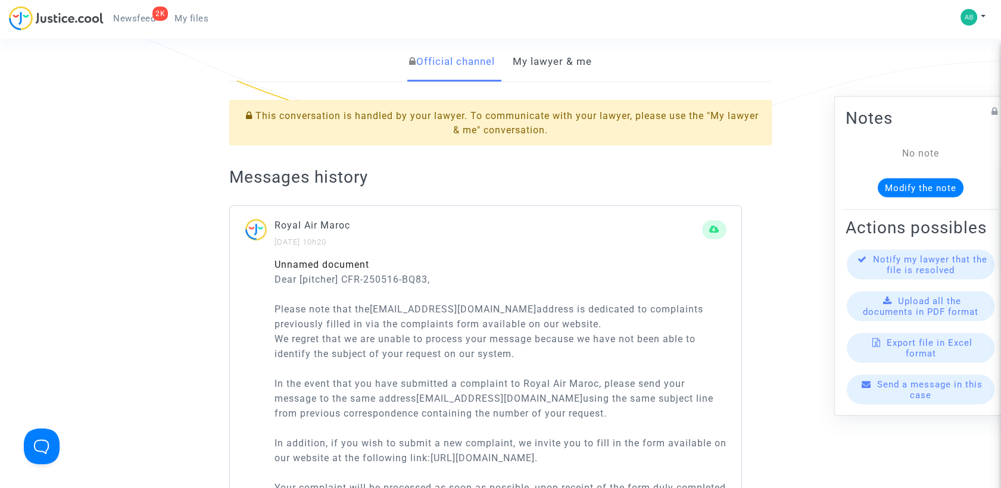
click at [559, 71] on link "My lawyer & me" at bounding box center [552, 61] width 79 height 39
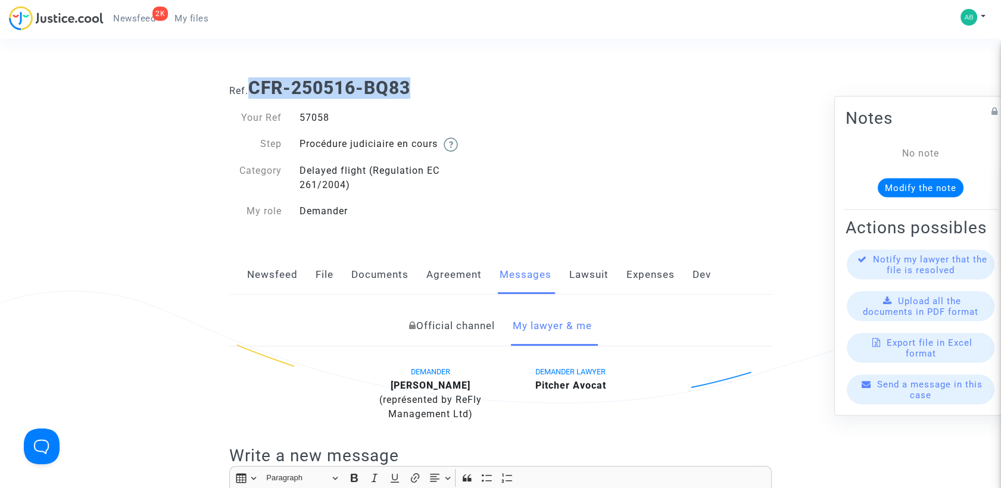
drag, startPoint x: 255, startPoint y: 92, endPoint x: 422, endPoint y: 83, distance: 167.6
click at [422, 83] on h1 "Ref. CFR-250516-BQ83" at bounding box center [500, 87] width 543 height 21
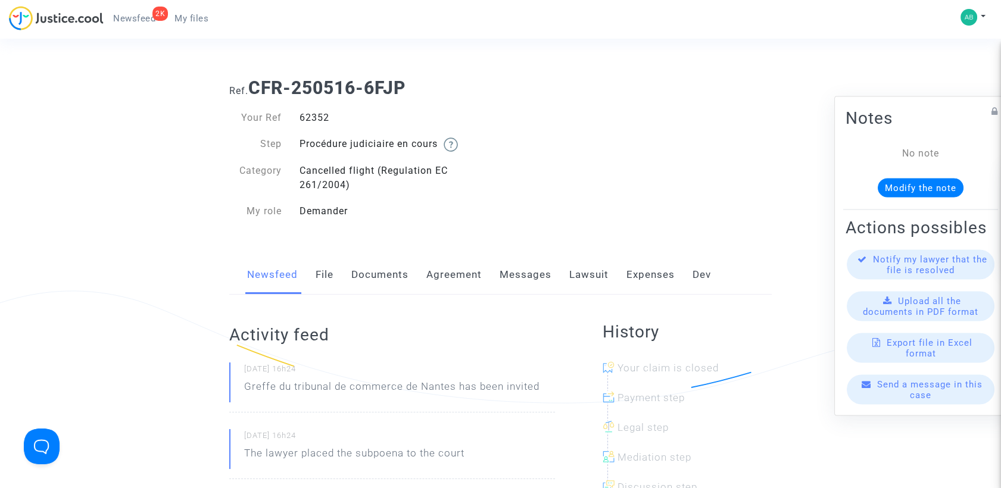
click at [500, 275] on link "Messages" at bounding box center [526, 274] width 52 height 39
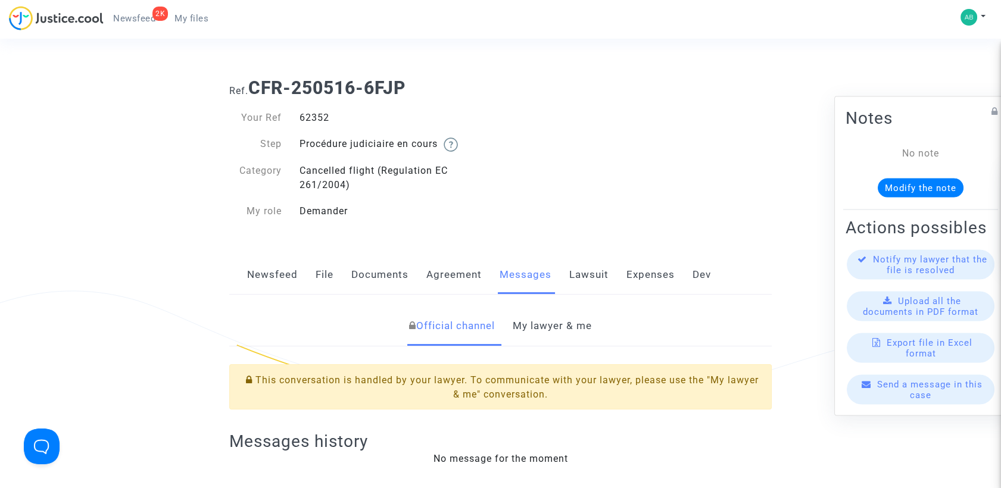
click at [536, 330] on link "My lawyer & me" at bounding box center [552, 326] width 79 height 39
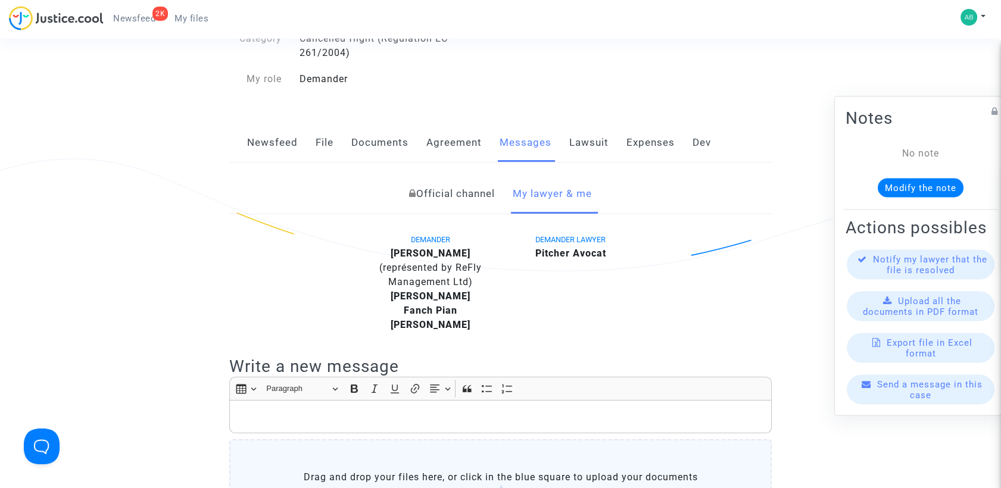
click at [466, 192] on link "Official channel" at bounding box center [452, 193] width 86 height 39
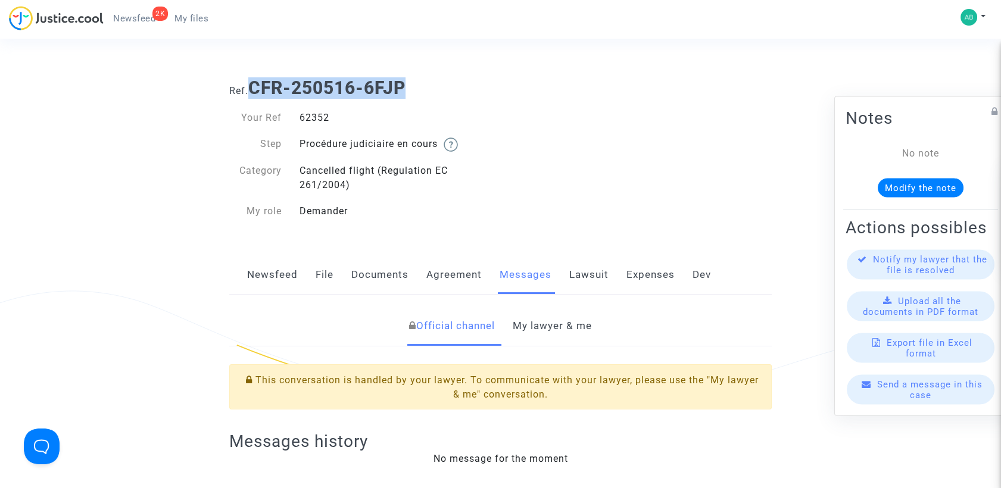
drag, startPoint x: 253, startPoint y: 83, endPoint x: 412, endPoint y: 97, distance: 159.6
click at [412, 97] on h1 "Ref. CFR-250516-6FJP" at bounding box center [500, 87] width 543 height 21
copy b "CFR-250516-6FJP"
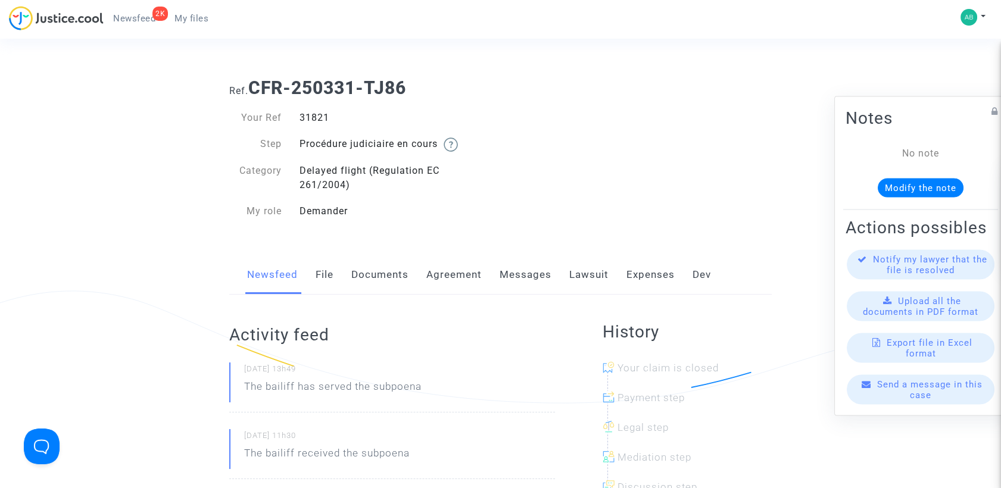
click at [529, 270] on link "Messages" at bounding box center [526, 274] width 52 height 39
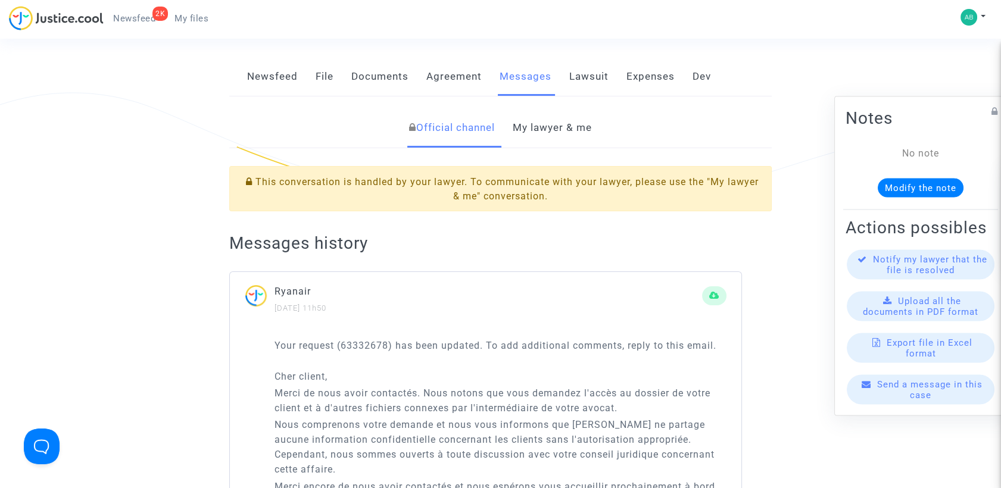
click at [541, 139] on link "My lawyer & me" at bounding box center [552, 127] width 79 height 39
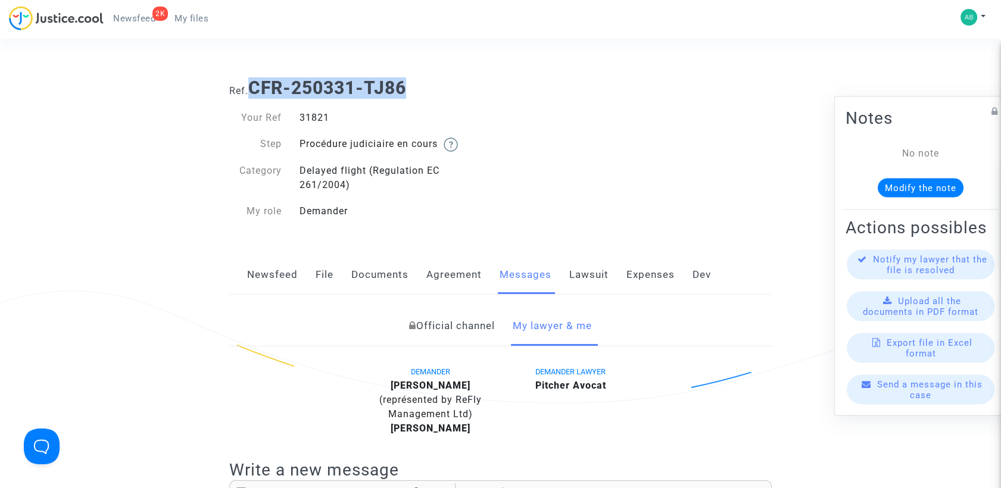
drag, startPoint x: 257, startPoint y: 88, endPoint x: 411, endPoint y: 86, distance: 153.7
click at [411, 86] on h1 "Ref. CFR-250331-TJ86" at bounding box center [500, 87] width 543 height 21
copy b "CFR-250331-TJ86"
click at [319, 269] on link "File" at bounding box center [325, 274] width 18 height 39
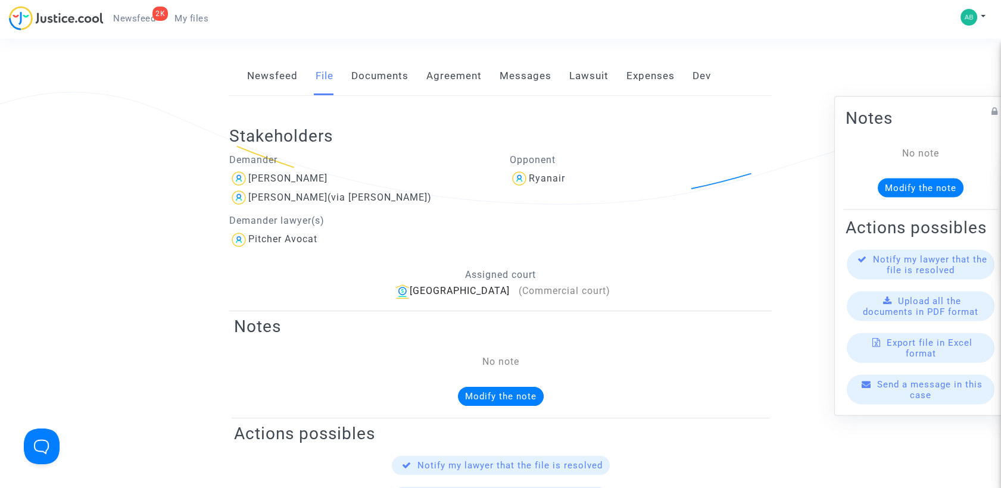
scroll to position [198, 0]
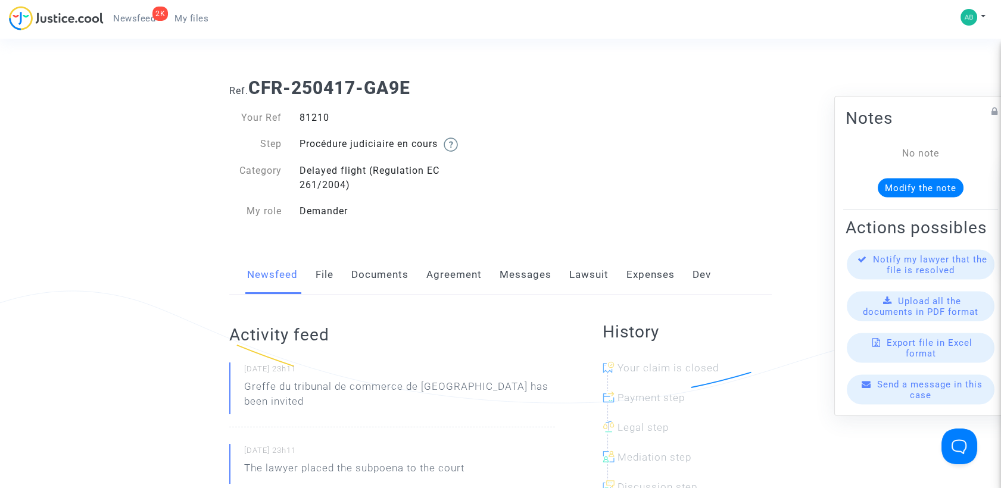
drag, startPoint x: 605, startPoint y: 154, endPoint x: 602, endPoint y: 174, distance: 21.1
click at [605, 154] on div "Ref. CFR-250417-GA9E Your Ref 81210 Step Procédure judiciaire en cours Category…" at bounding box center [500, 149] width 560 height 163
click at [537, 276] on link "Messages" at bounding box center [526, 274] width 52 height 39
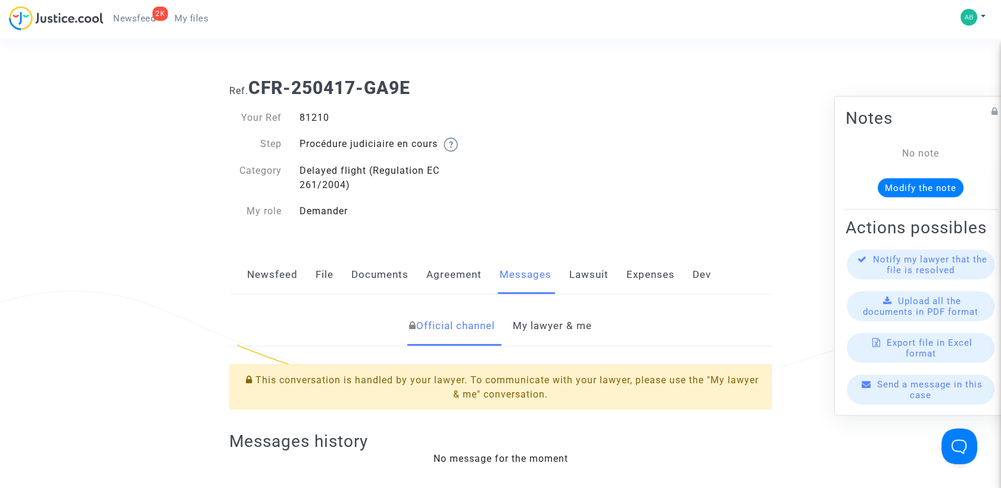
click at [546, 316] on link "My lawyer & me" at bounding box center [552, 326] width 79 height 39
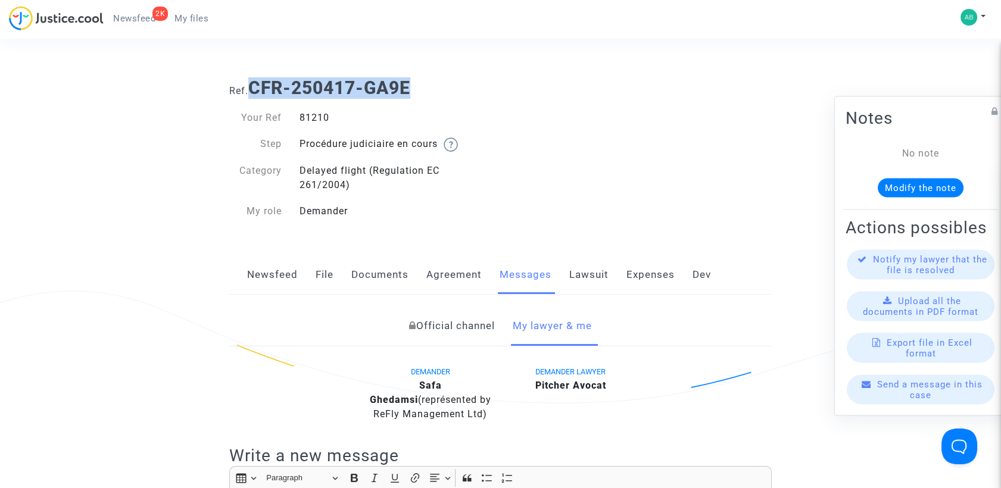
drag, startPoint x: 254, startPoint y: 91, endPoint x: 430, endPoint y: 85, distance: 175.8
click at [430, 85] on h1 "Ref. CFR-250417-GA9E" at bounding box center [500, 87] width 543 height 21
copy b "CFR-250417-GA9E"
click at [335, 275] on div "Newsfeed File Documents Agreement Messages Lawsuit Expenses Dev" at bounding box center [500, 275] width 543 height 40
click at [329, 274] on link "File" at bounding box center [325, 274] width 18 height 39
